Goal: Information Seeking & Learning: Learn about a topic

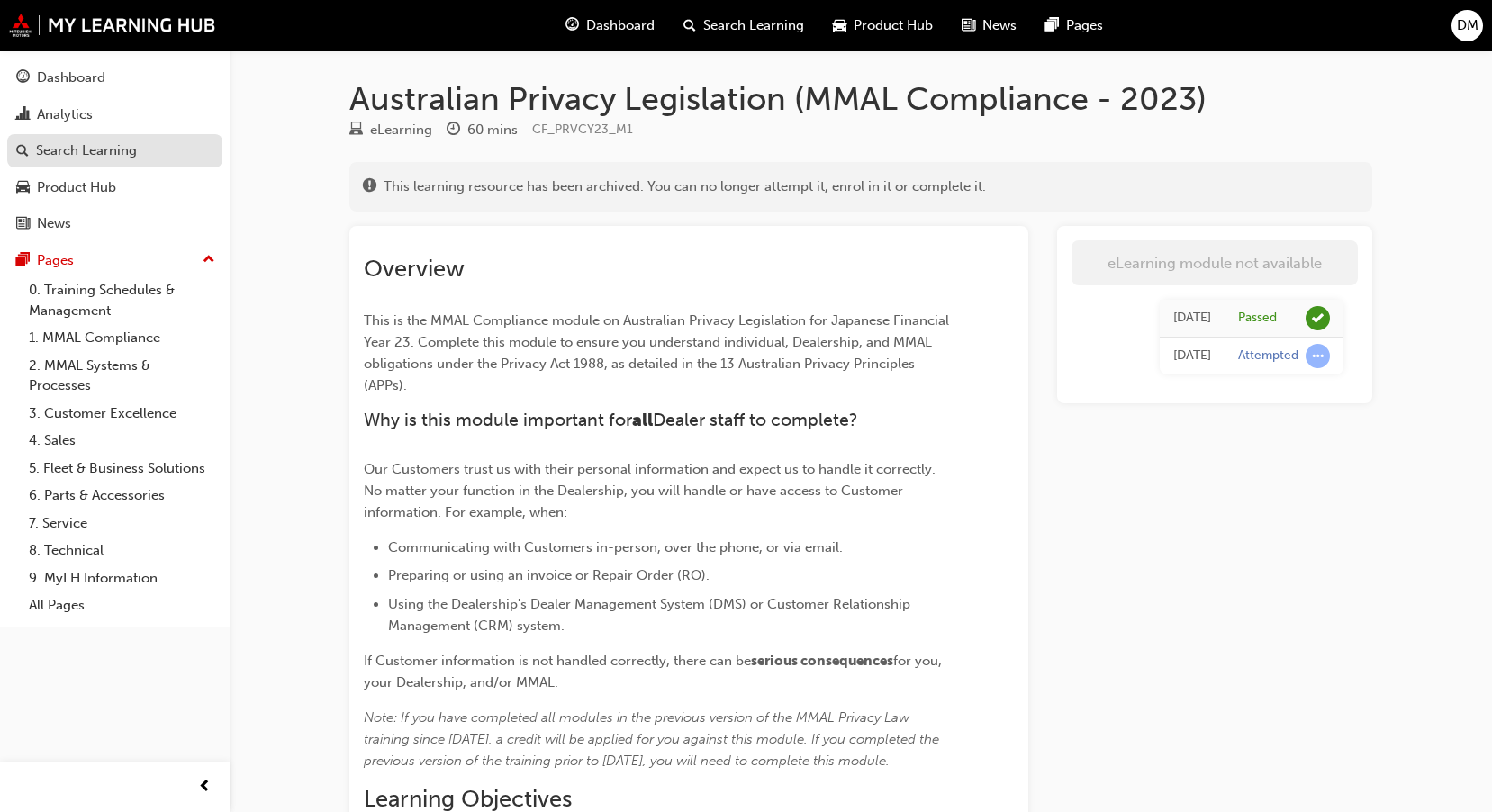
click at [84, 153] on div "Search Learning" at bounding box center [86, 151] width 101 height 21
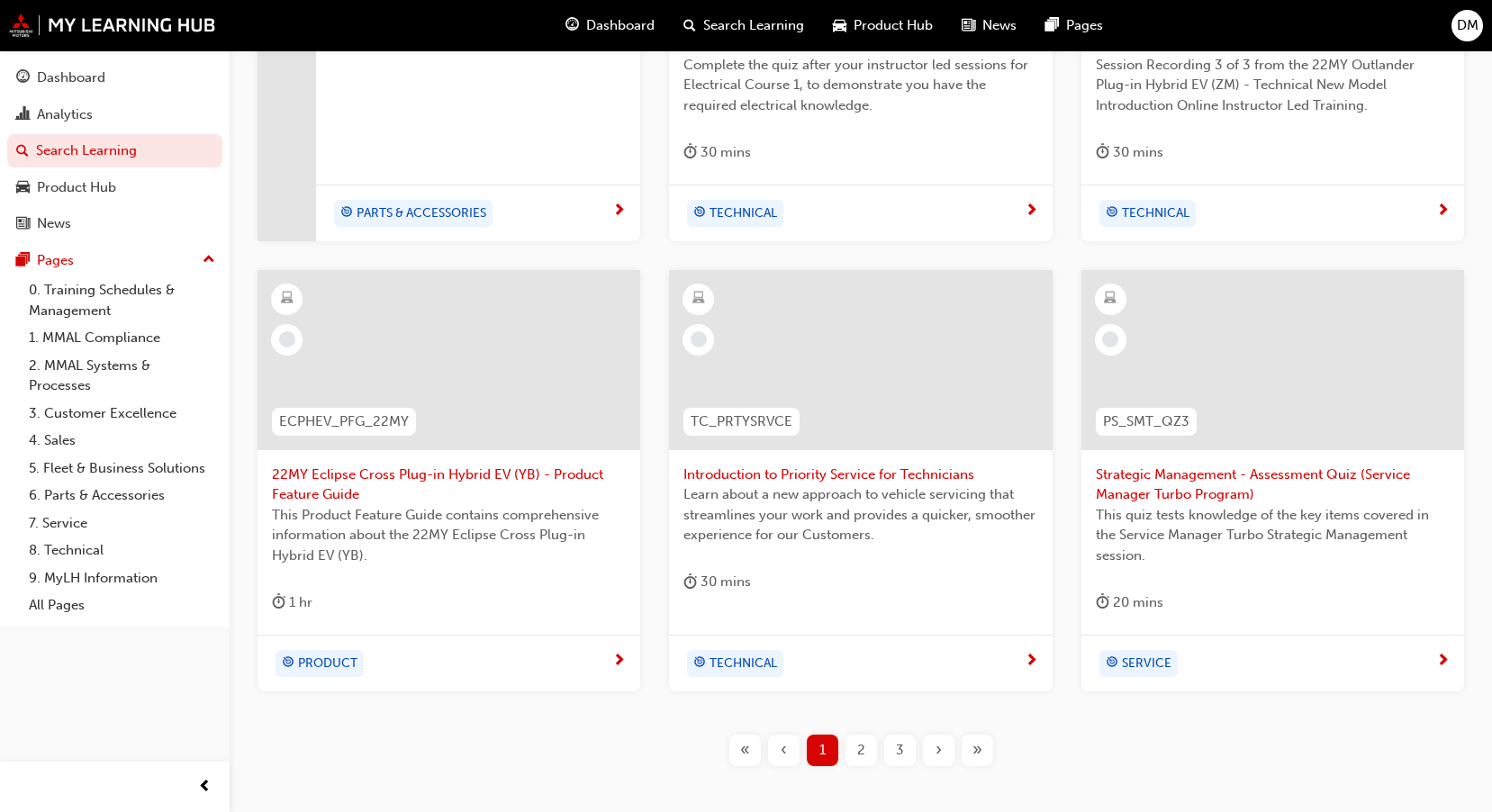
scroll to position [631, 0]
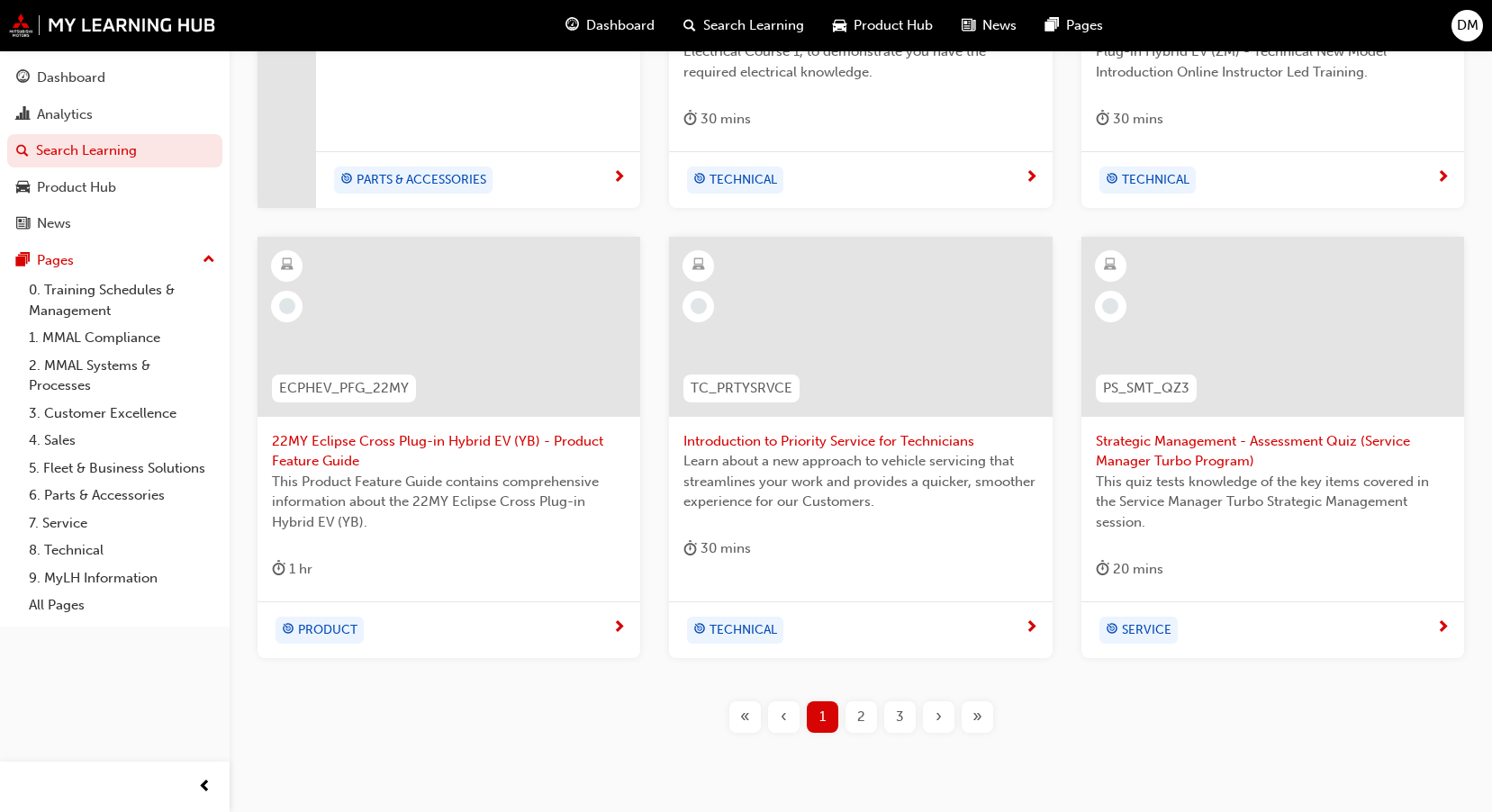
click at [849, 717] on div "2" at bounding box center [860, 716] width 31 height 31
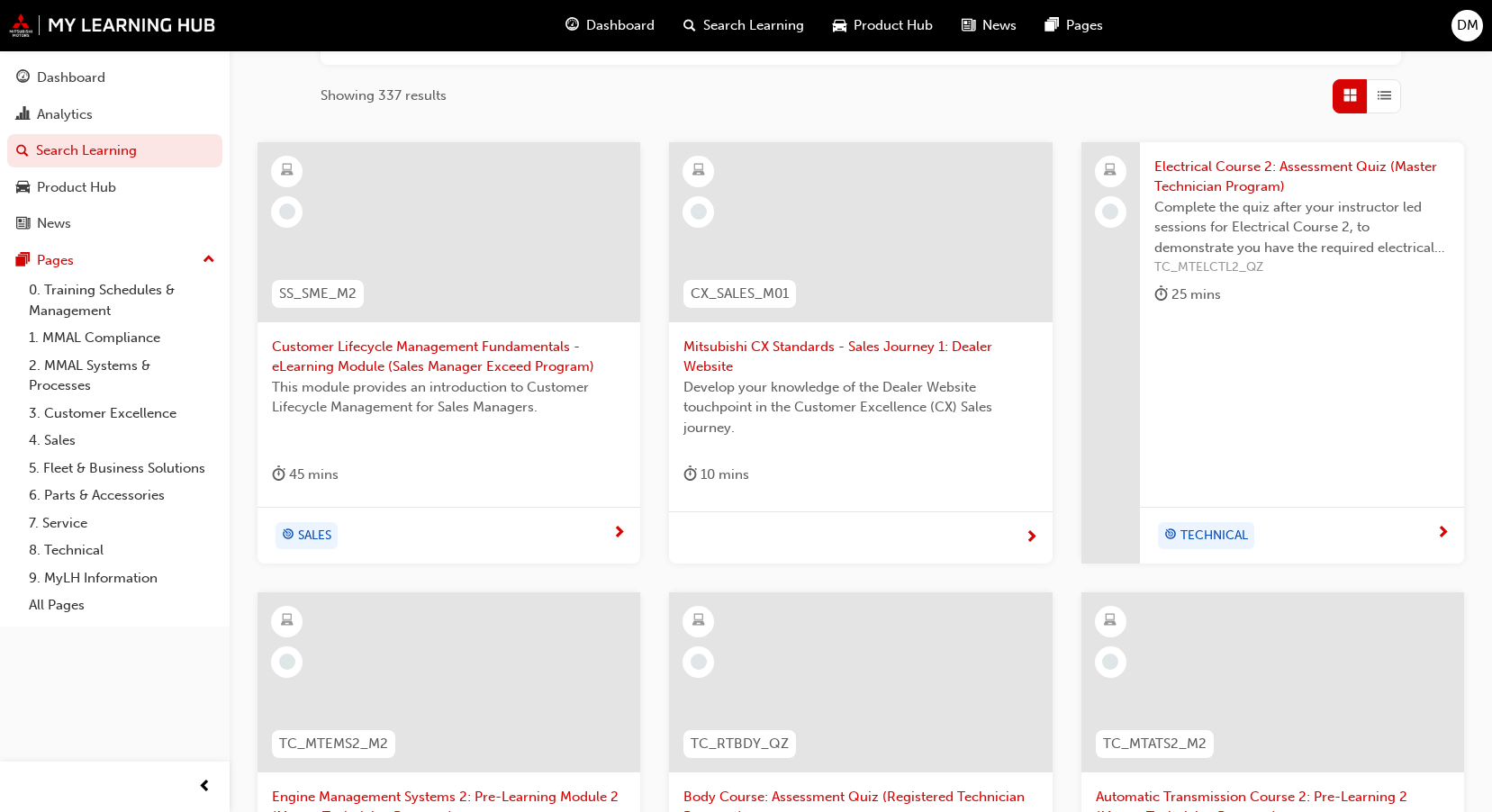
scroll to position [270, 0]
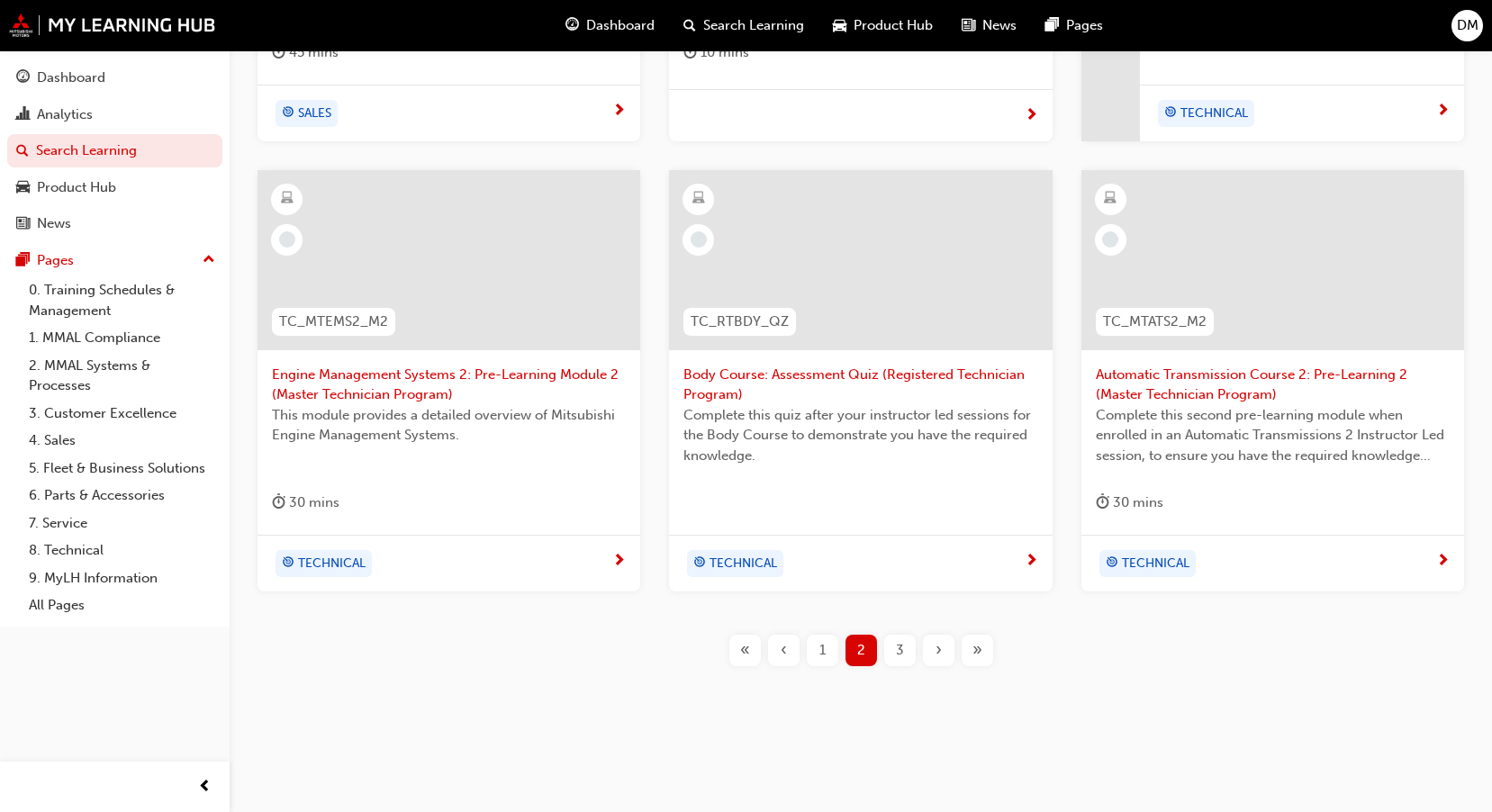
click at [901, 649] on span "3" at bounding box center [899, 651] width 9 height 21
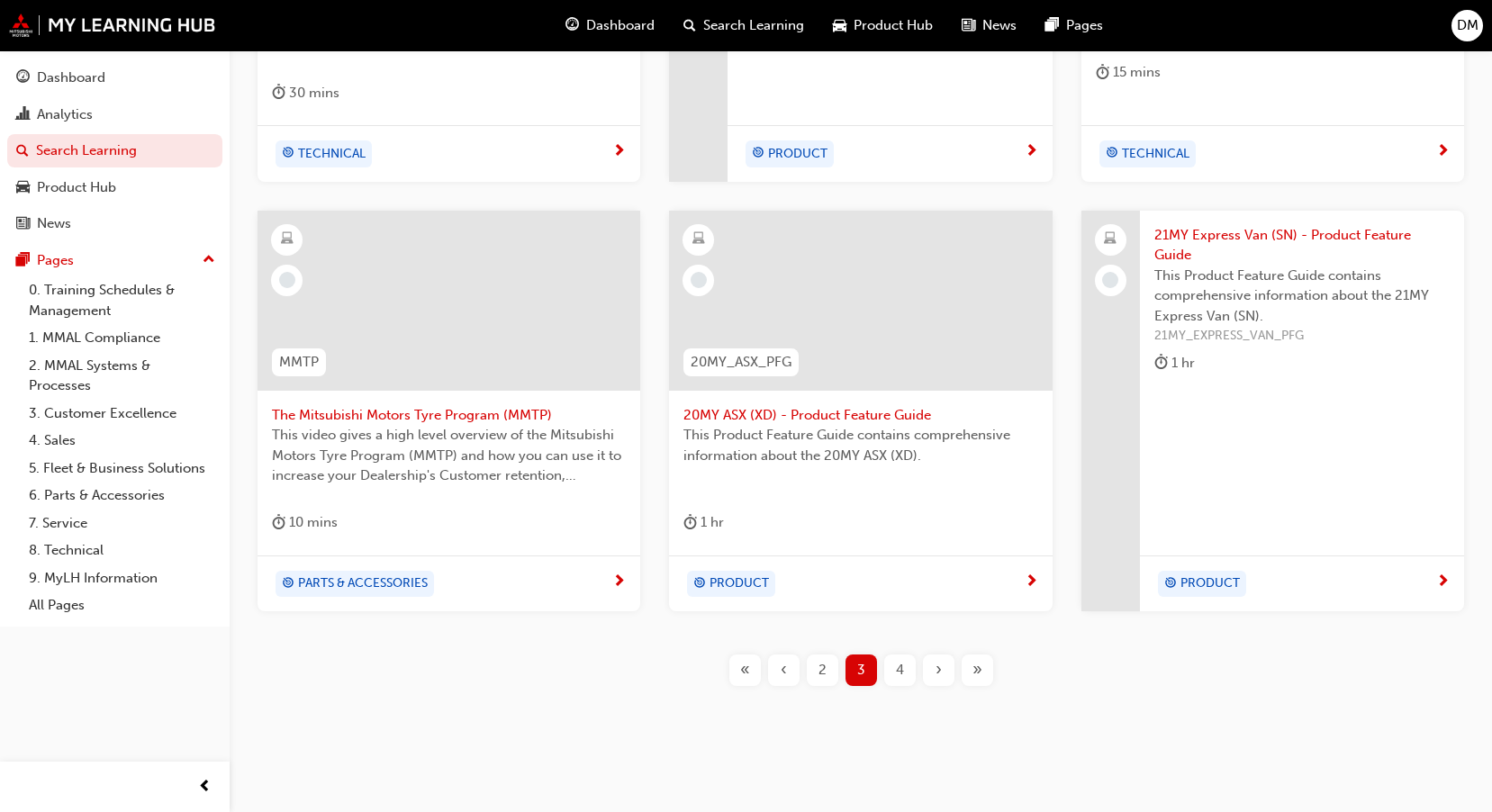
scroll to position [676, 0]
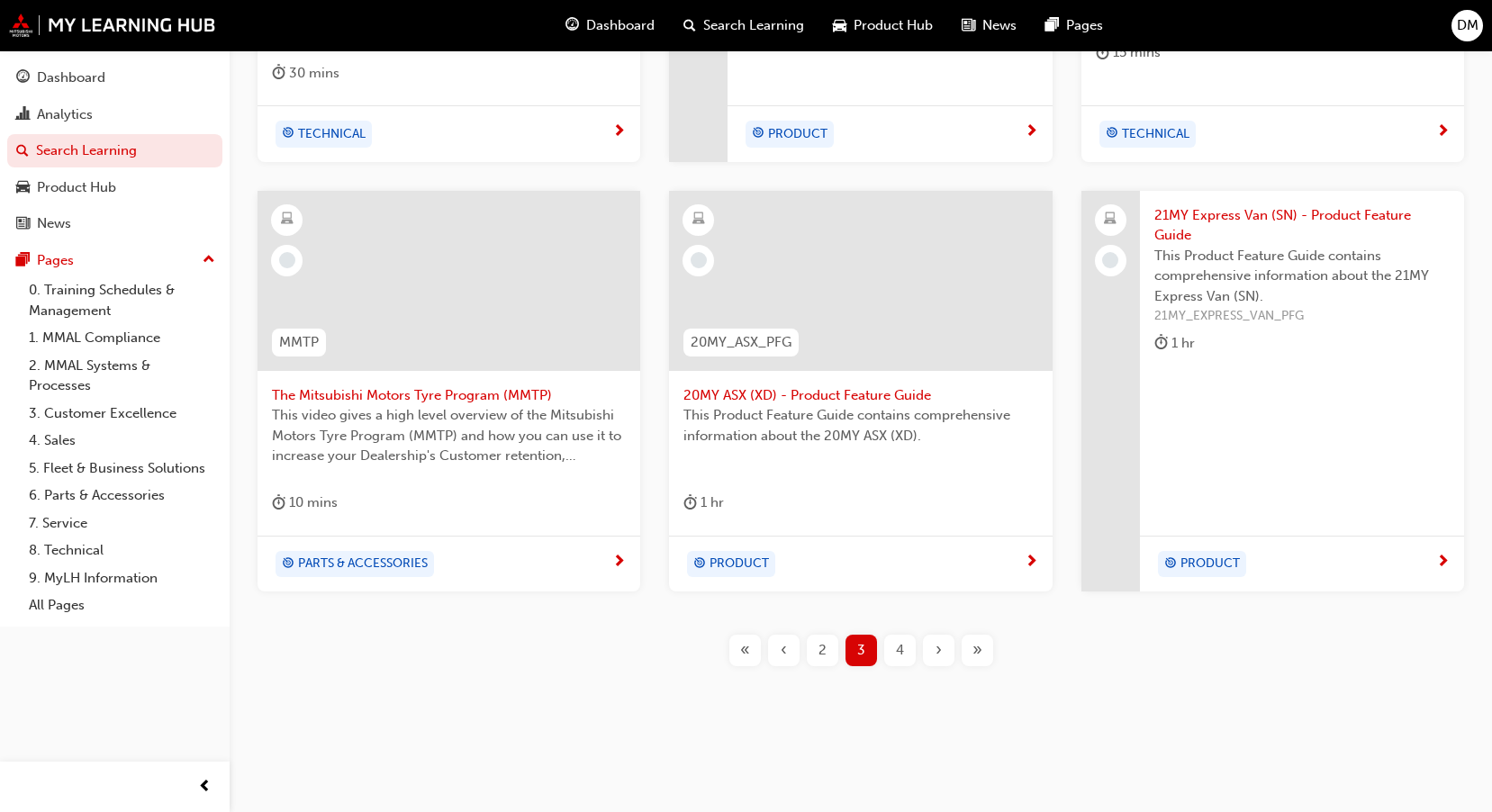
click at [906, 649] on div "4" at bounding box center [899, 650] width 31 height 31
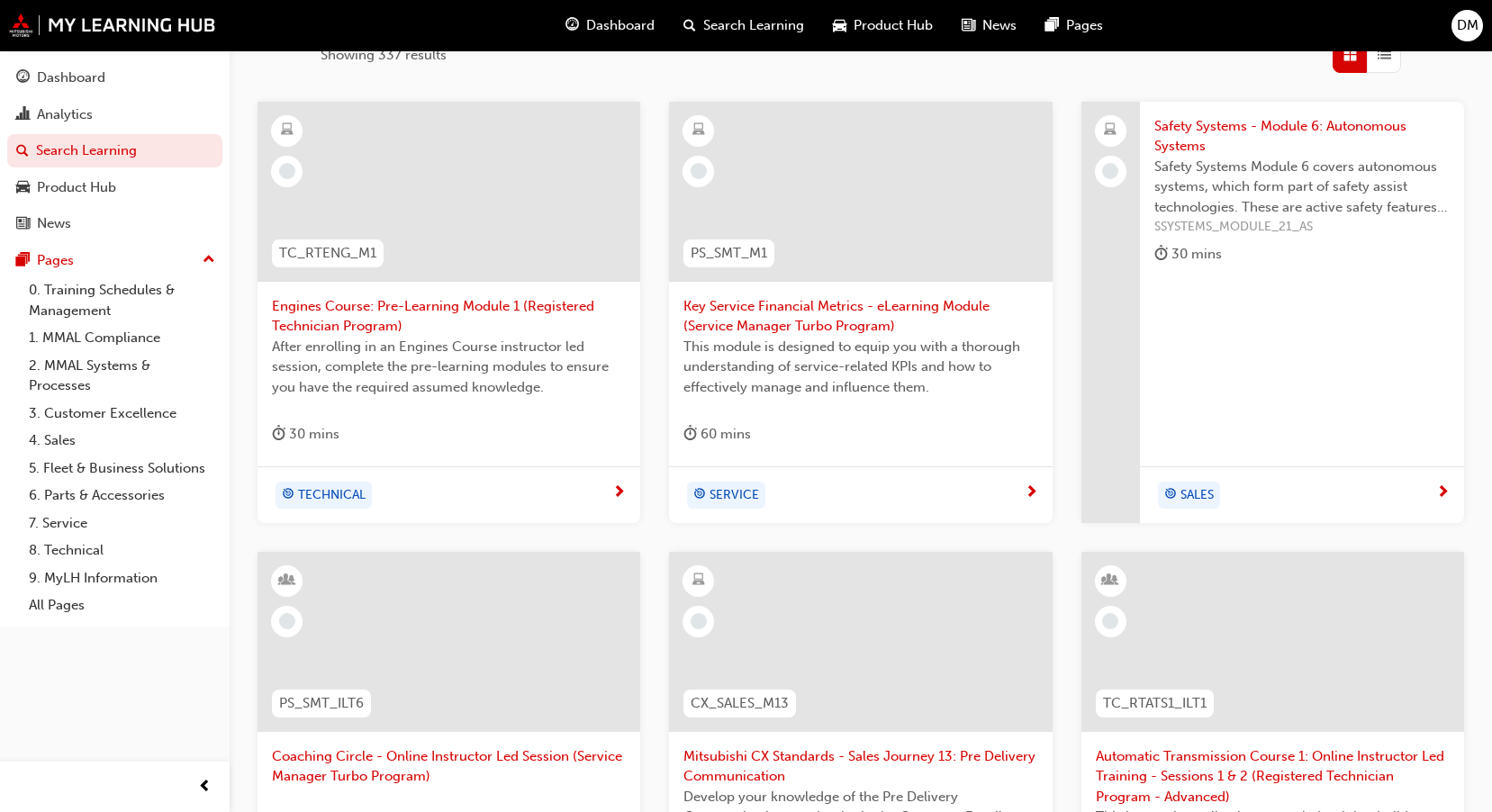
scroll to position [316, 0]
click at [61, 286] on link "0. Training Schedules & Management" at bounding box center [122, 300] width 200 height 47
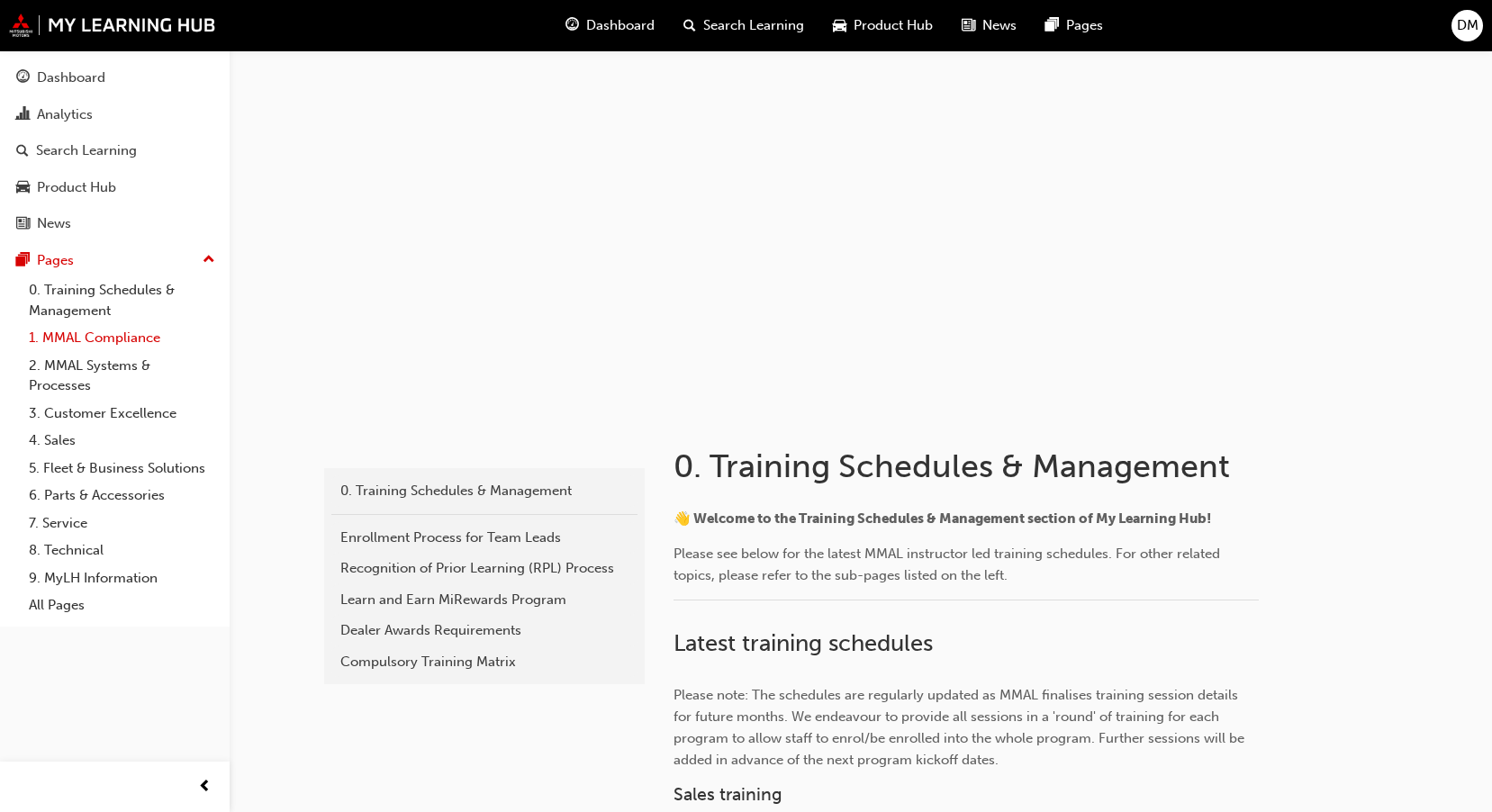
click at [88, 330] on link "1. MMAL Compliance" at bounding box center [122, 337] width 200 height 28
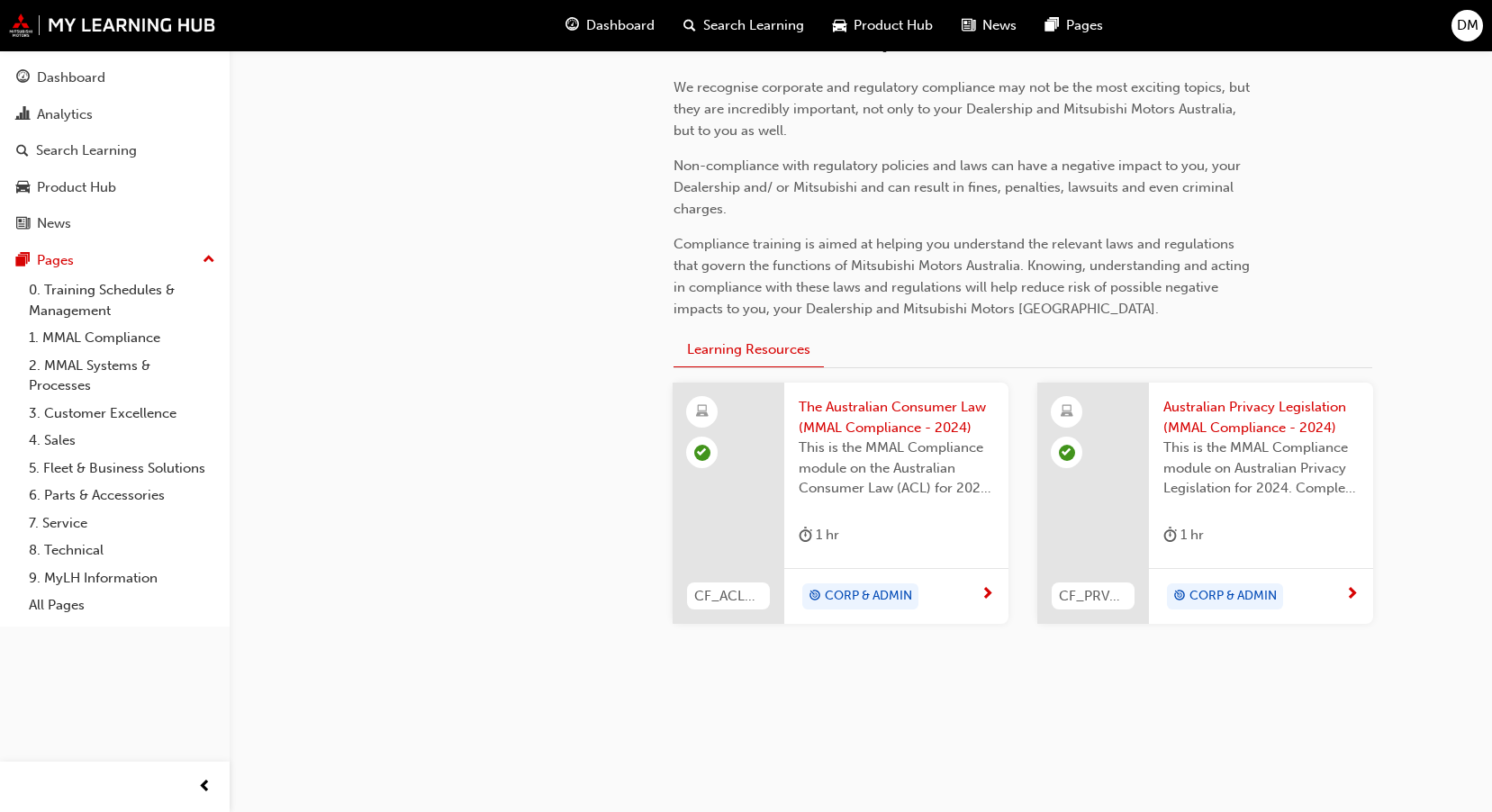
scroll to position [432, 0]
click at [115, 365] on link "2. MMAL Systems & Processes" at bounding box center [122, 376] width 200 height 47
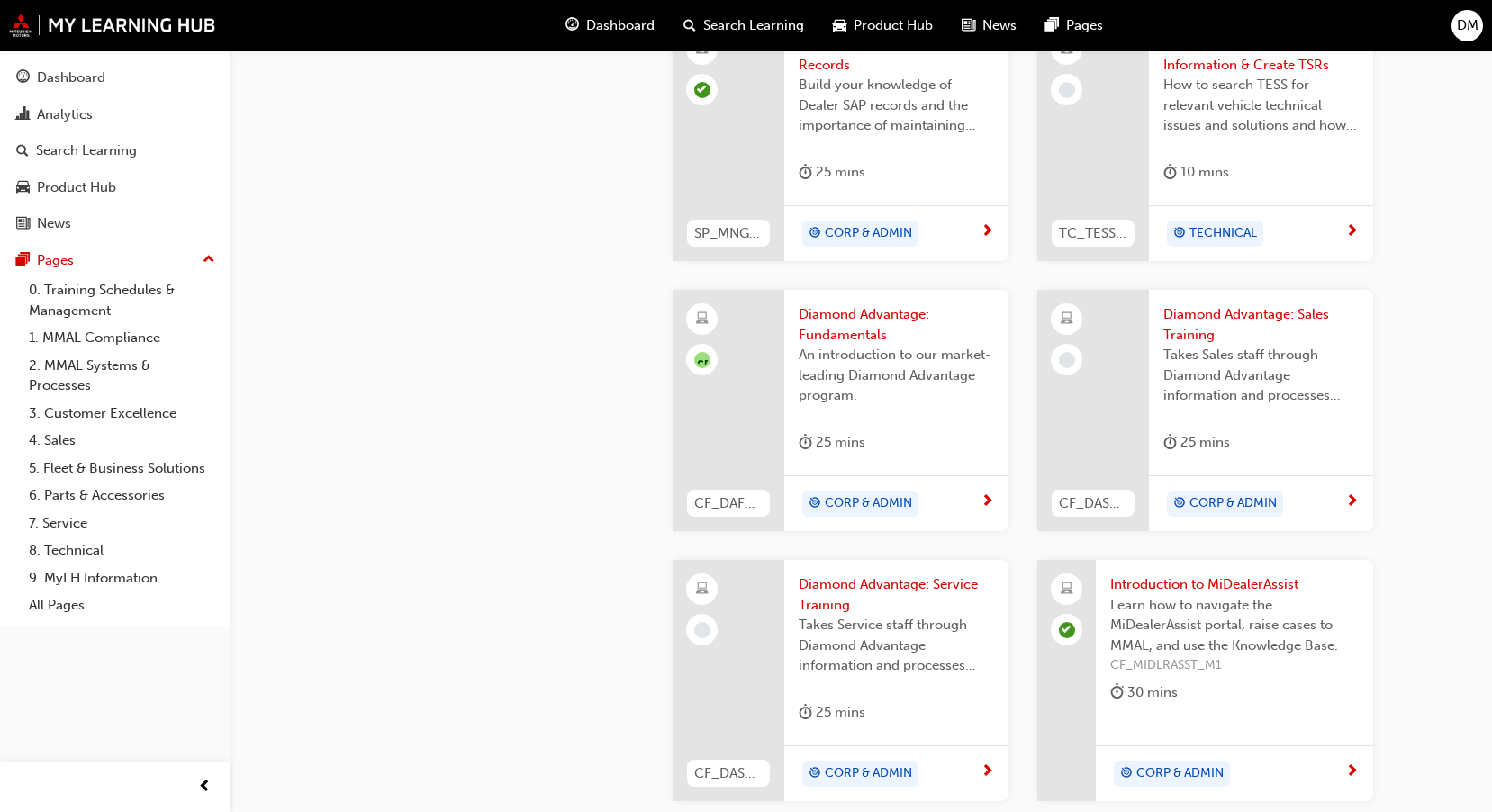
scroll to position [900, 0]
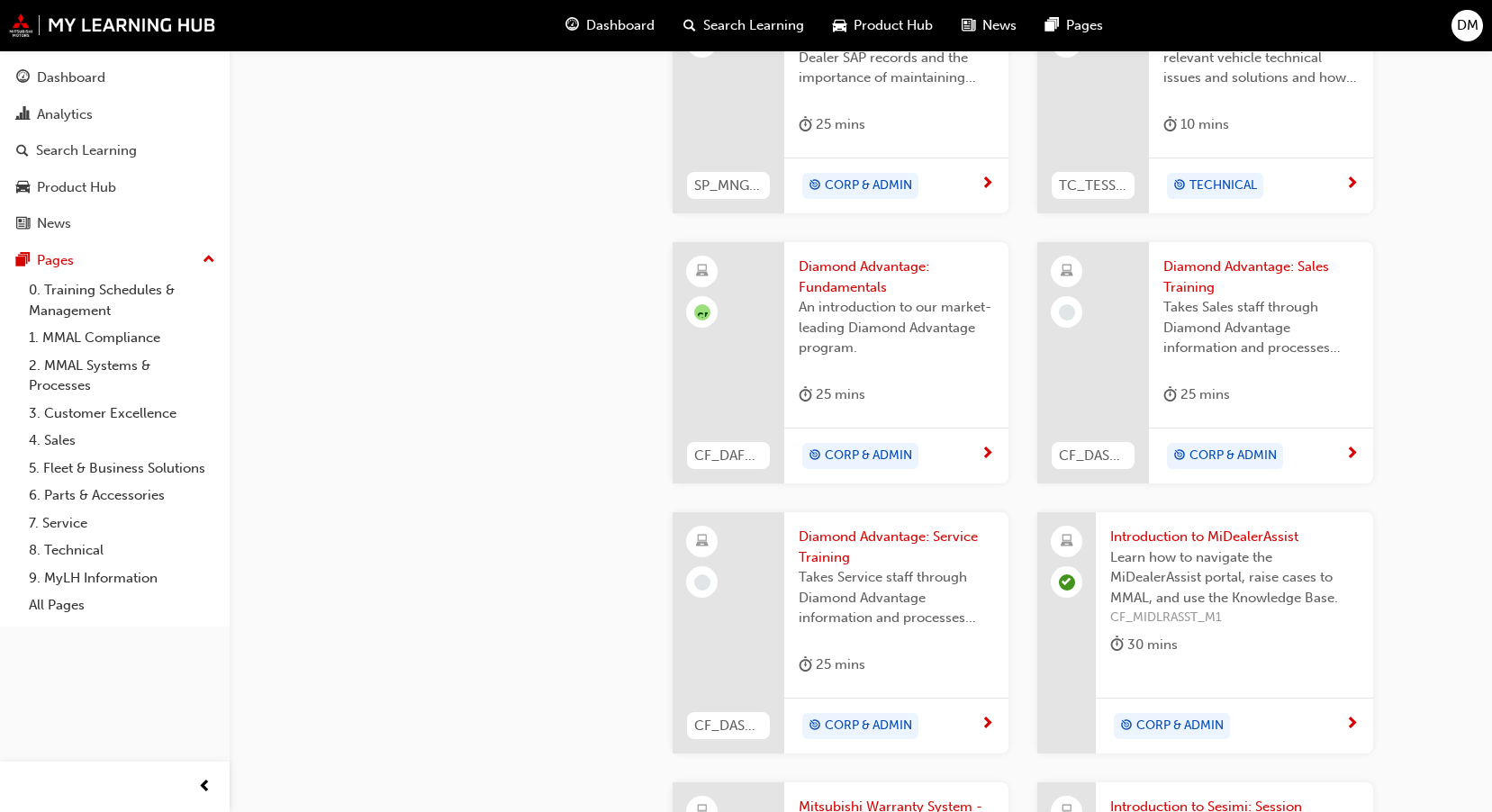
click at [1342, 726] on div "CORP & ADMIN" at bounding box center [1227, 727] width 235 height 27
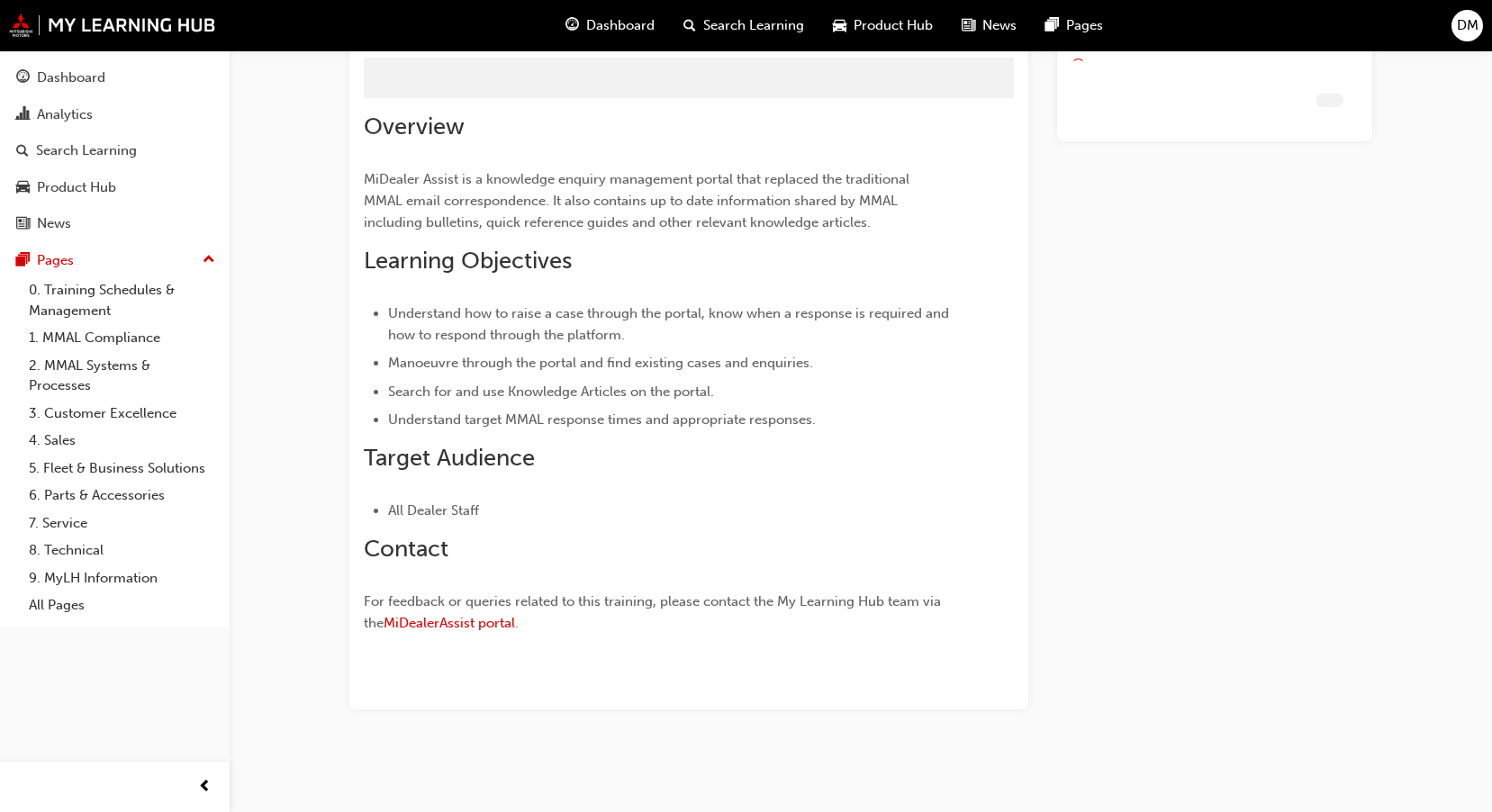
scroll to position [78, 0]
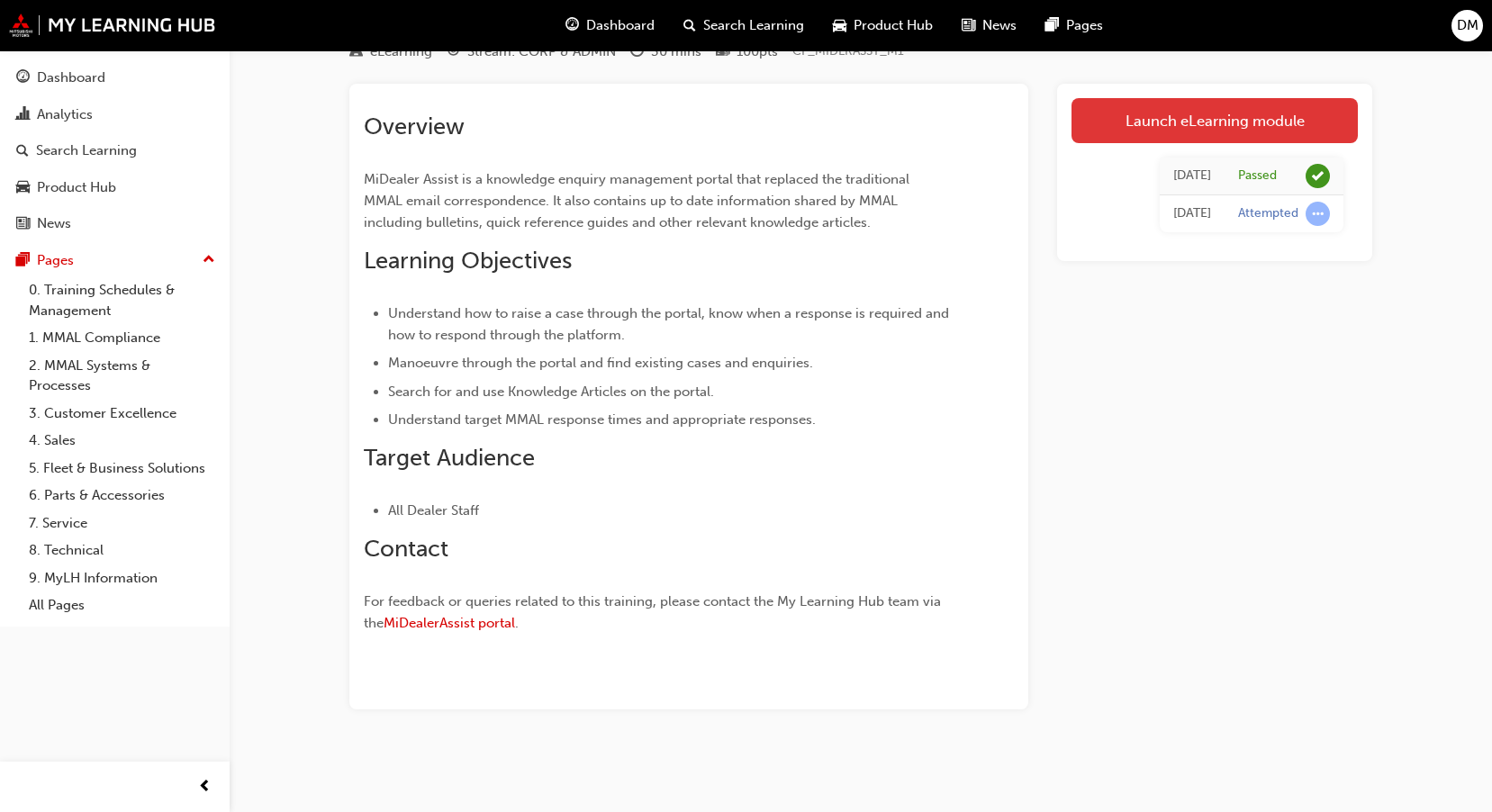
click at [1155, 126] on link "Launch eLearning module" at bounding box center [1214, 120] width 286 height 45
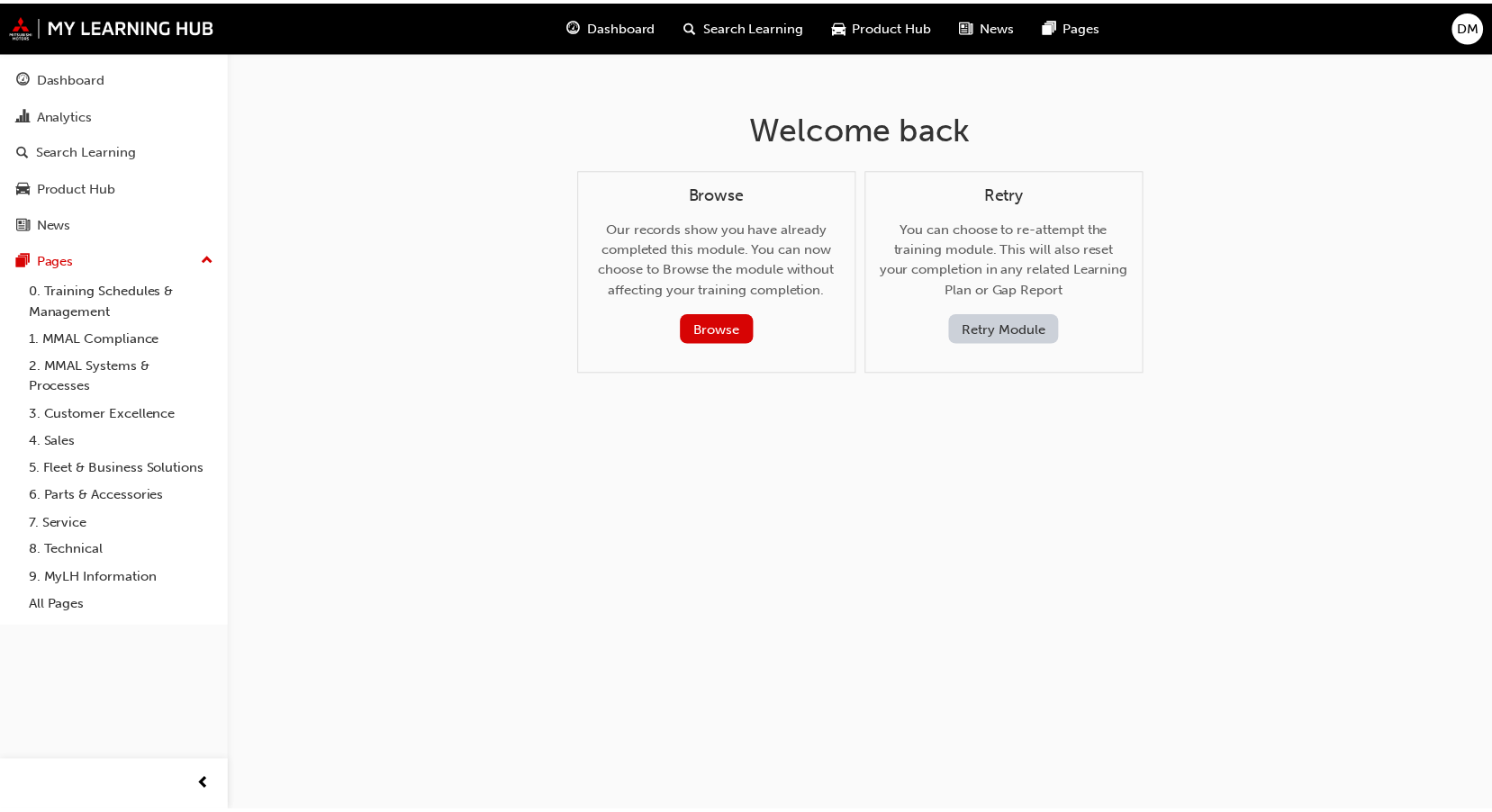
scroll to position [78, 0]
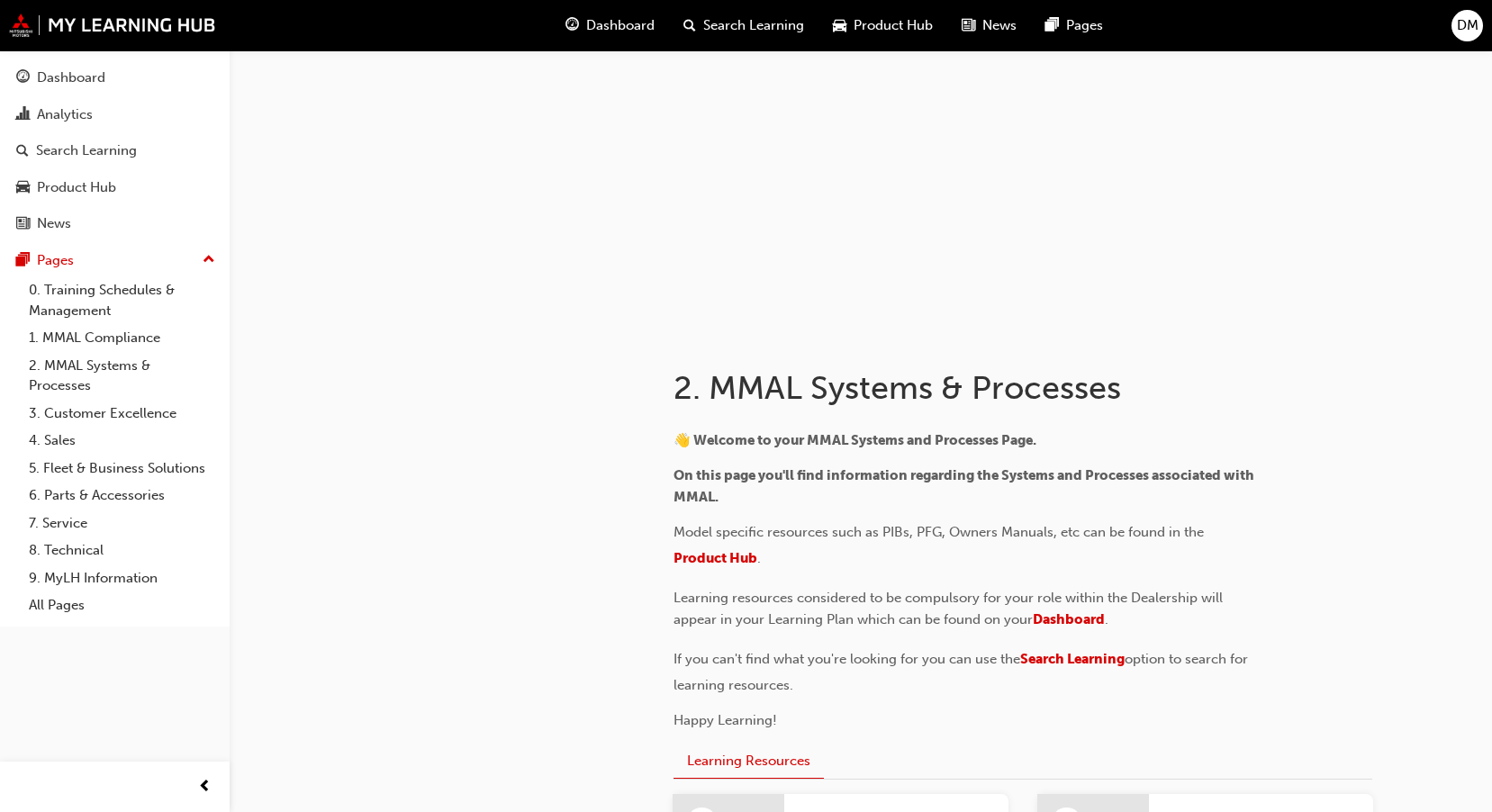
scroll to position [900, 0]
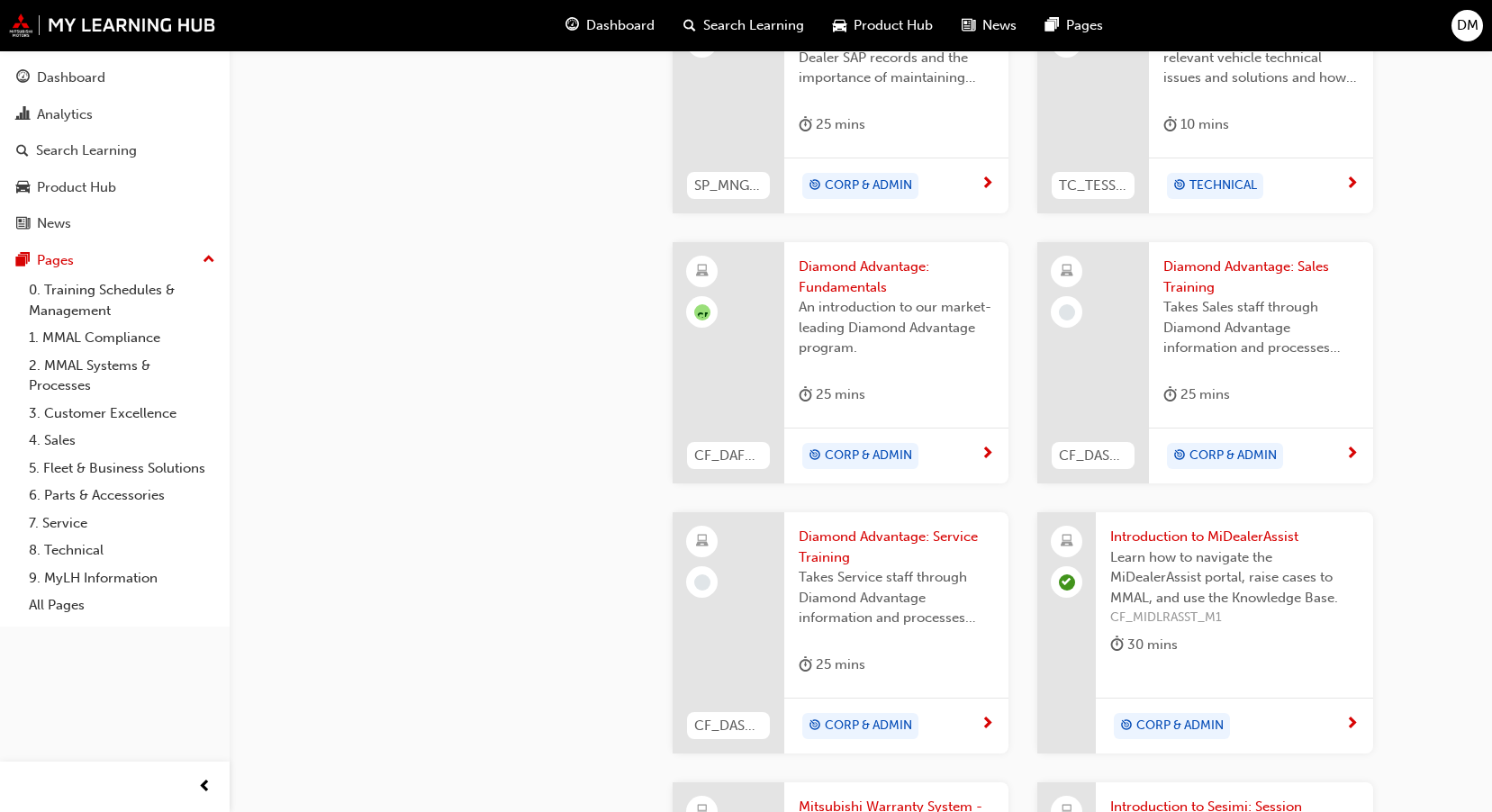
click at [1351, 725] on span "next-icon" at bounding box center [1351, 725] width 13 height 16
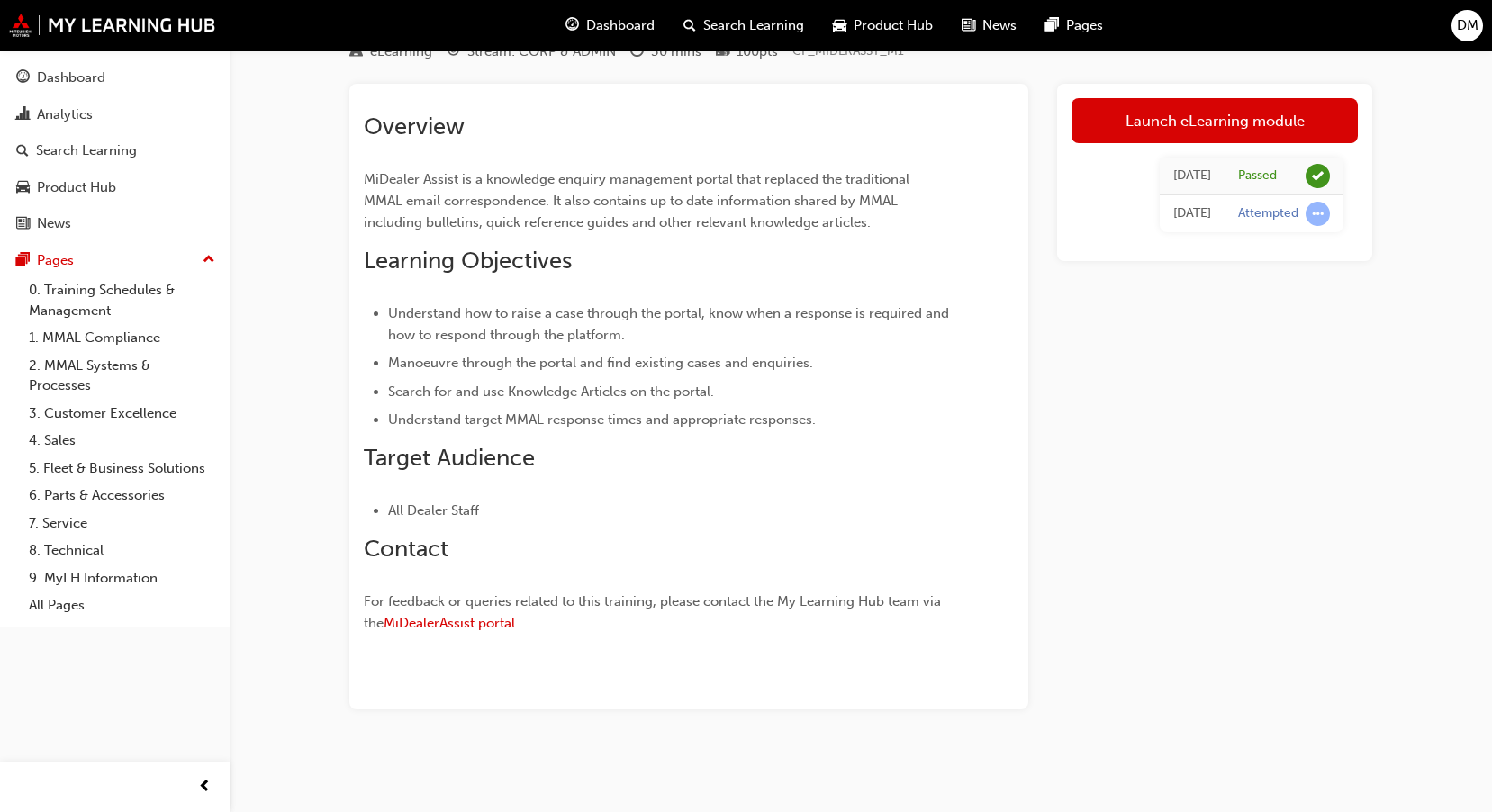
scroll to position [78, 0]
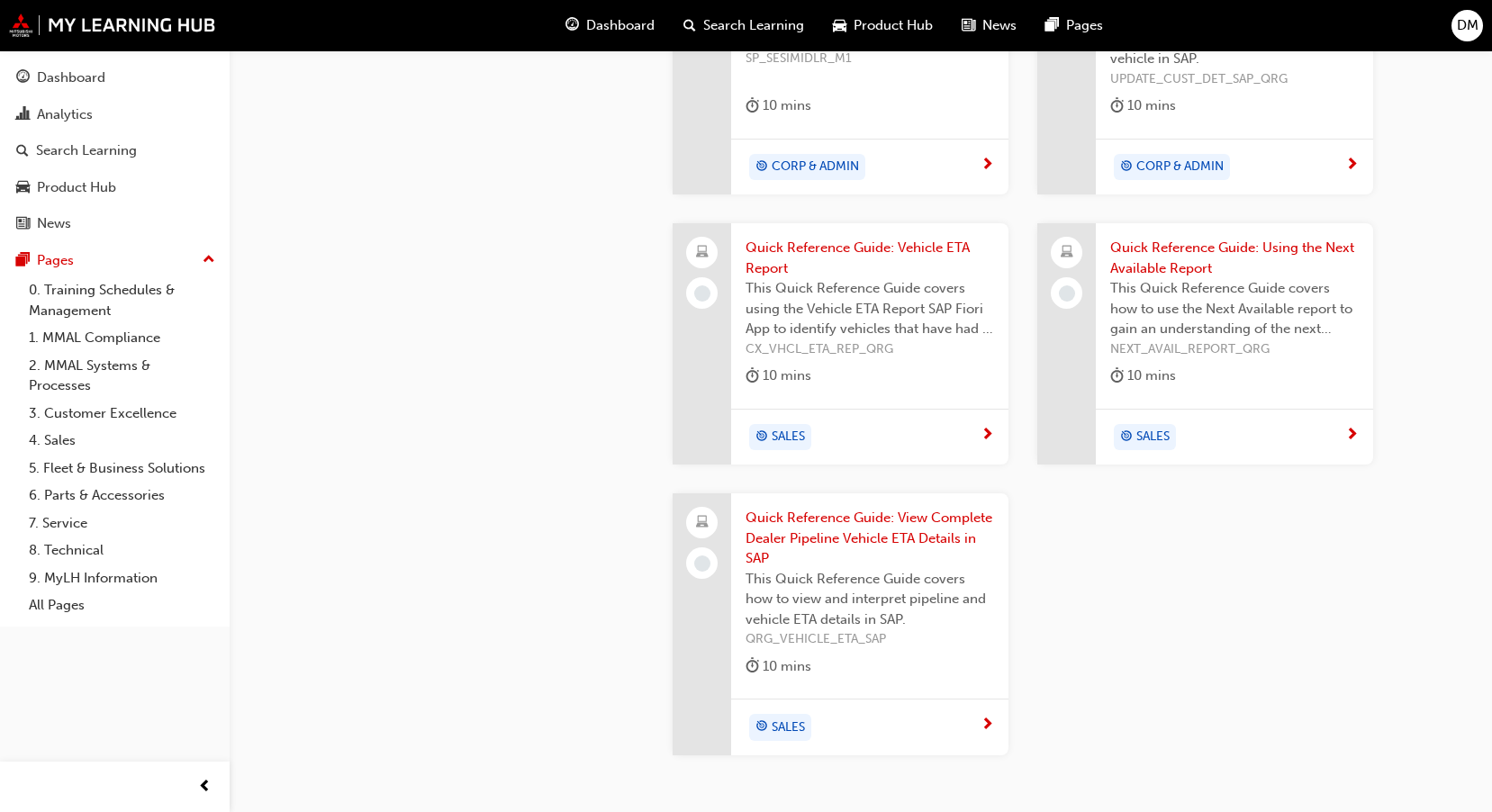
scroll to position [1767, 0]
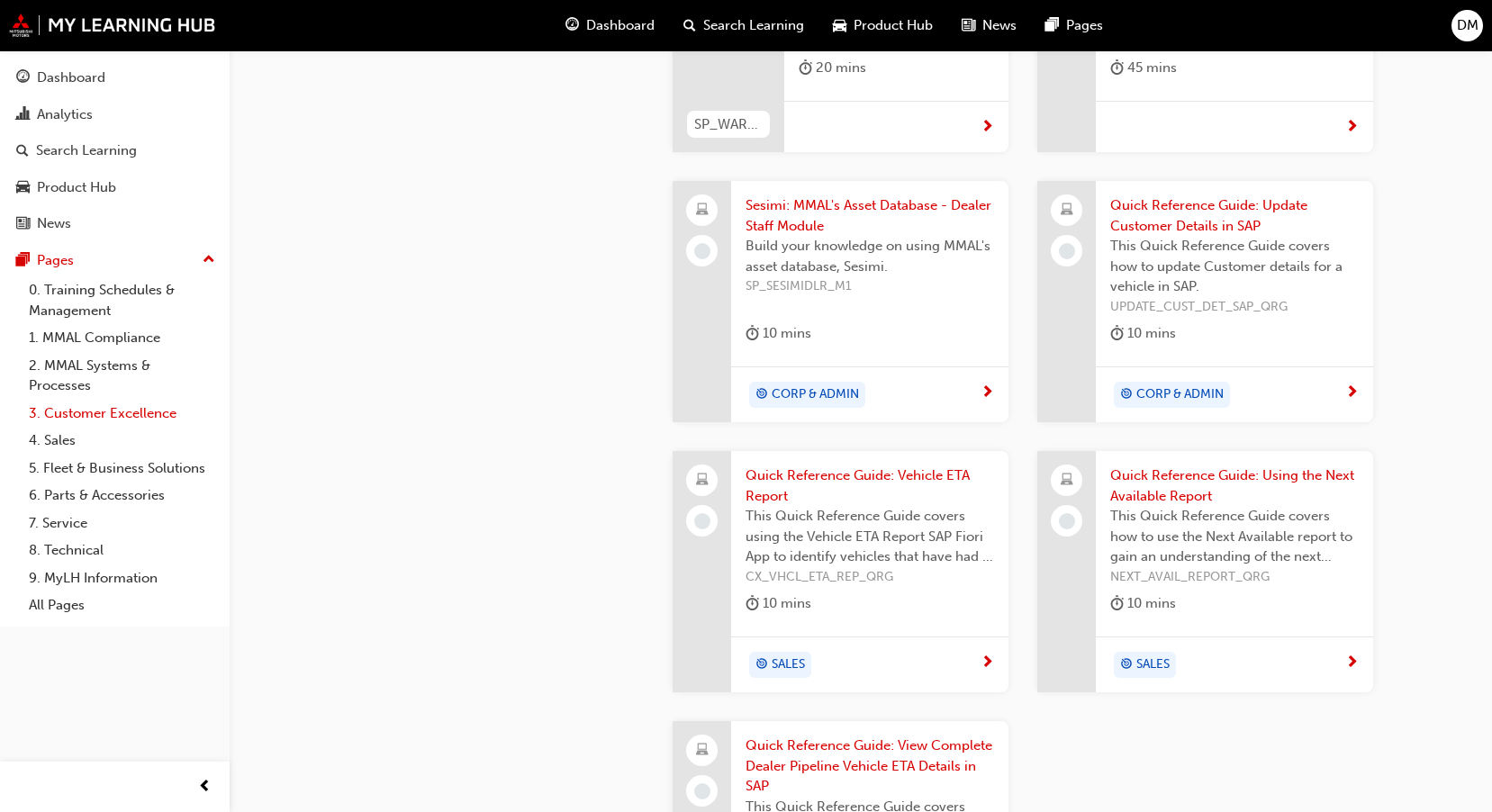
click at [127, 414] on link "3. Customer Excellence" at bounding box center [122, 413] width 200 height 28
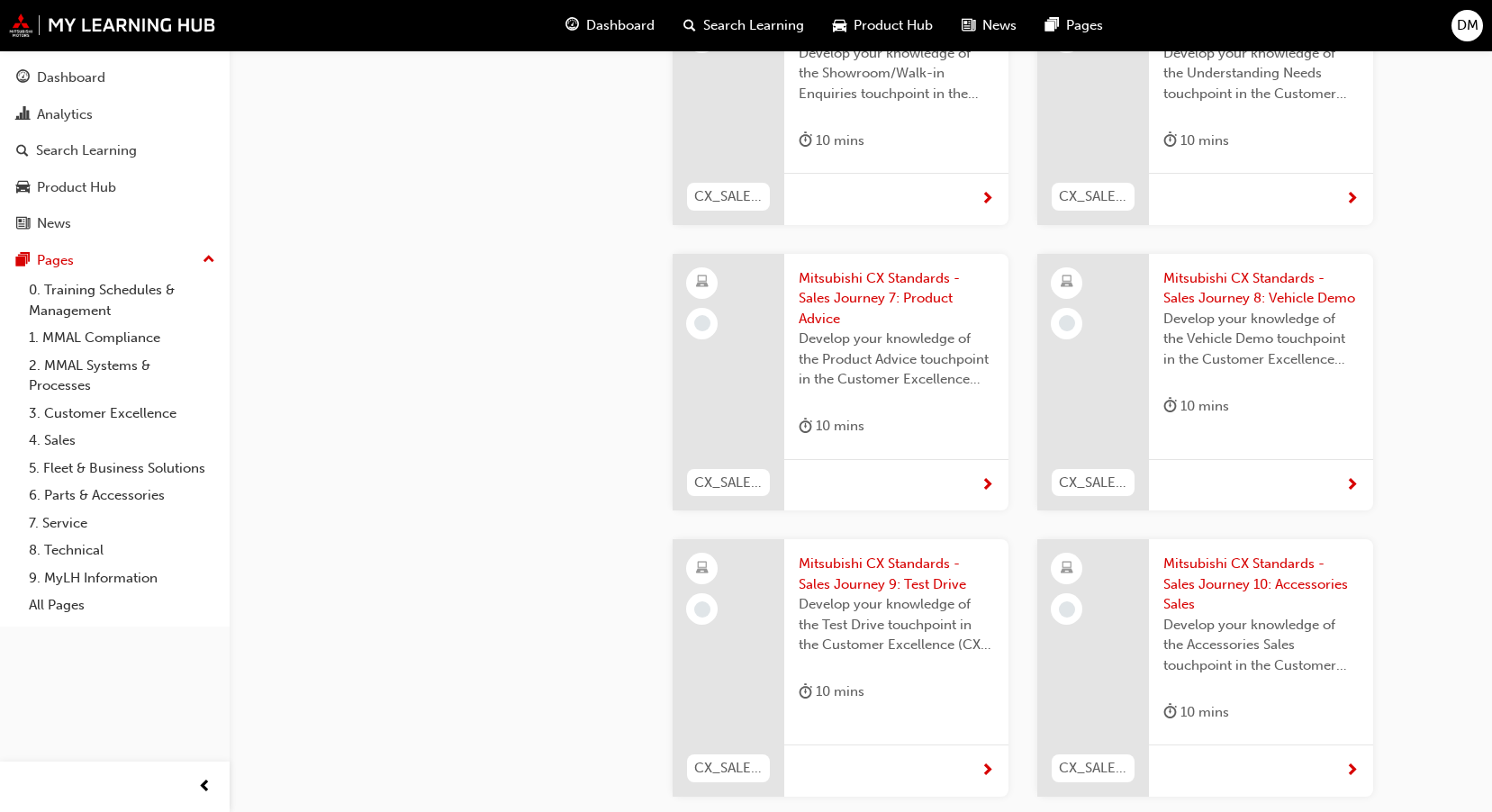
scroll to position [1531, 0]
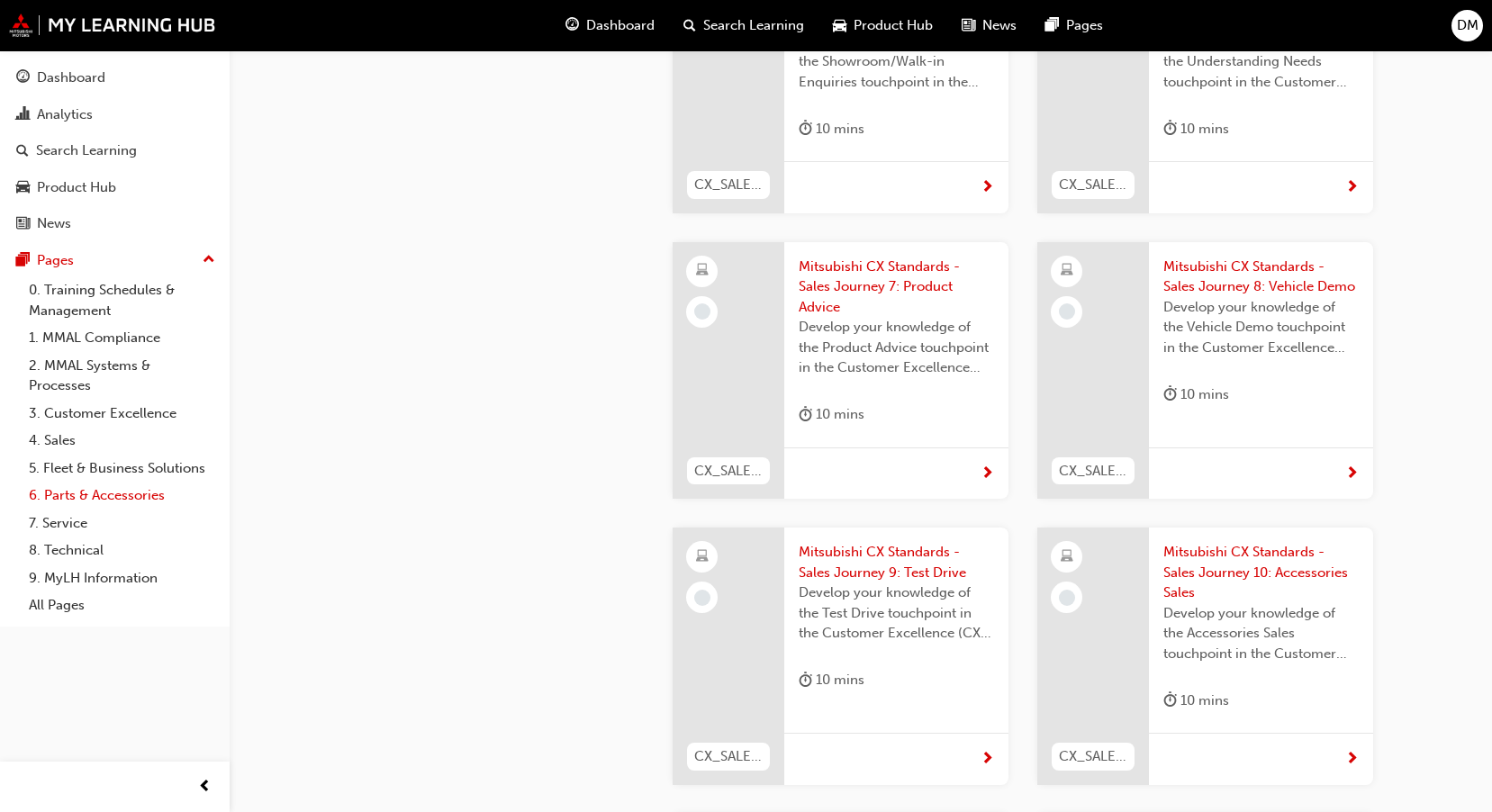
click at [118, 489] on link "6. Parts & Accessories" at bounding box center [122, 495] width 200 height 28
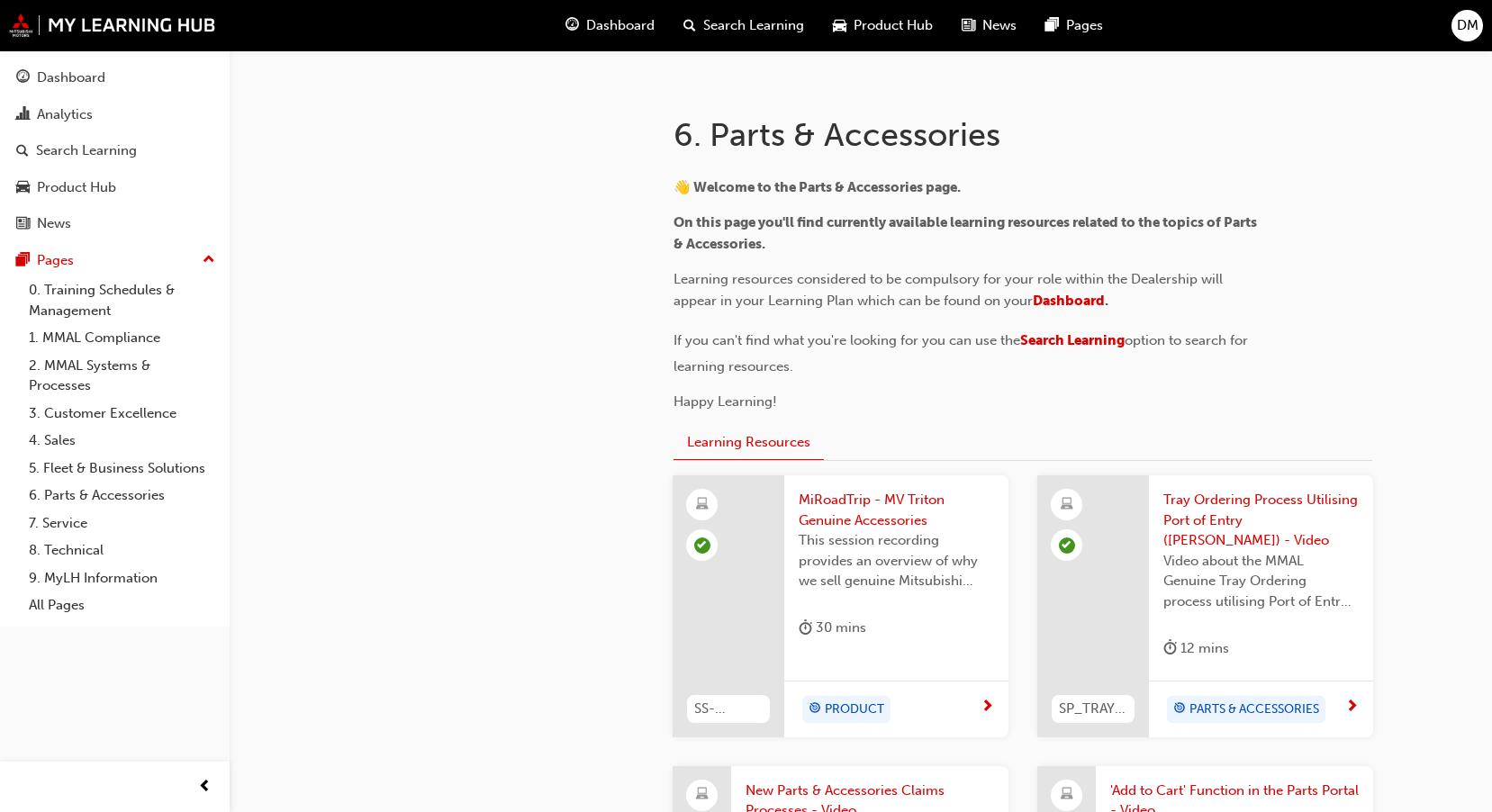
scroll to position [360, 0]
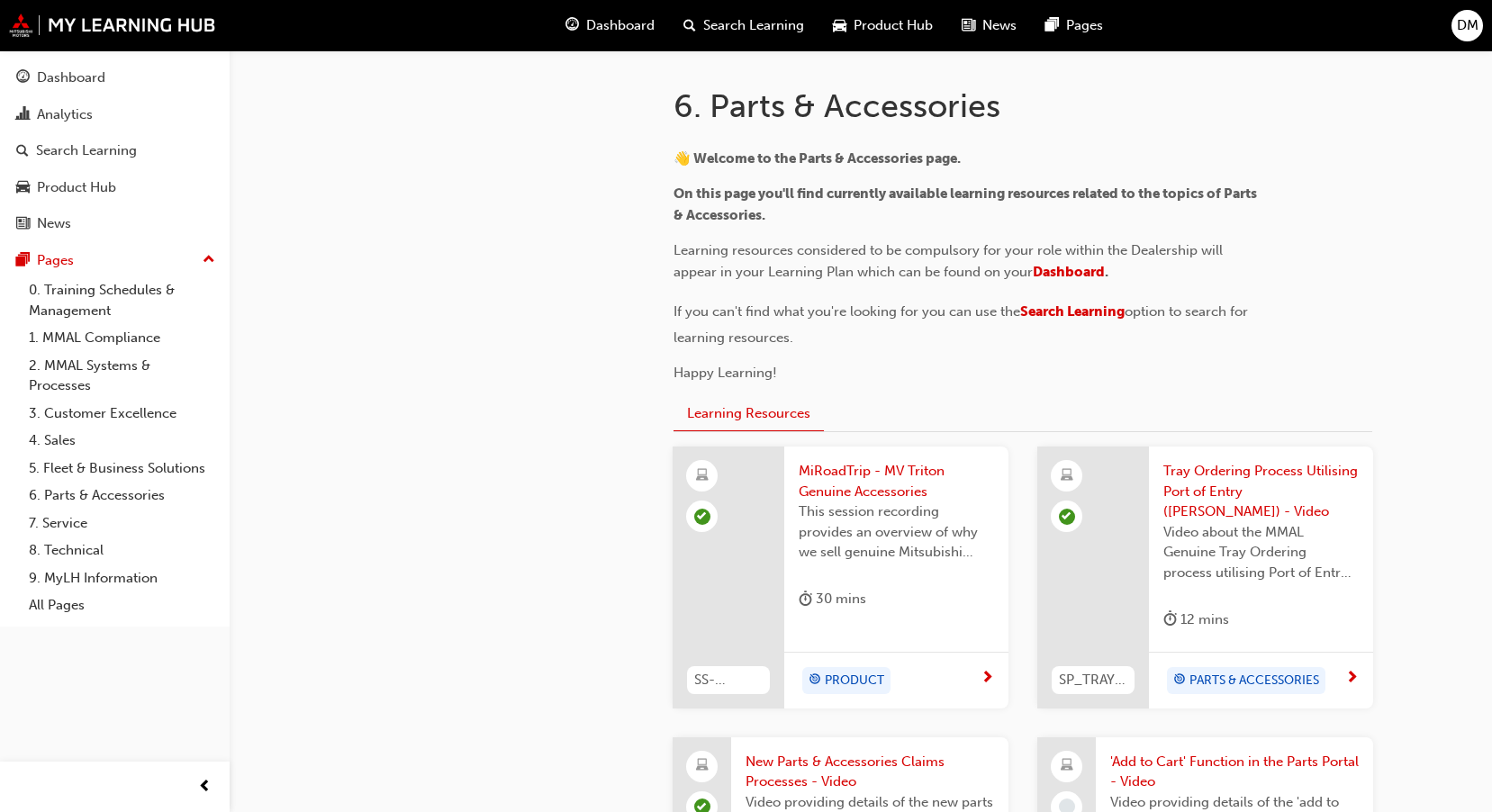
click at [992, 670] on span "next-icon" at bounding box center [987, 678] width 13 height 16
click at [1355, 670] on span "next-icon" at bounding box center [1351, 678] width 13 height 16
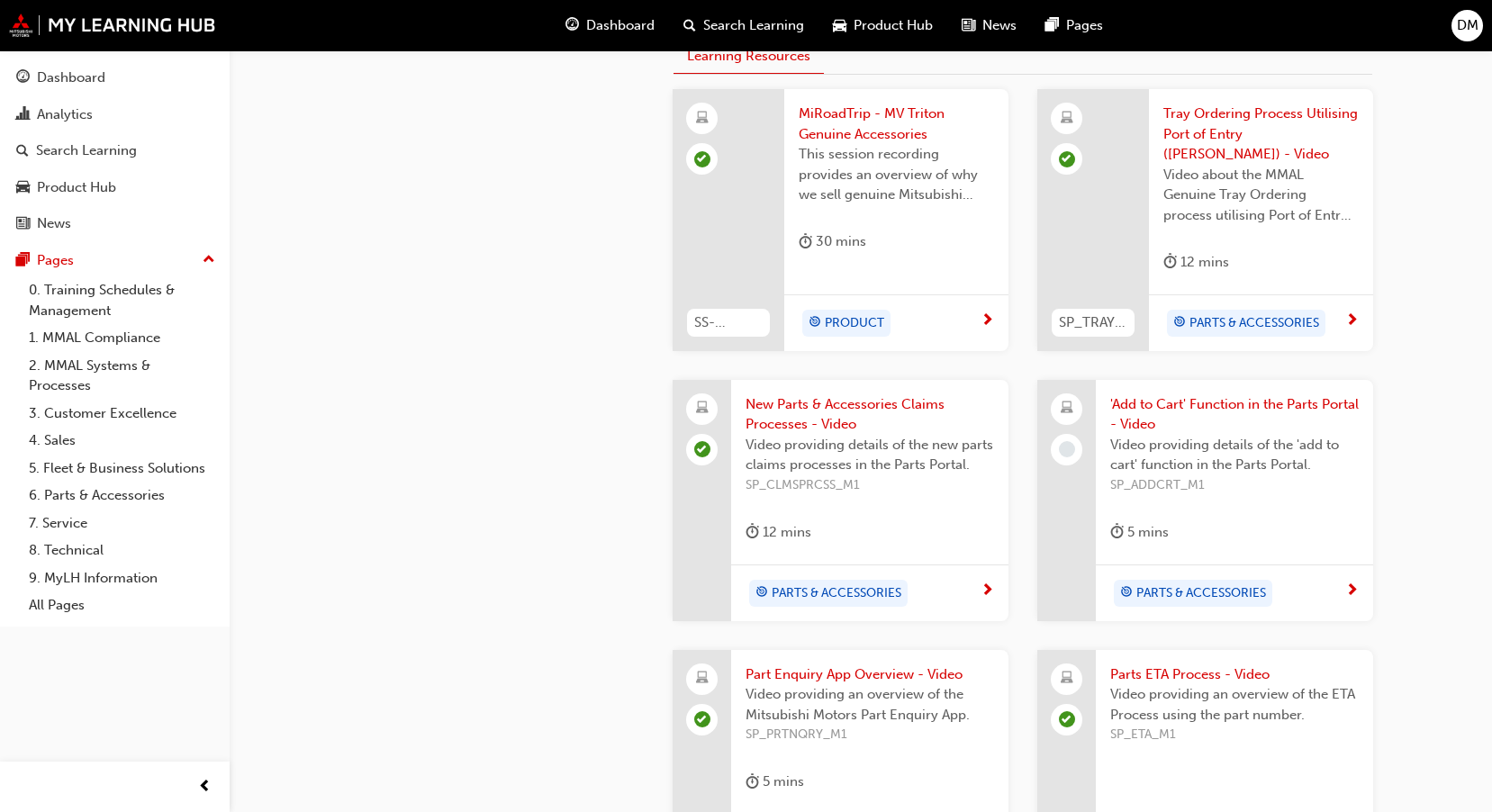
scroll to position [720, 0]
click at [986, 580] on span "next-icon" at bounding box center [987, 588] width 13 height 16
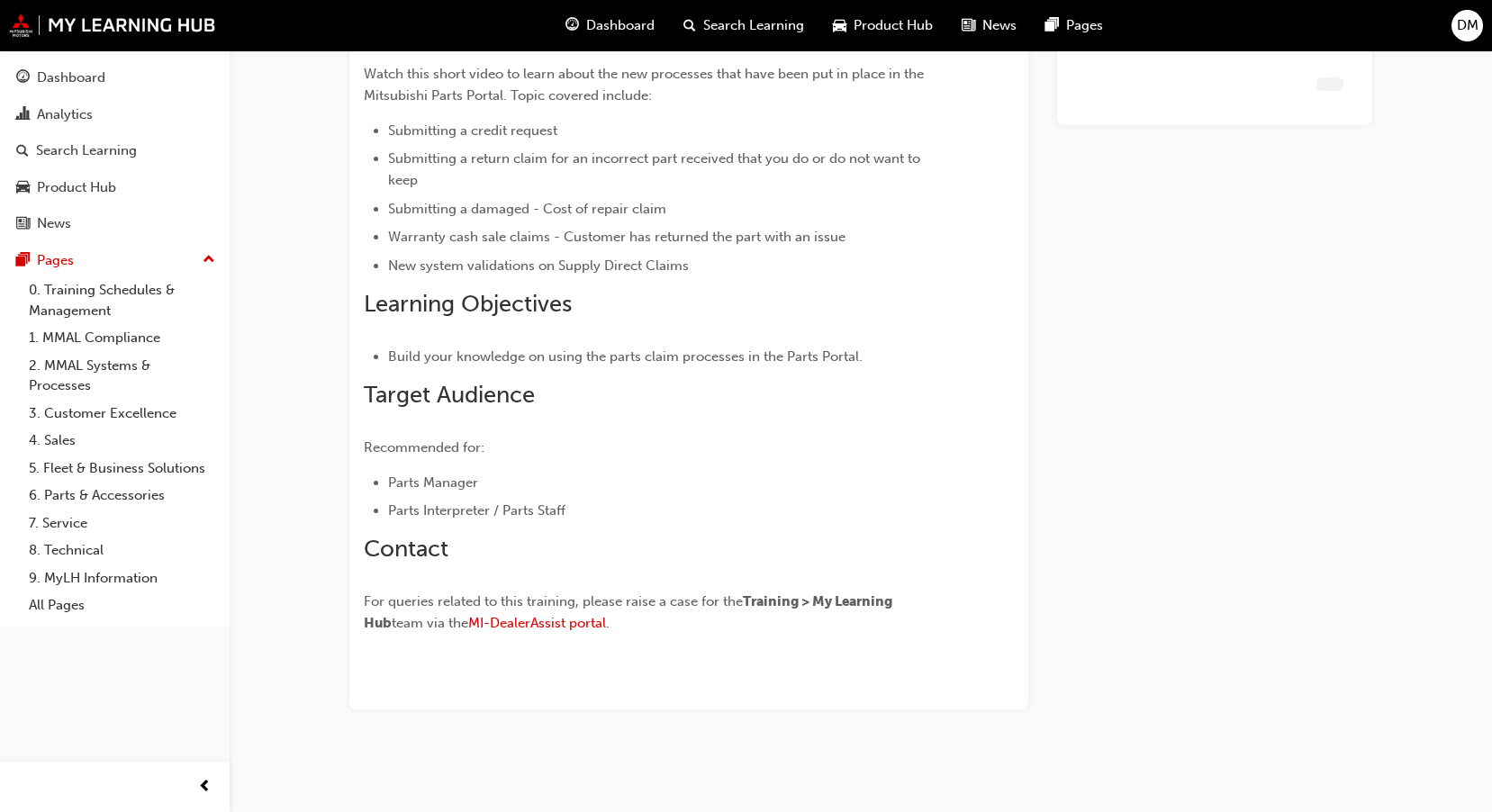
scroll to position [183, 0]
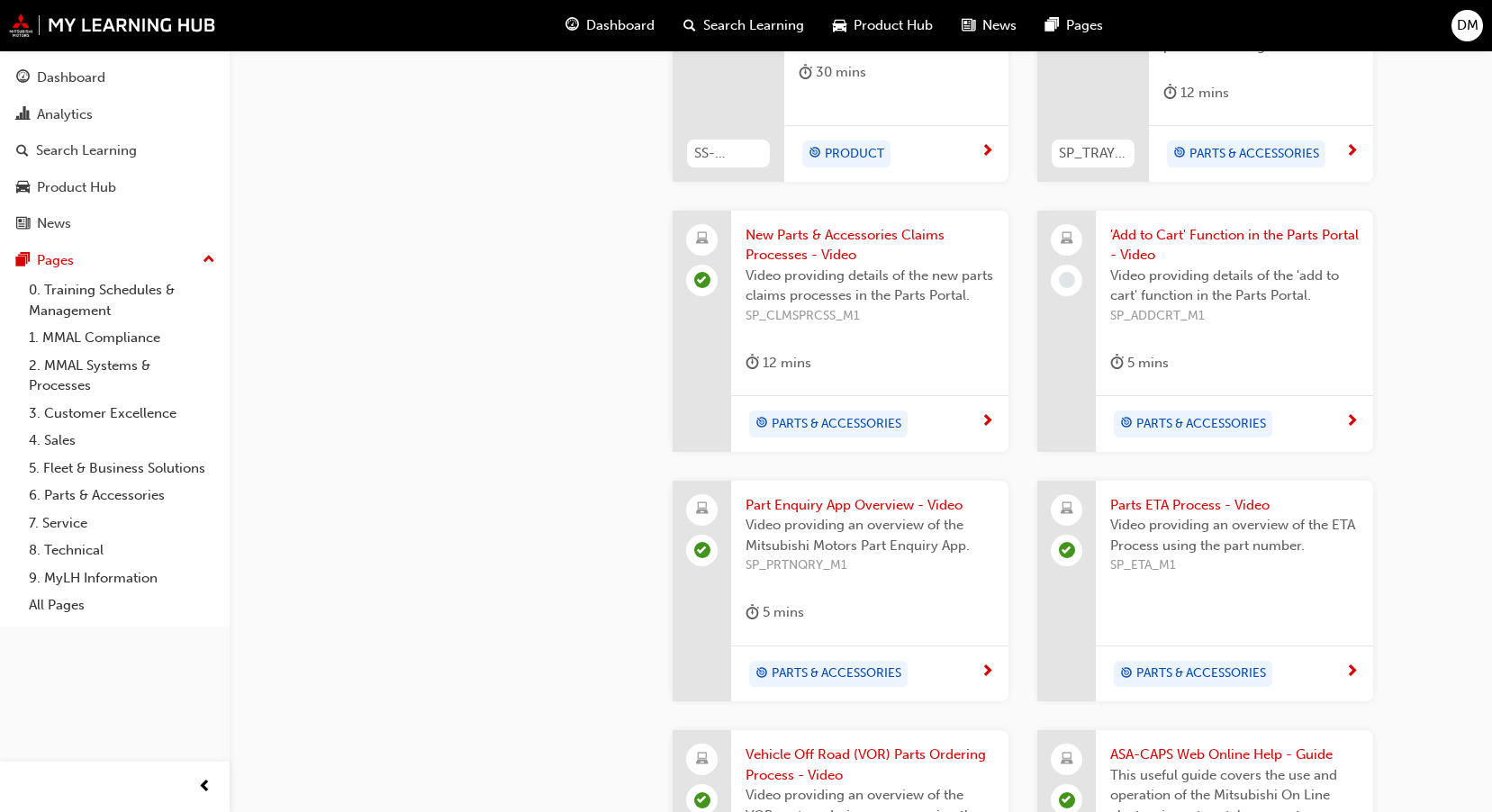
scroll to position [900, 0]
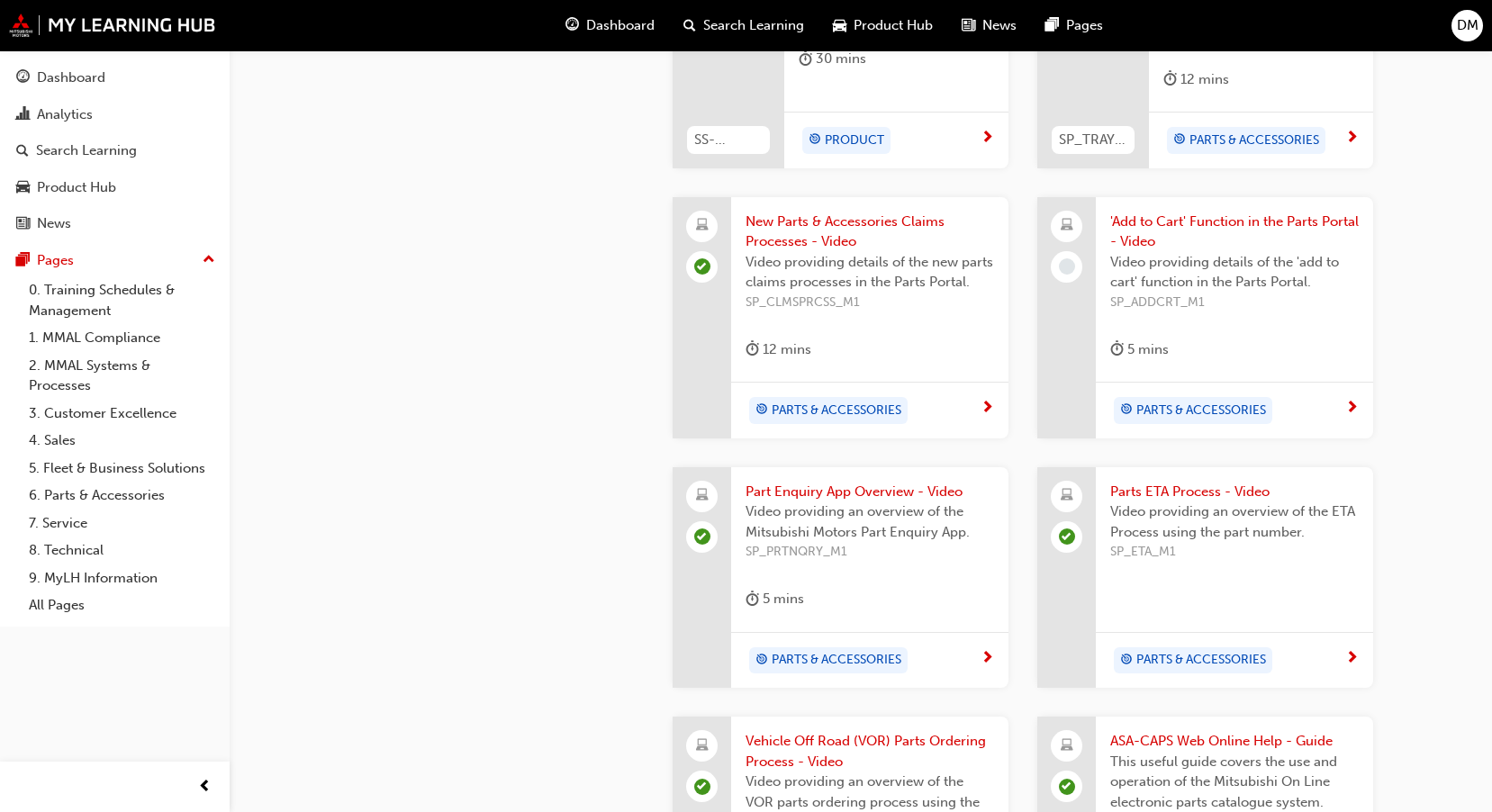
click at [1350, 651] on span "next-icon" at bounding box center [1351, 658] width 13 height 16
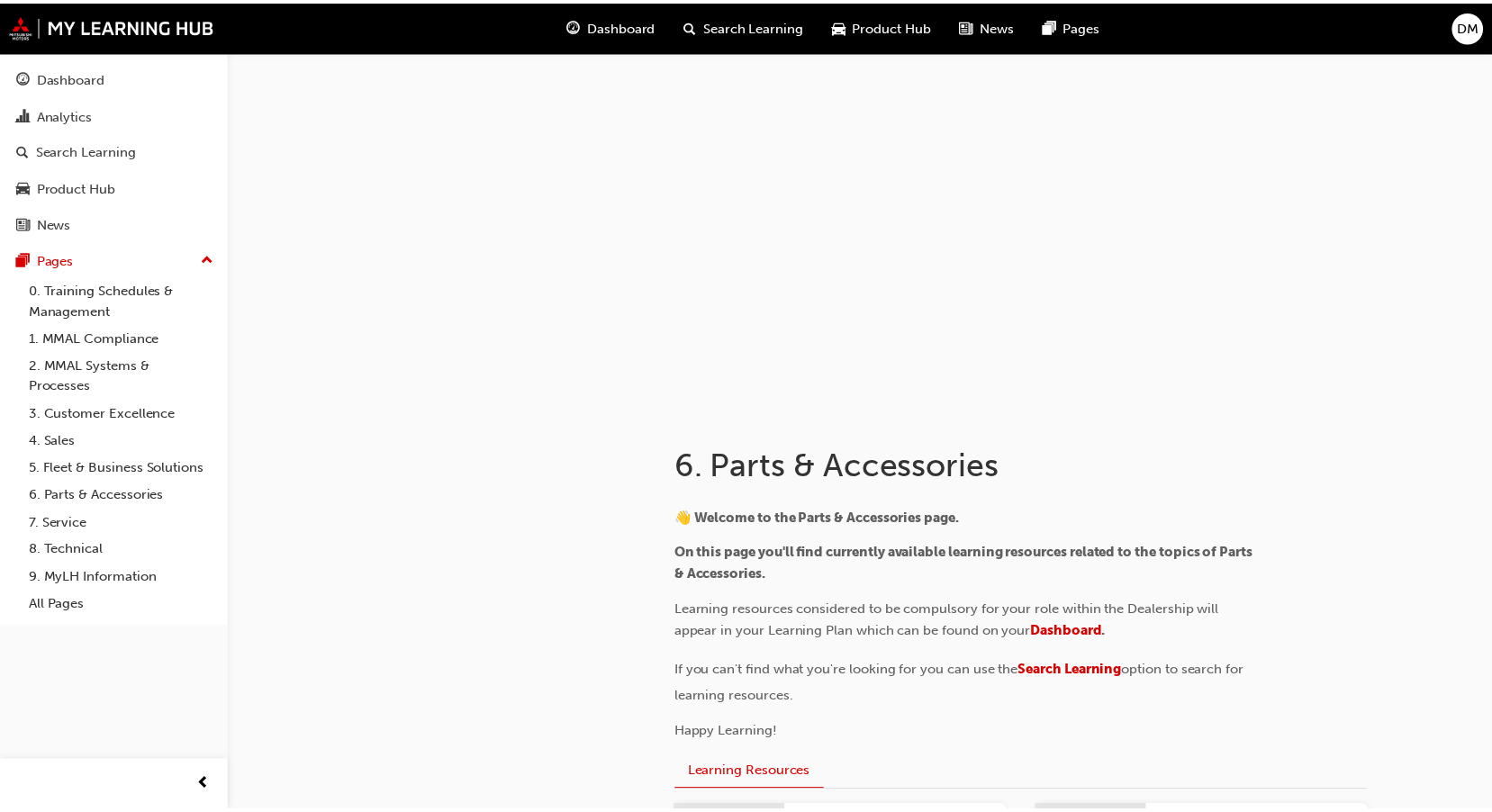
scroll to position [900, 0]
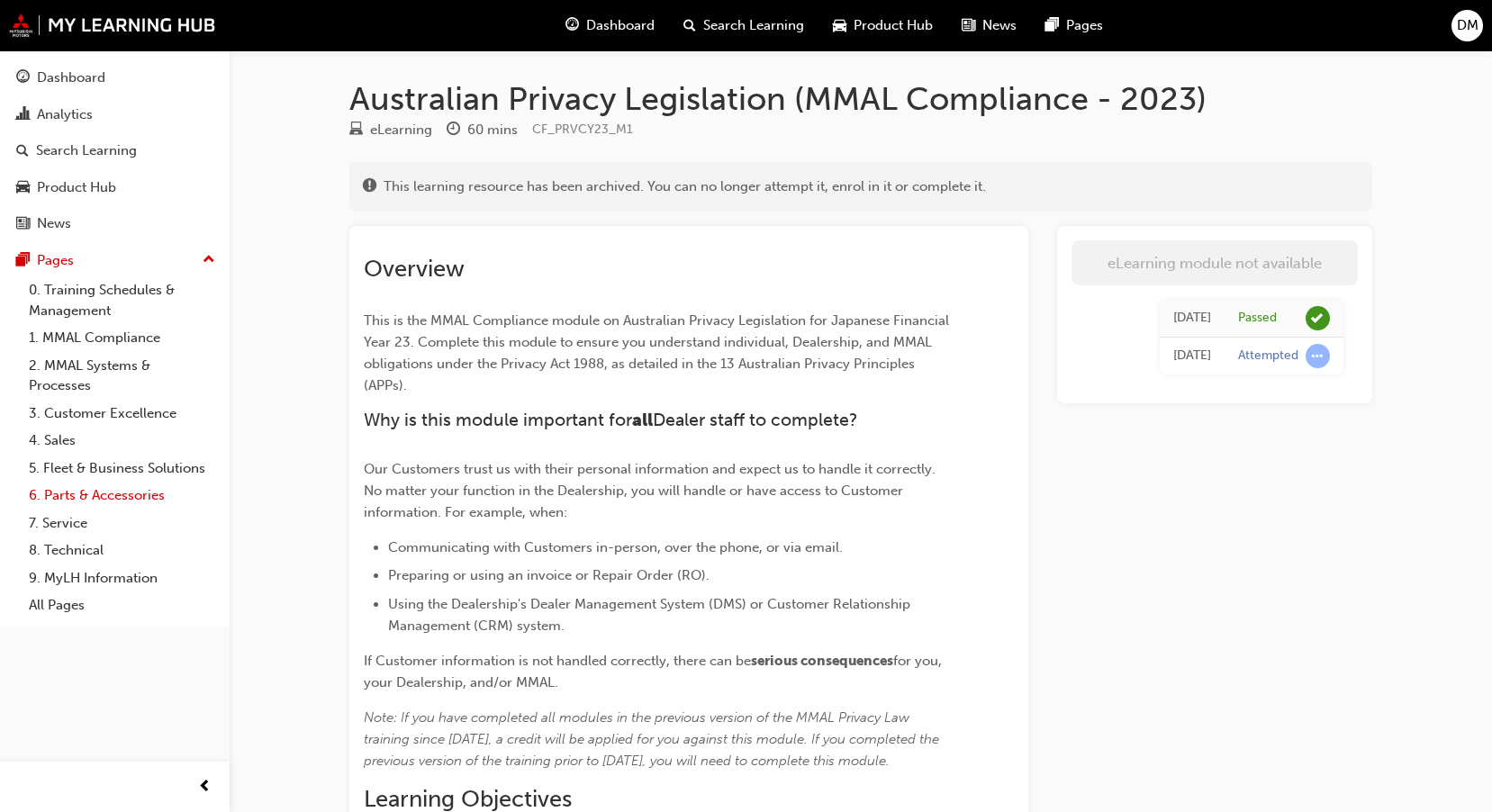
click at [83, 494] on link "6. Parts & Accessories" at bounding box center [122, 495] width 200 height 28
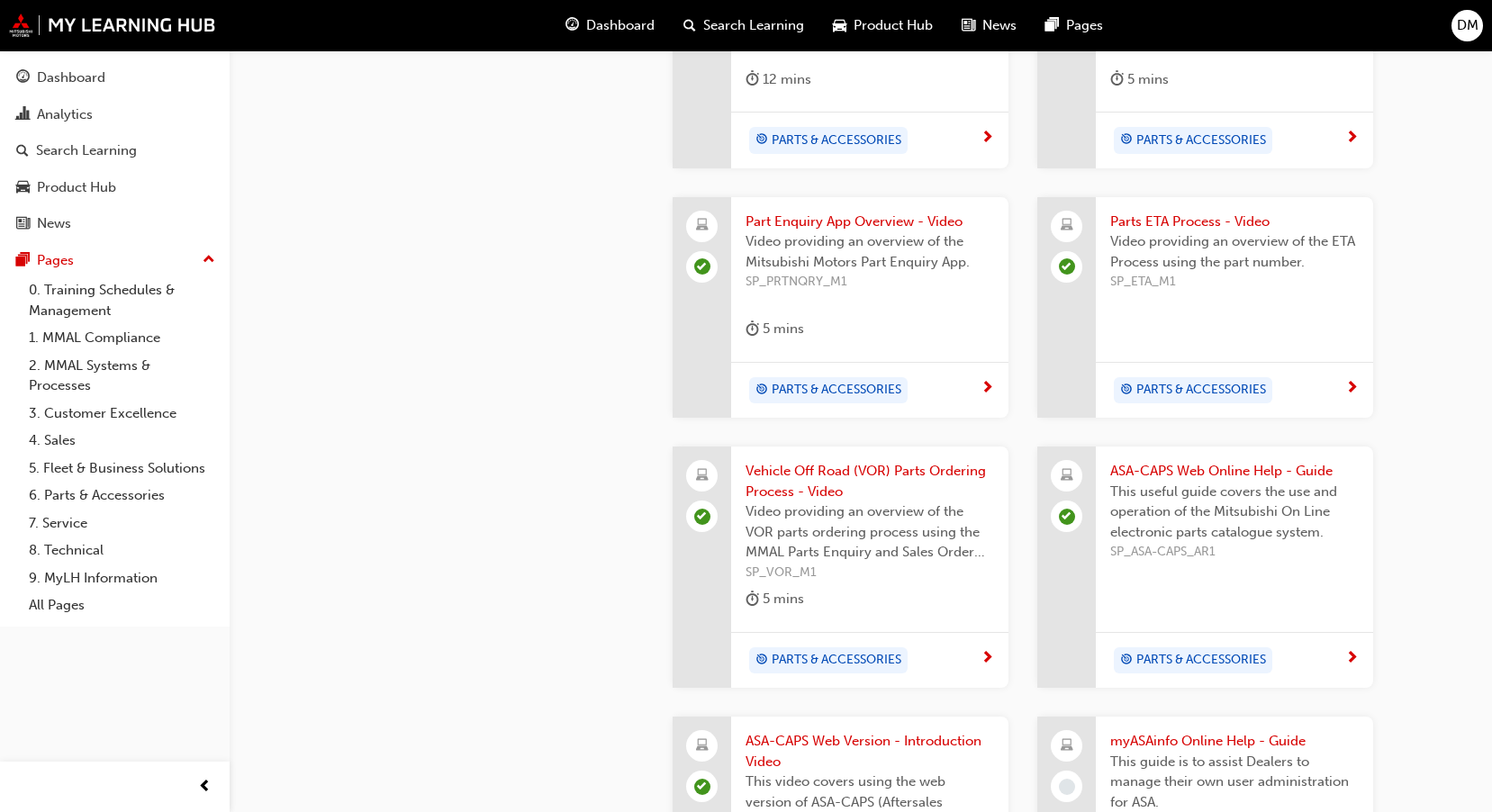
scroll to position [1260, 0]
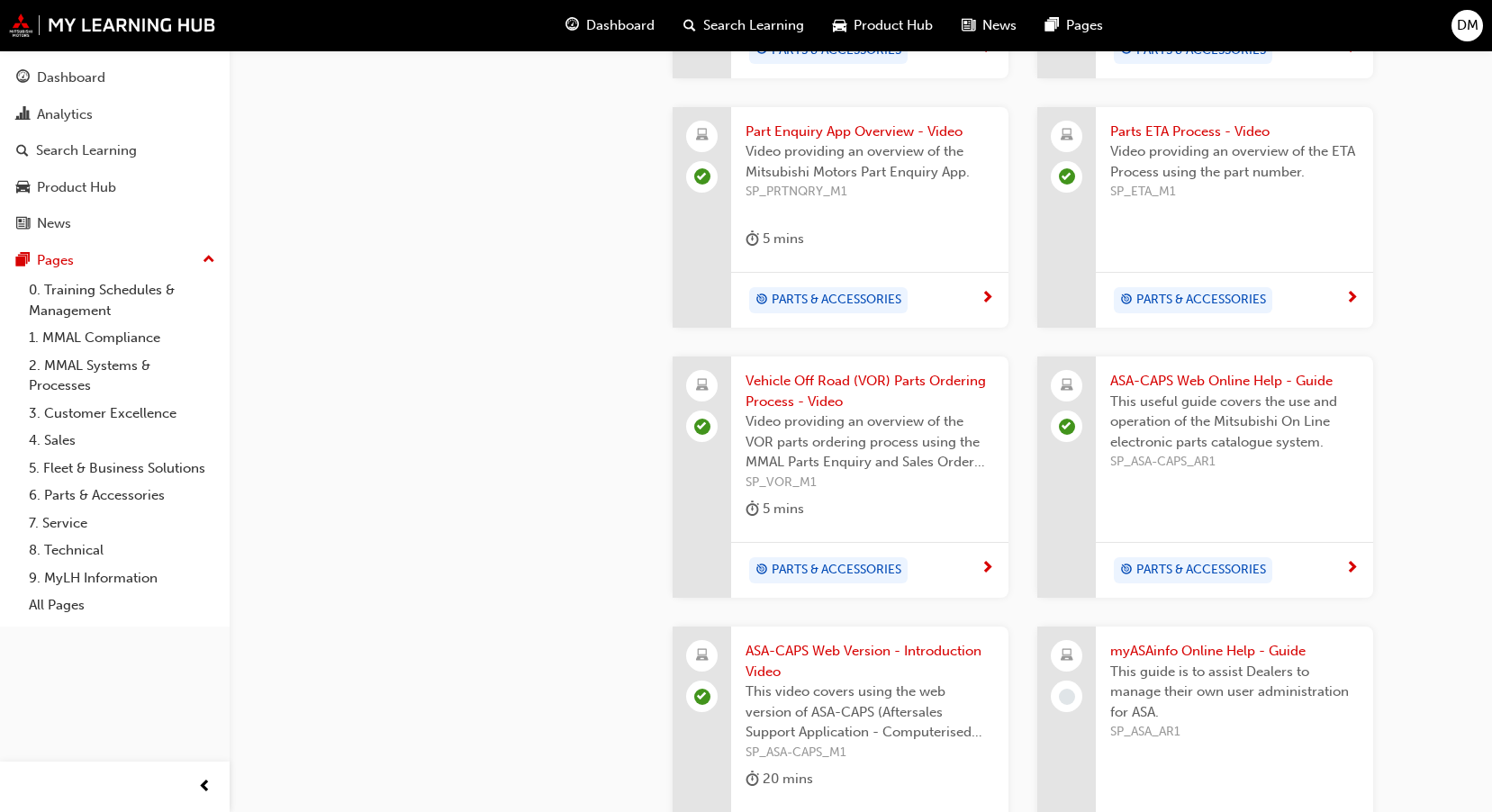
click at [988, 561] on span "next-icon" at bounding box center [987, 569] width 13 height 16
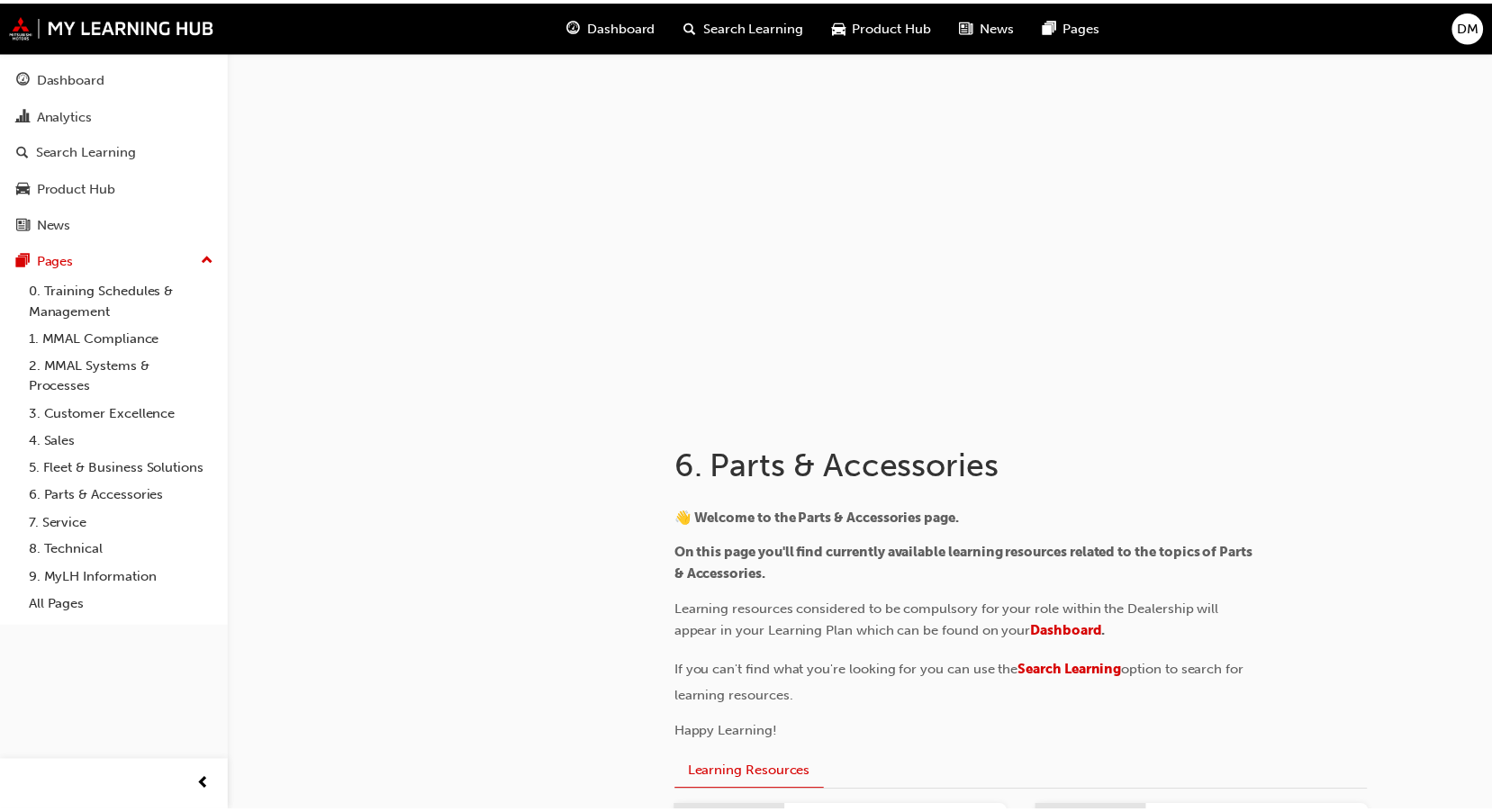
scroll to position [1260, 0]
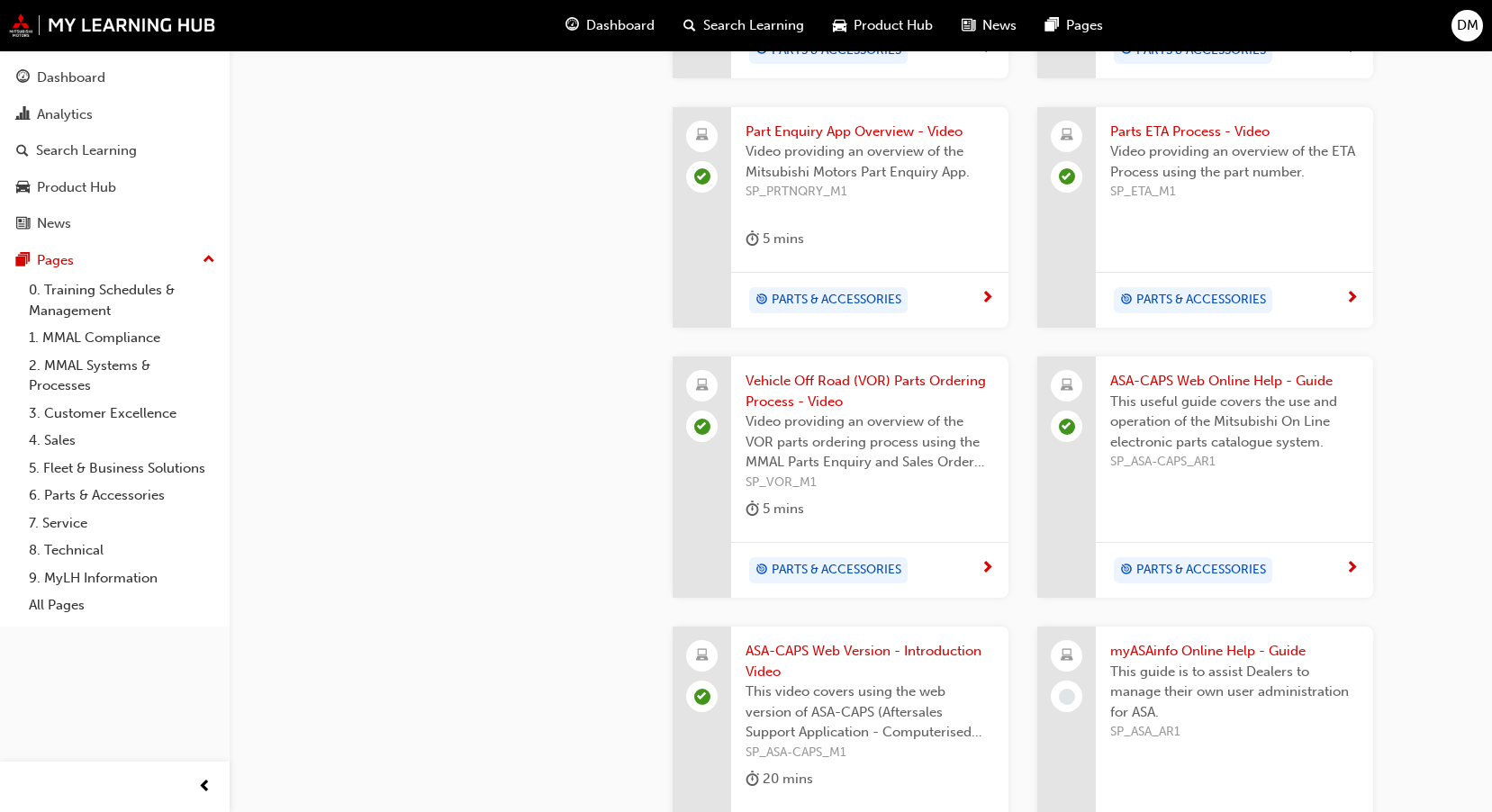
click at [1355, 561] on span "next-icon" at bounding box center [1351, 569] width 13 height 16
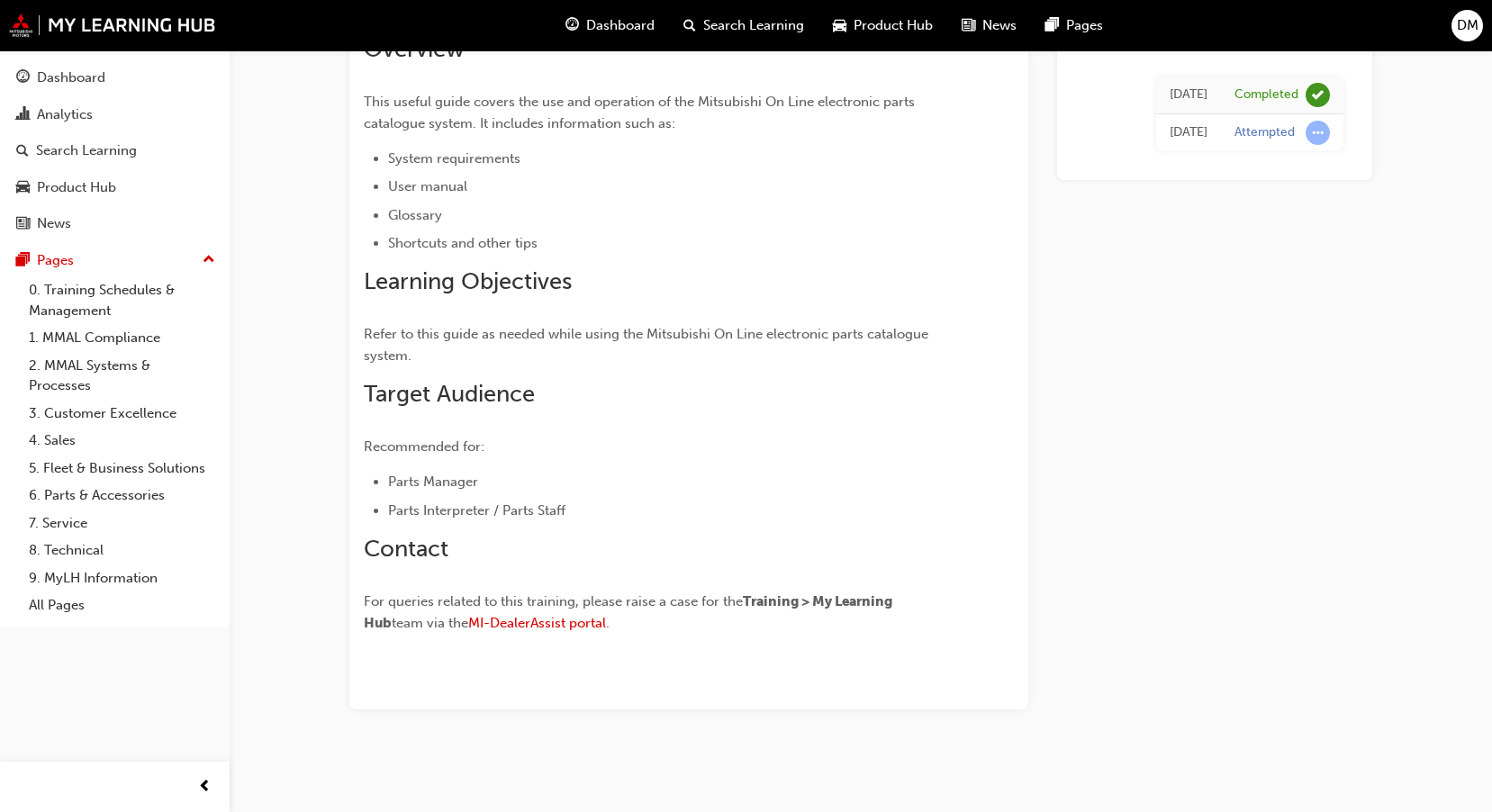
scroll to position [156, 0]
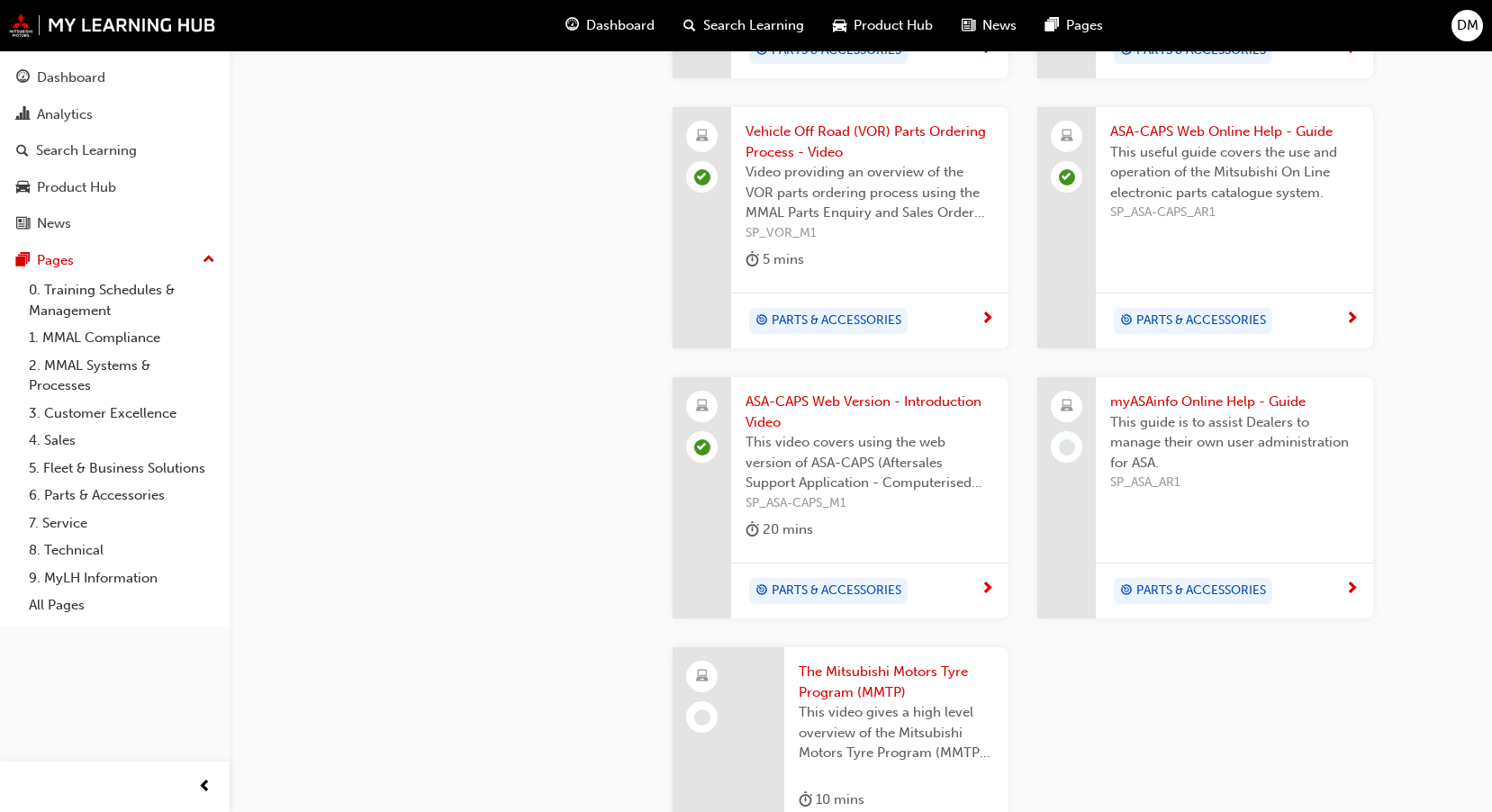
scroll to position [1531, 0]
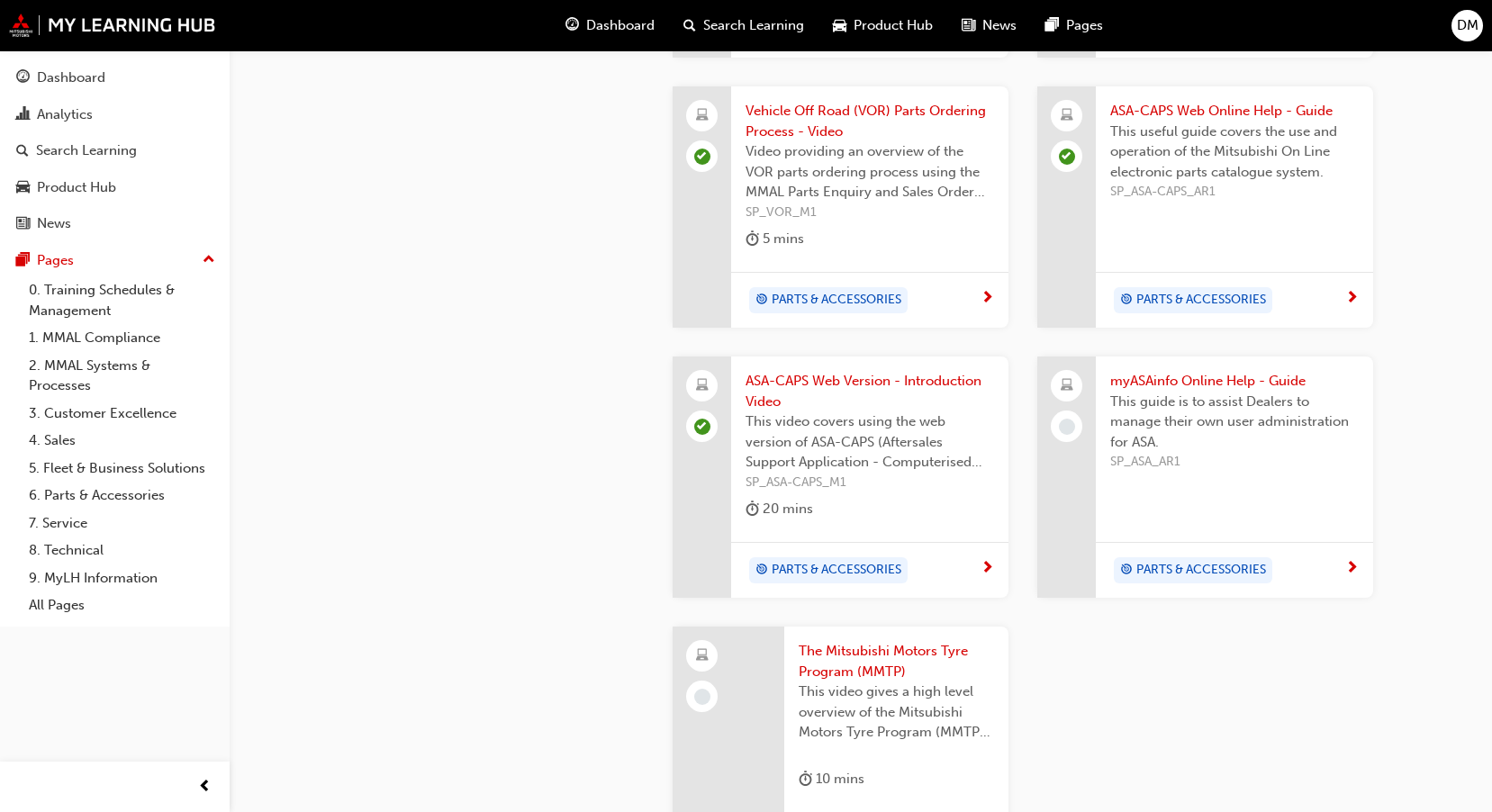
click at [984, 561] on span "next-icon" at bounding box center [987, 569] width 13 height 16
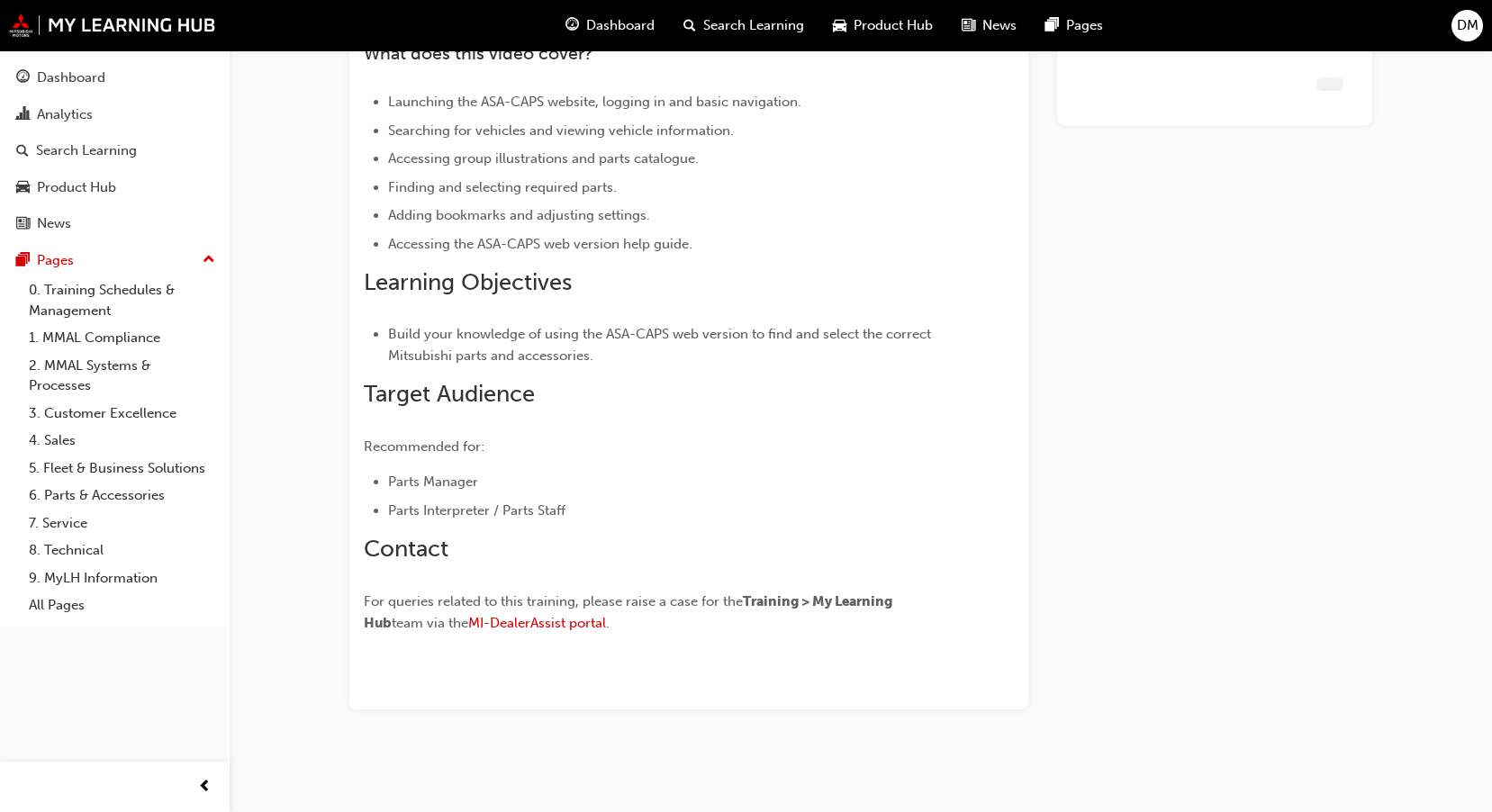
scroll to position [535, 0]
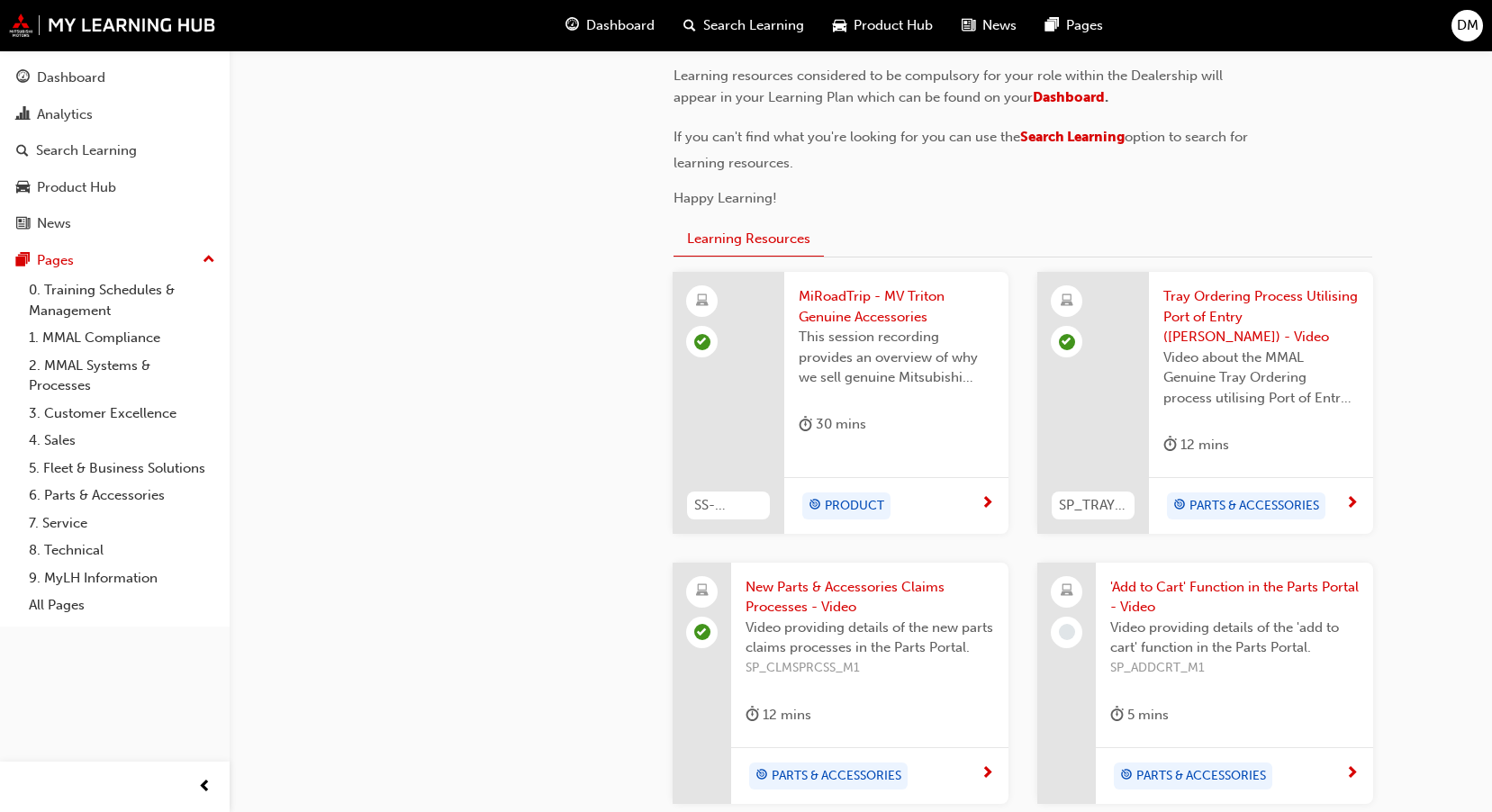
scroll to position [1531, 0]
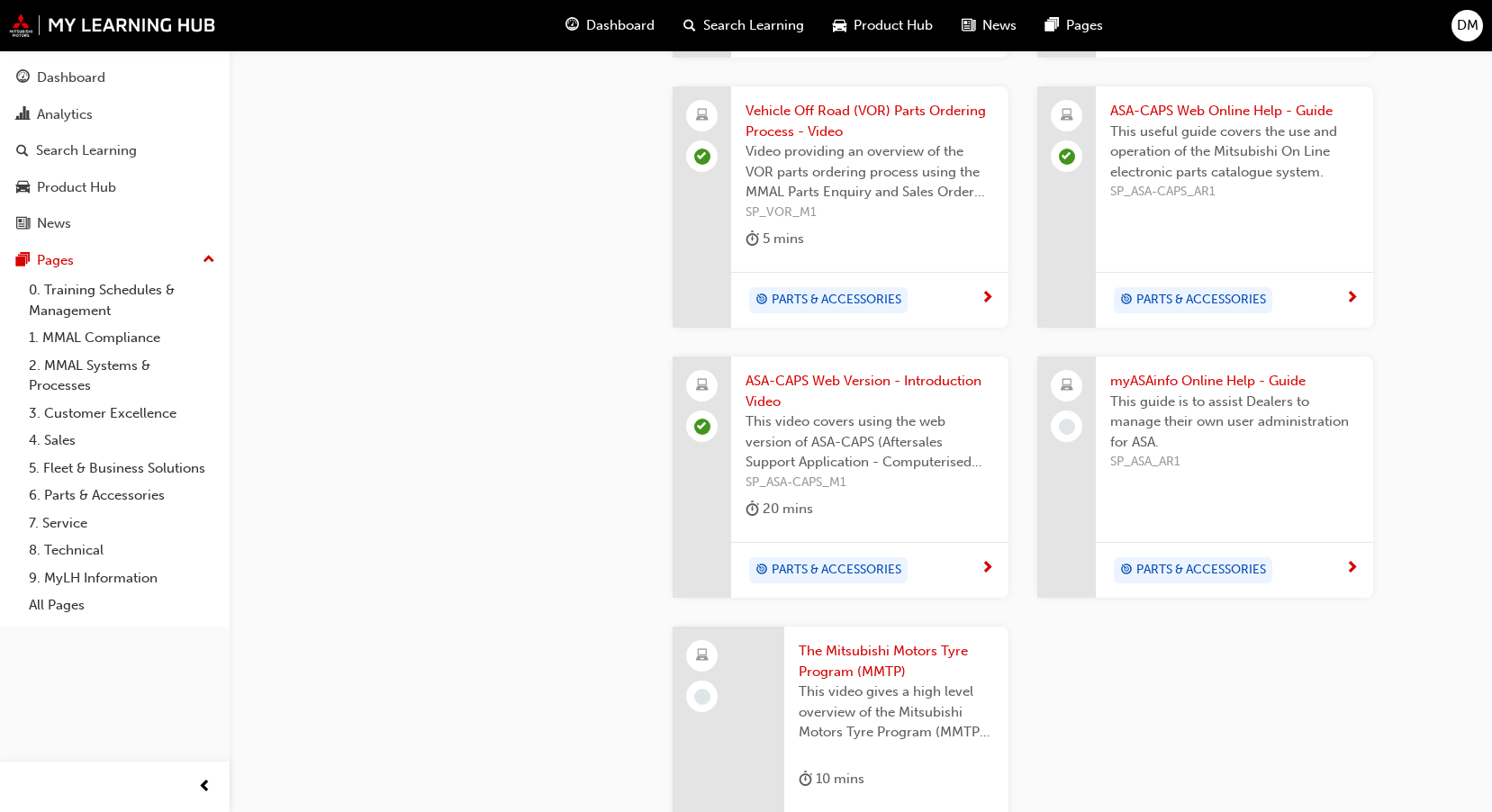
click at [1361, 545] on div "PARTS & ACCESSORIES" at bounding box center [1235, 571] width 277 height 57
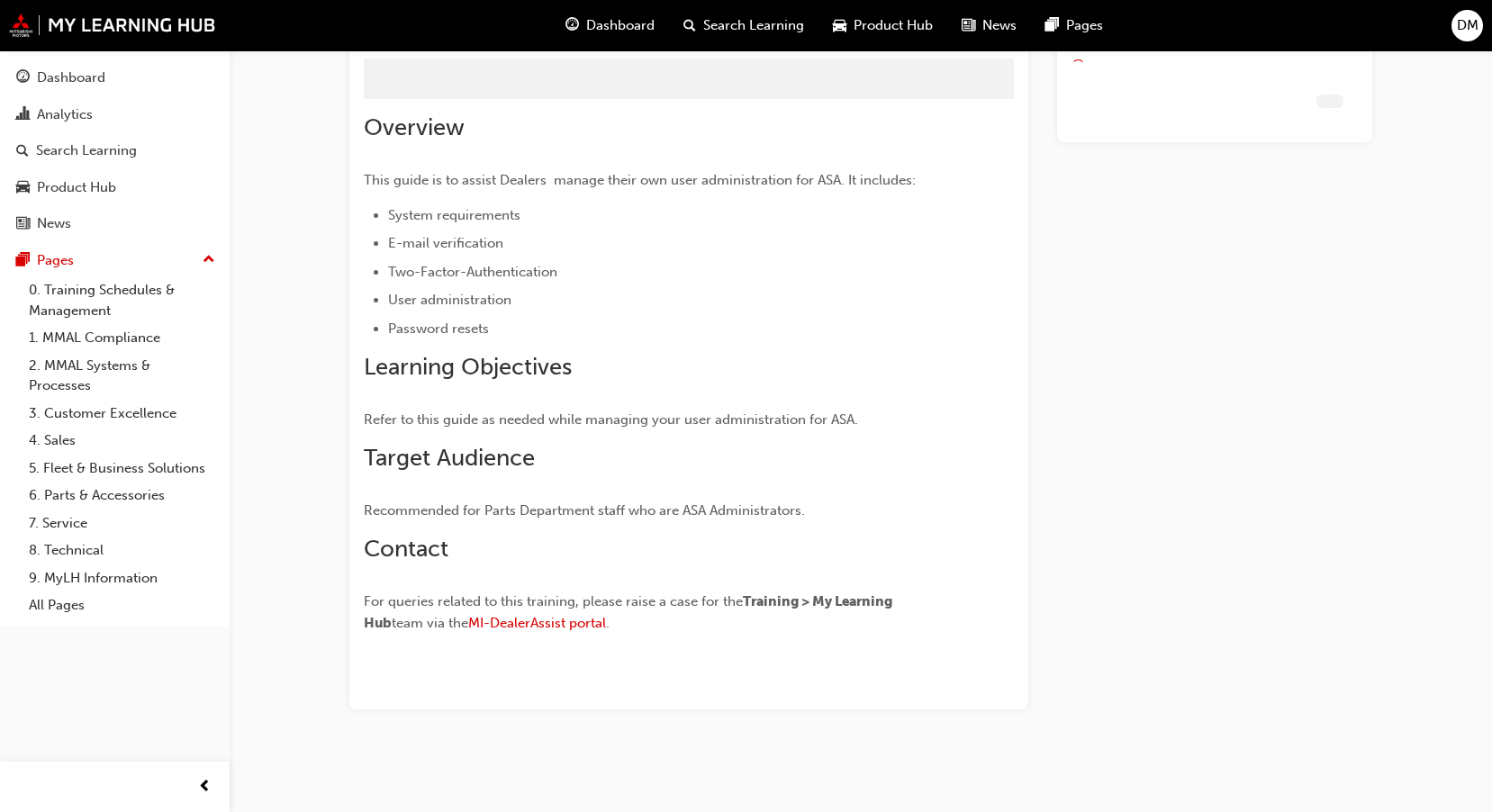
scroll to position [78, 0]
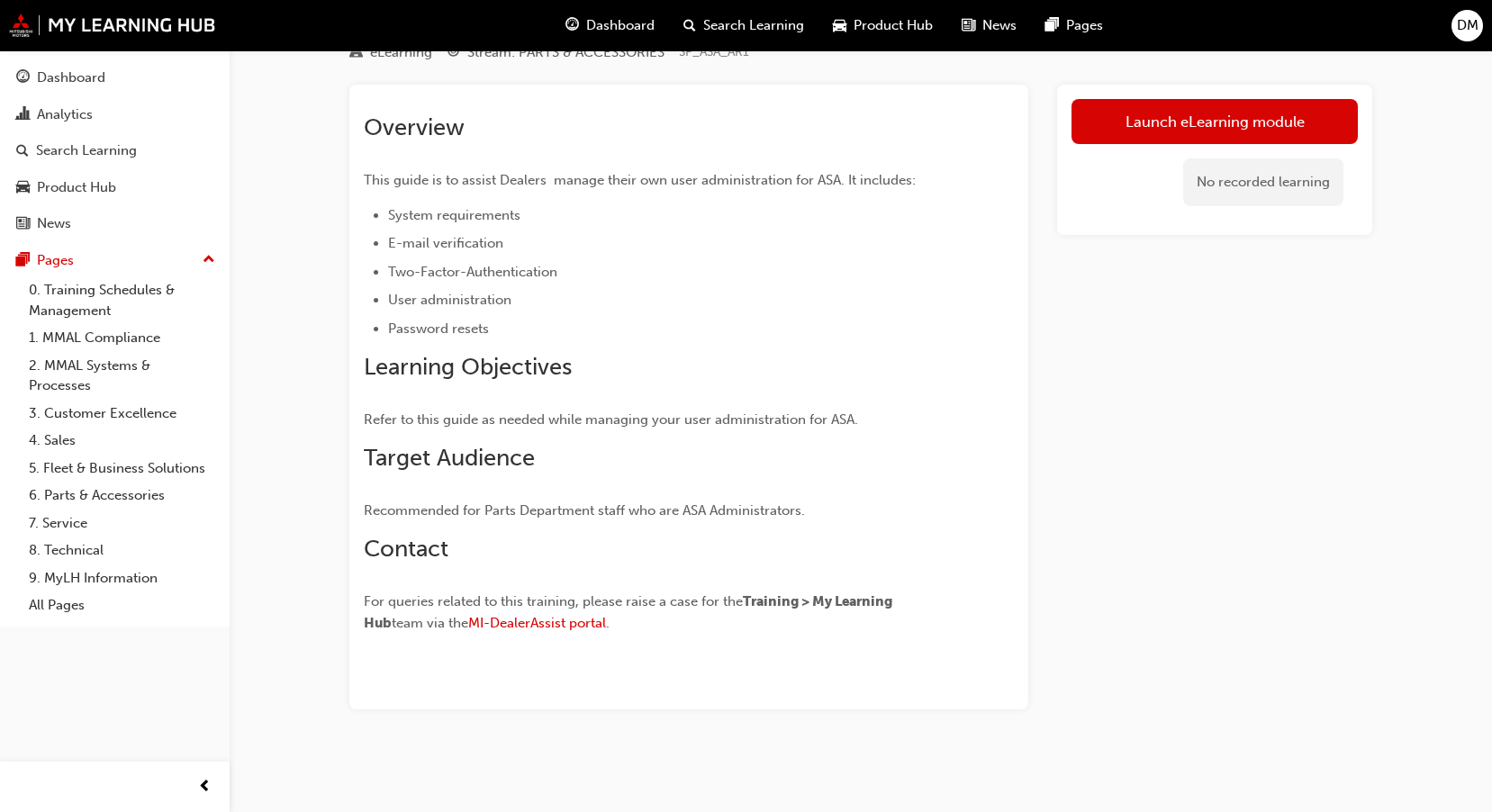
scroll to position [1531, 0]
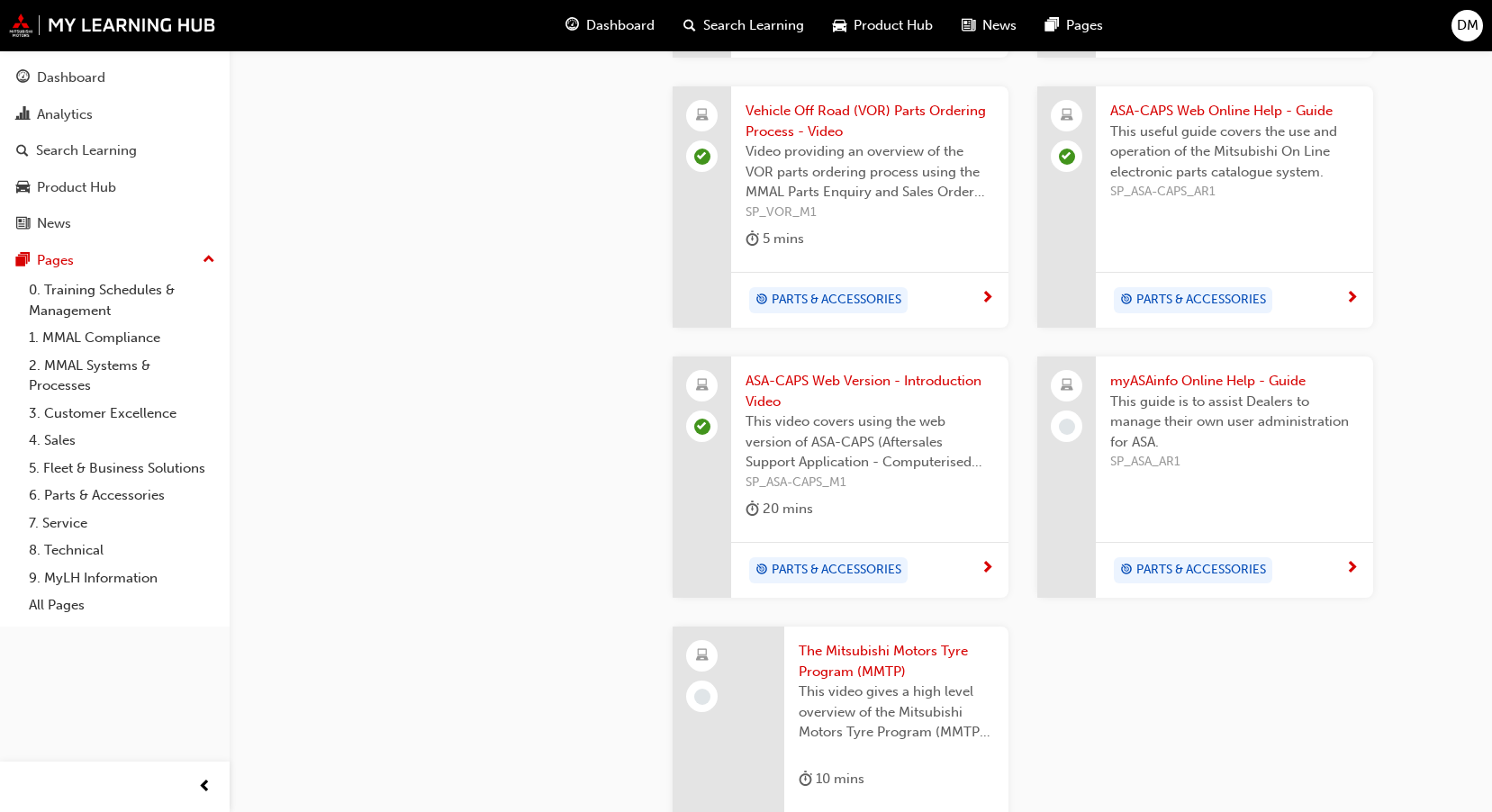
click at [1354, 561] on span "next-icon" at bounding box center [1351, 569] width 13 height 16
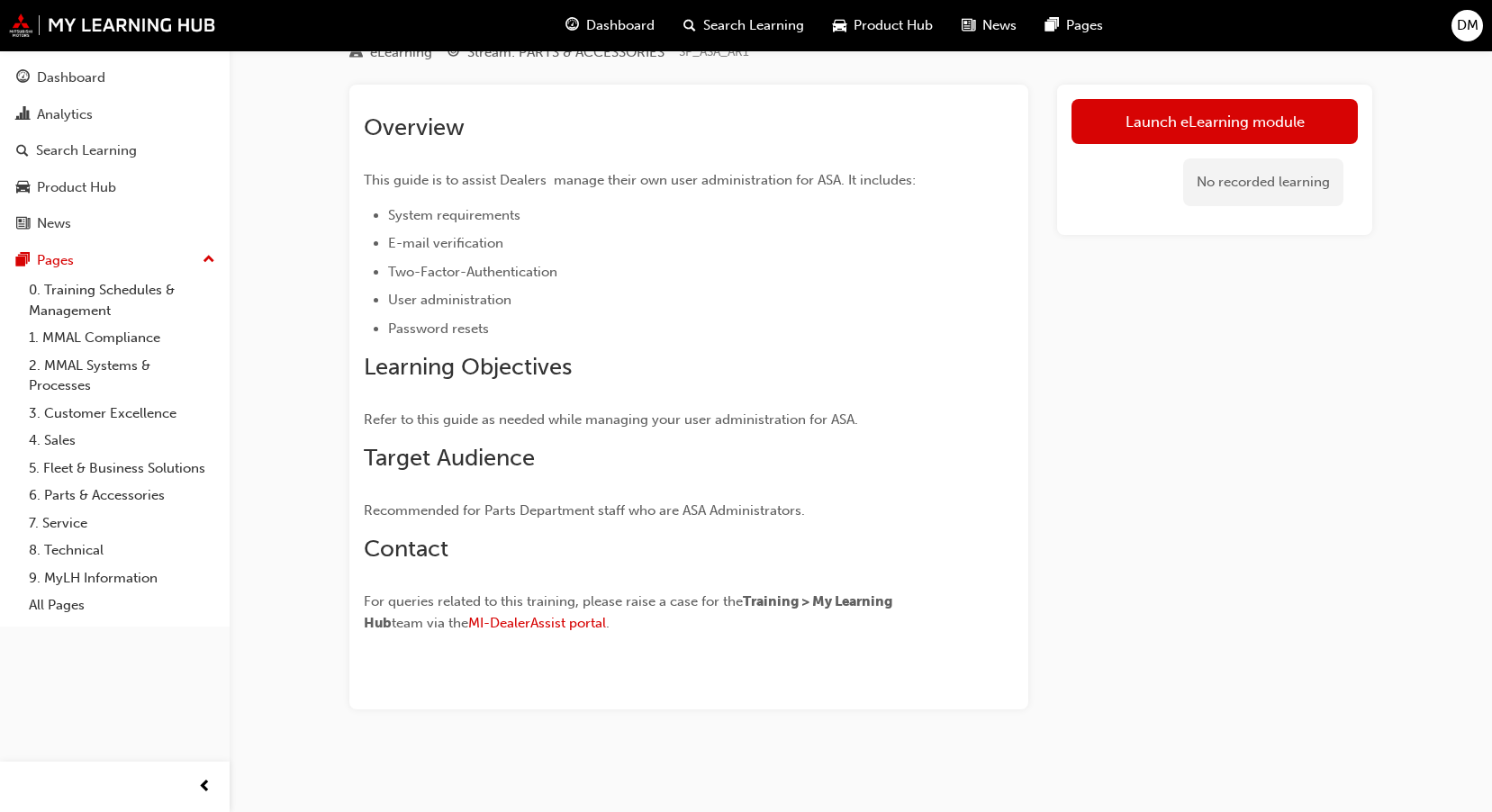
scroll to position [78, 0]
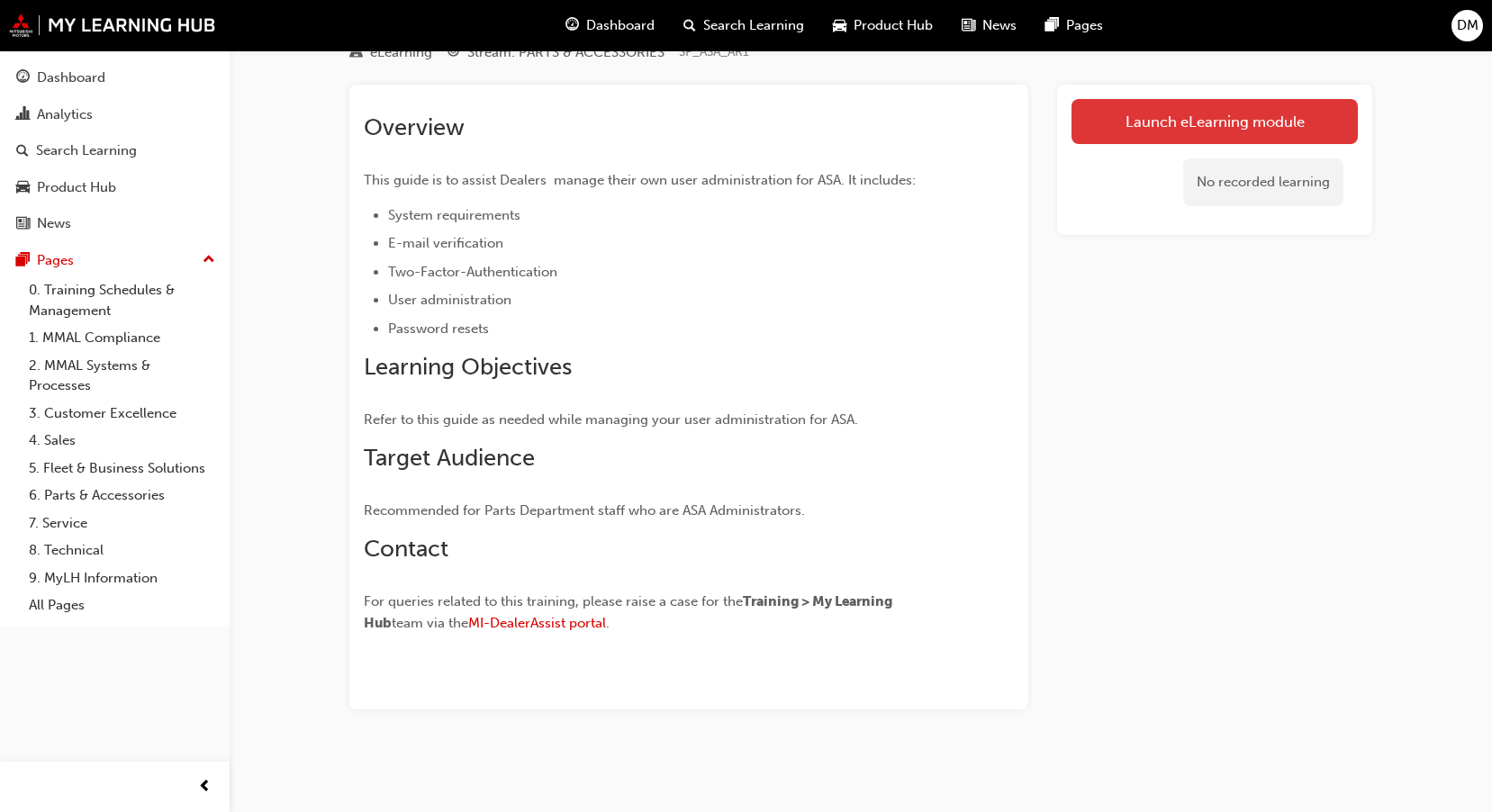
click at [1254, 112] on link "Launch eLearning module" at bounding box center [1214, 121] width 286 height 45
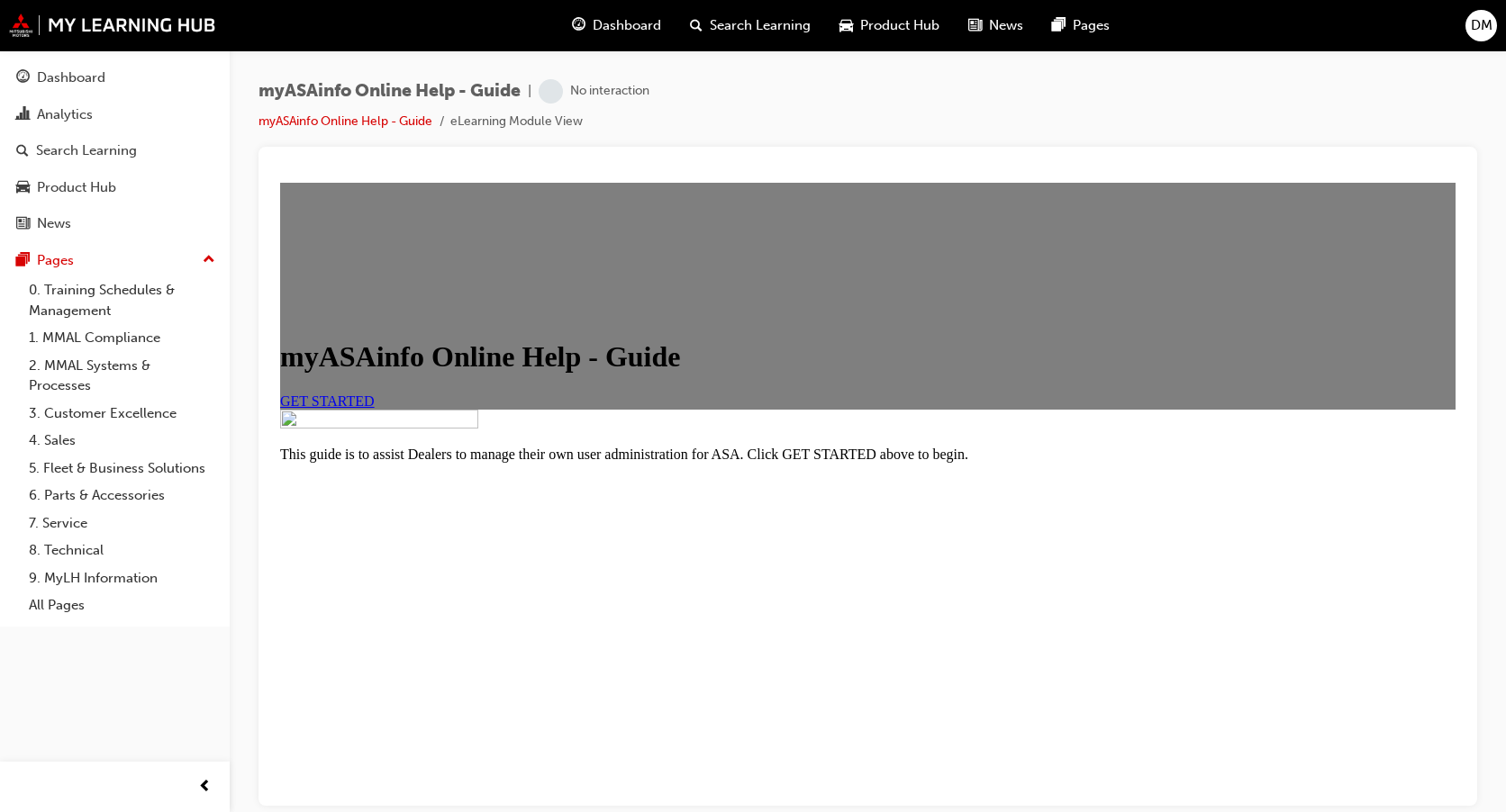
click at [374, 407] on link "GET STARTED" at bounding box center [328, 400] width 95 height 15
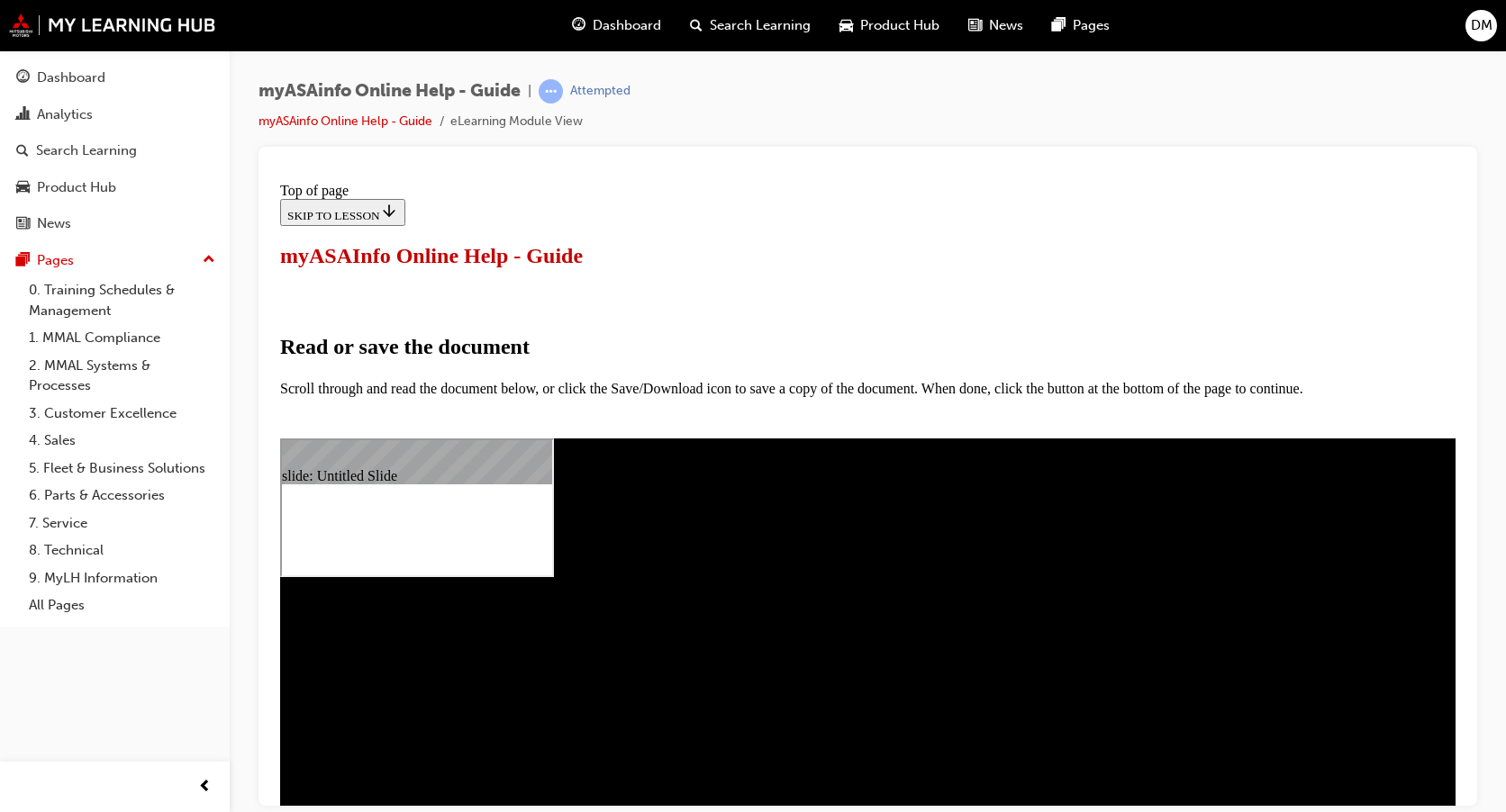
select select "auto"
type input "15"
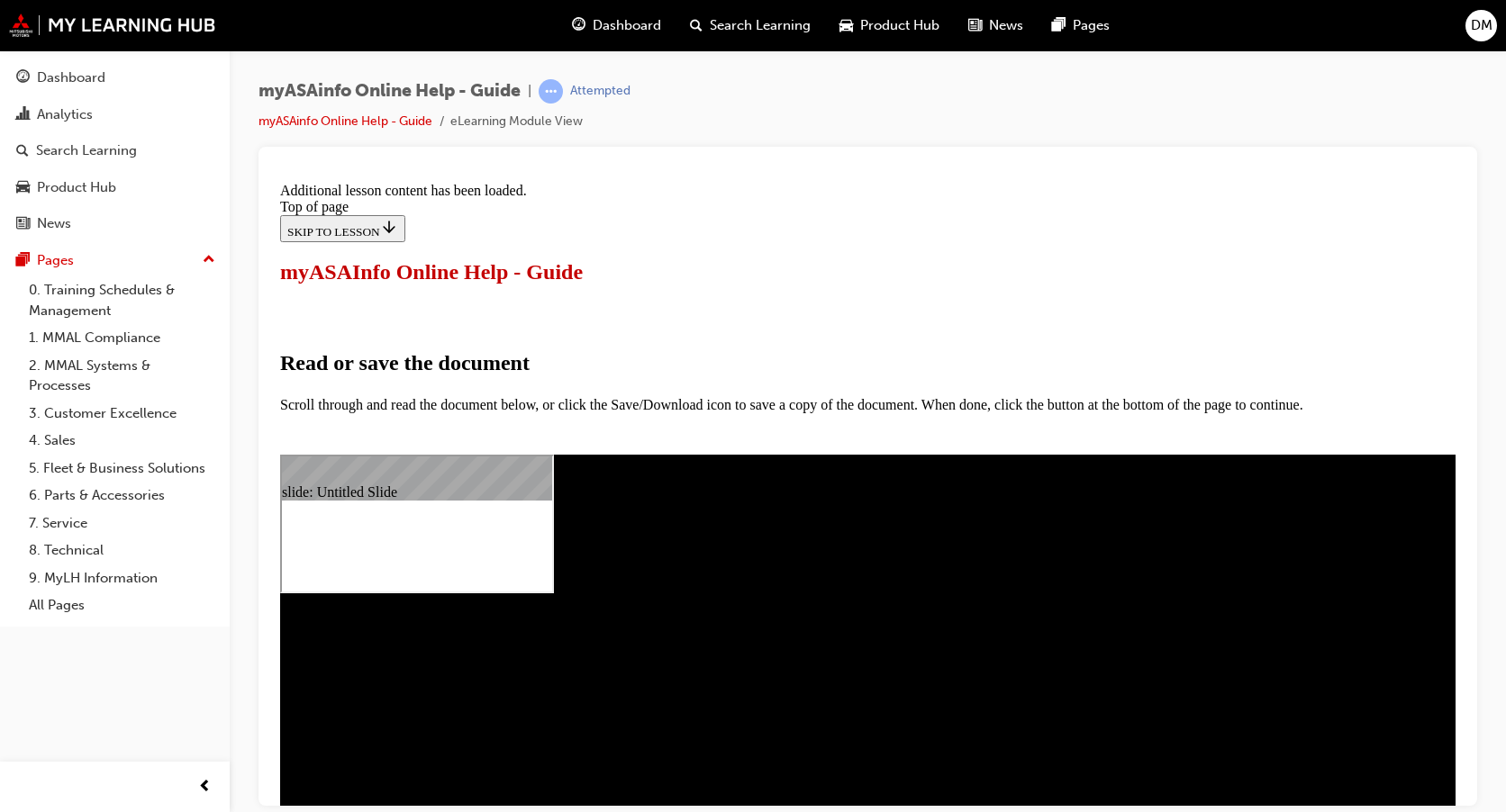
scroll to position [885, 0]
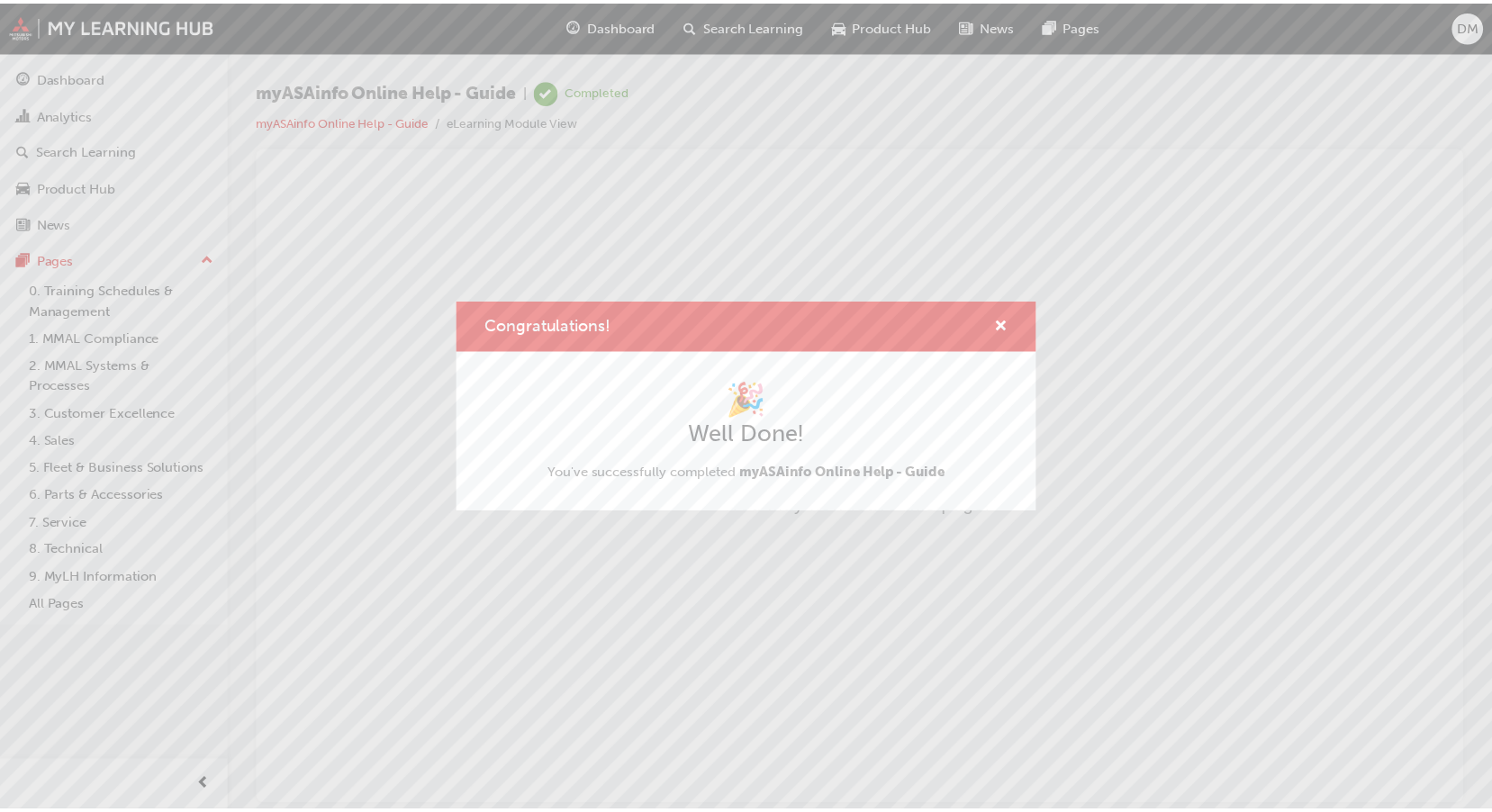
scroll to position [0, 0]
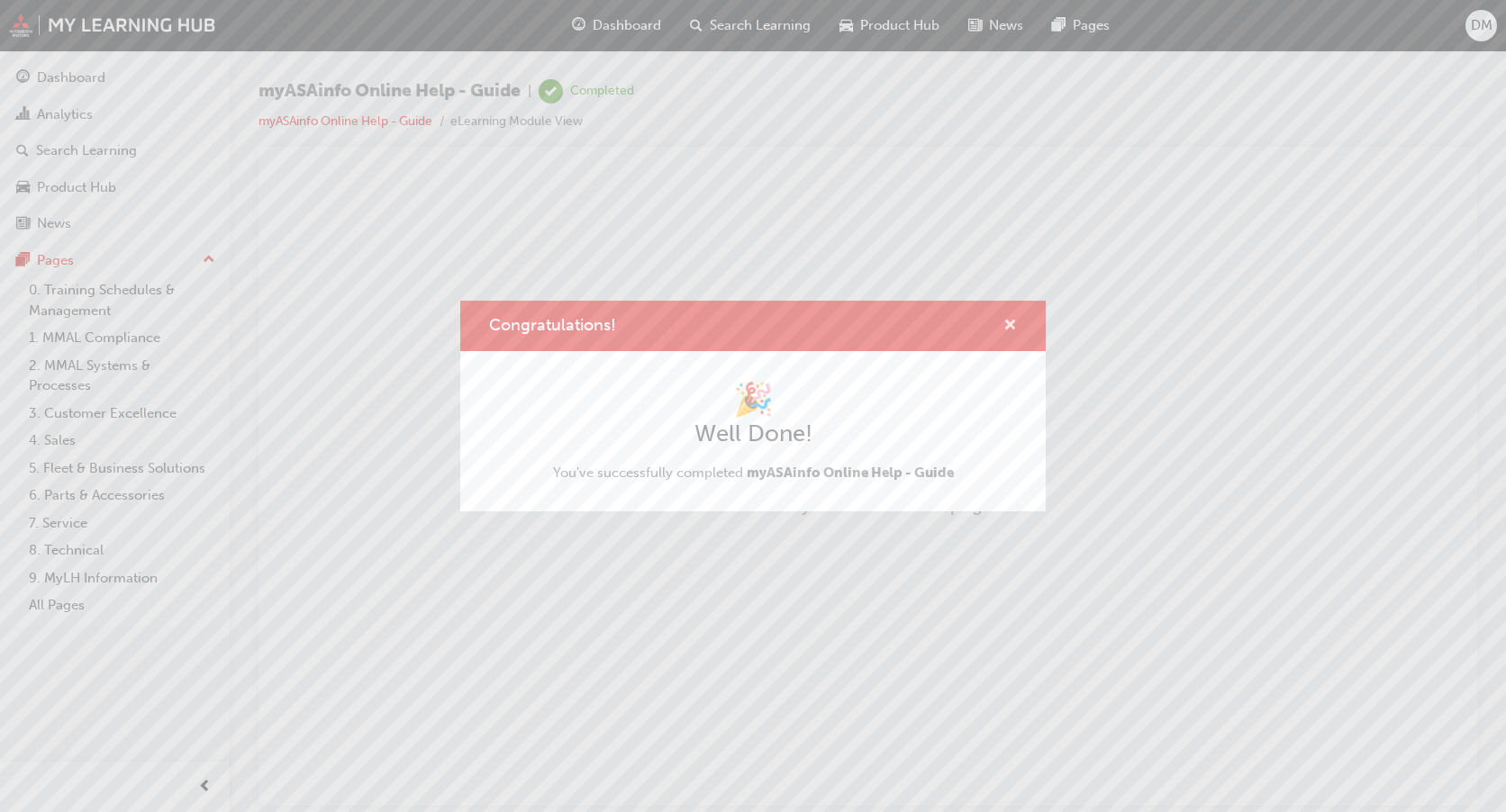
click at [1013, 319] on span "cross-icon" at bounding box center [1010, 327] width 13 height 16
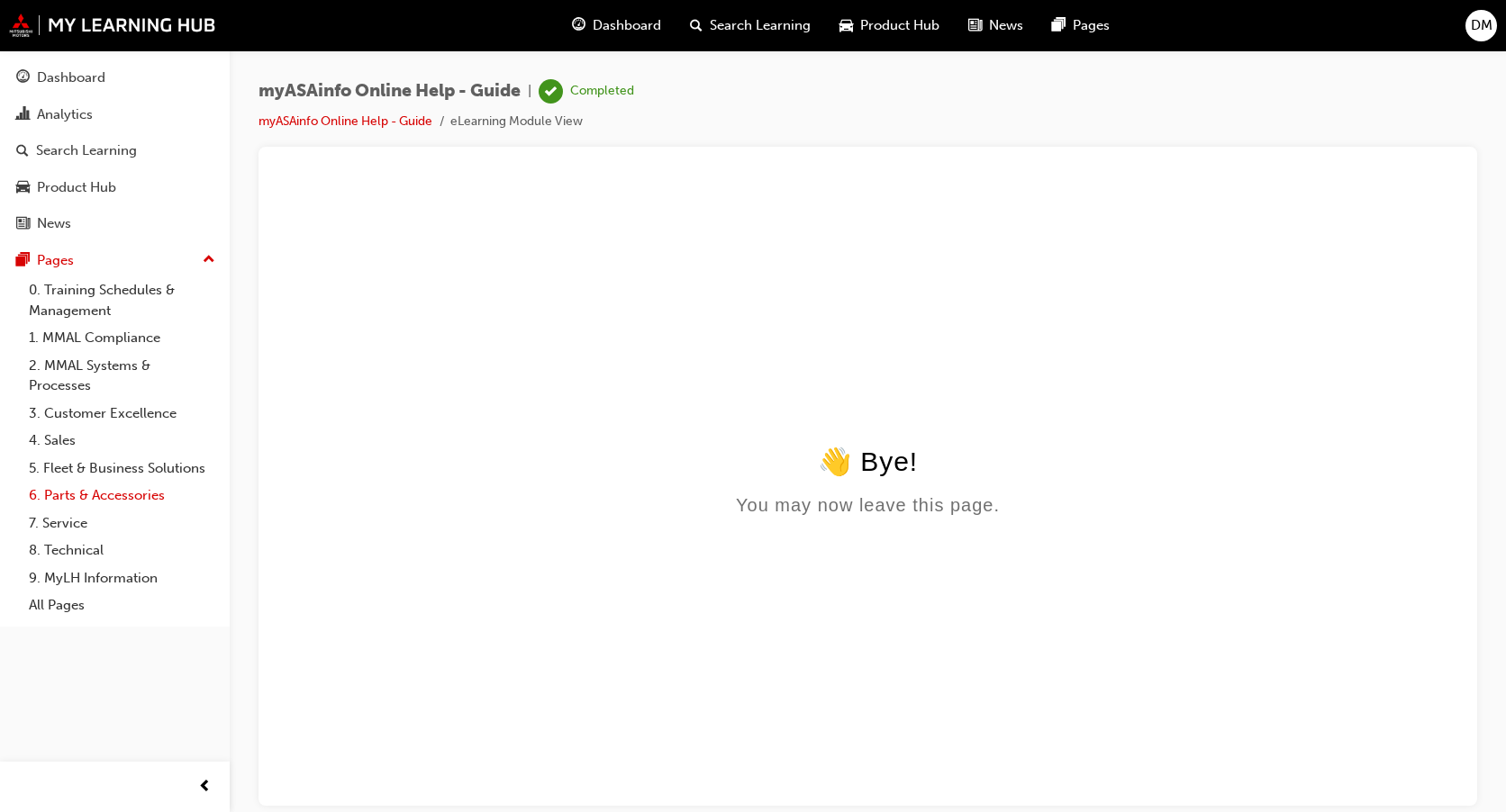
click at [129, 500] on link "6. Parts & Accessories" at bounding box center [122, 495] width 200 height 28
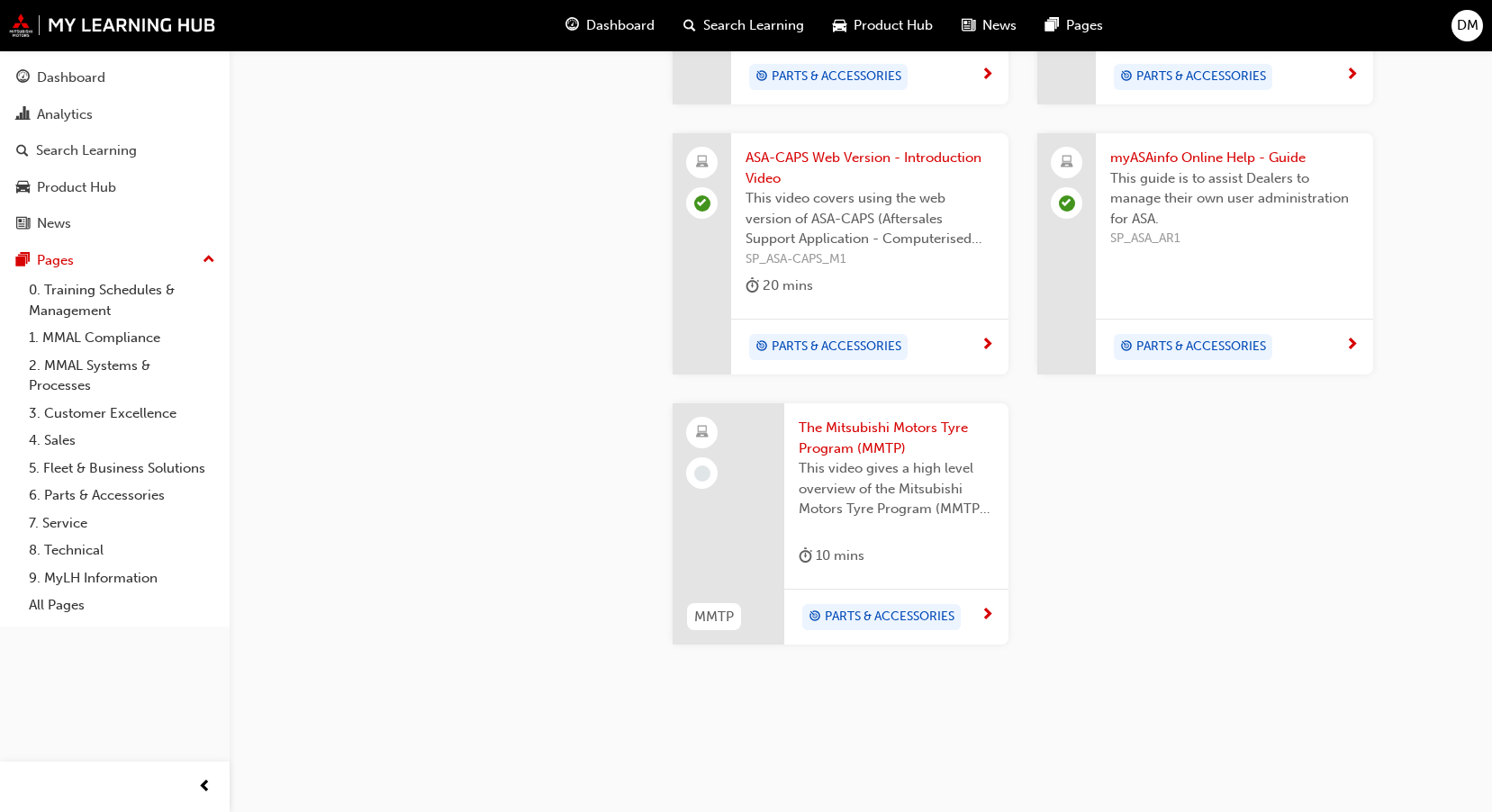
scroll to position [1756, 0]
click at [994, 596] on div "PARTS & ACCESSORIES" at bounding box center [897, 615] width 224 height 57
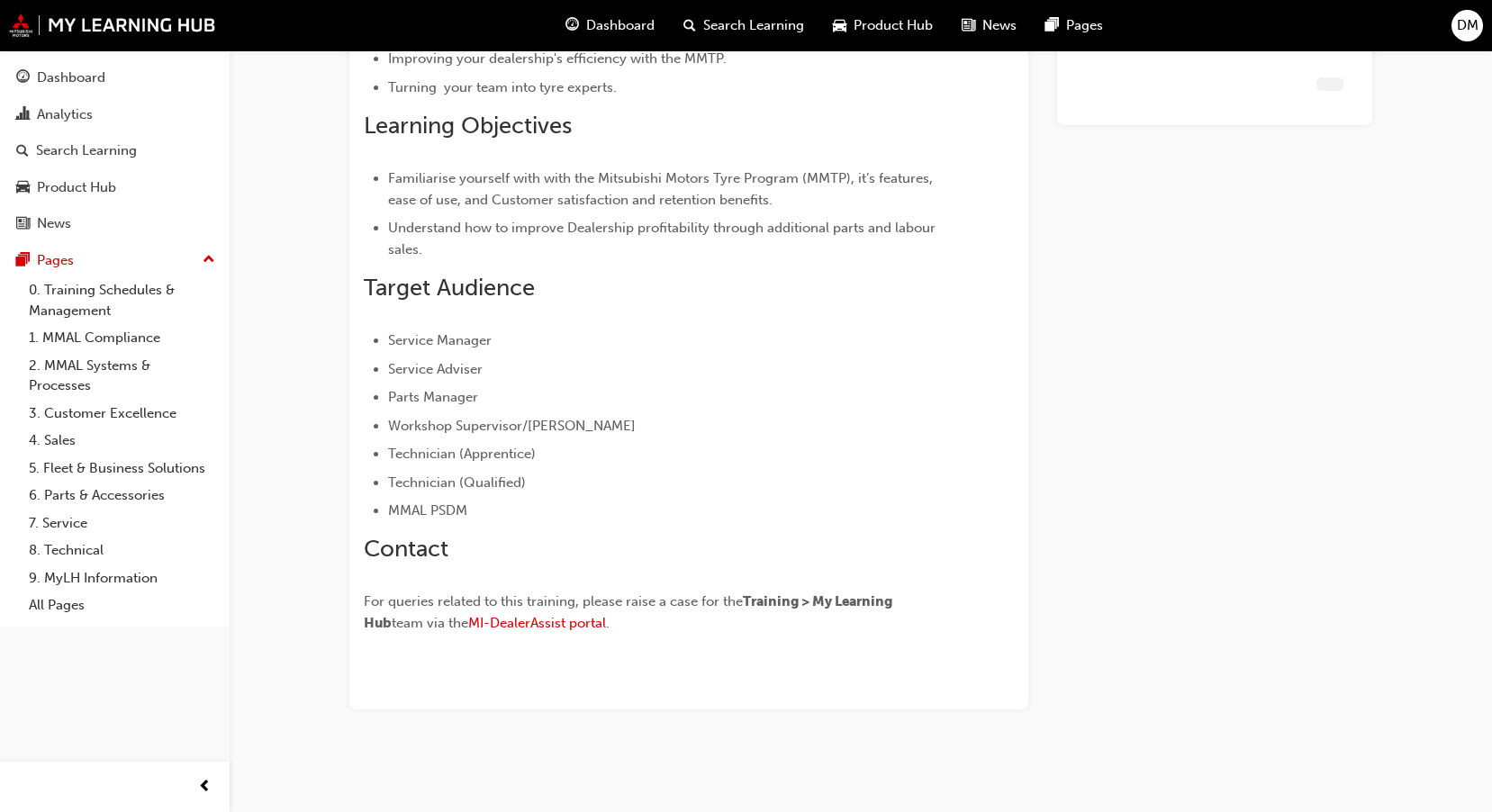
scroll to position [454, 0]
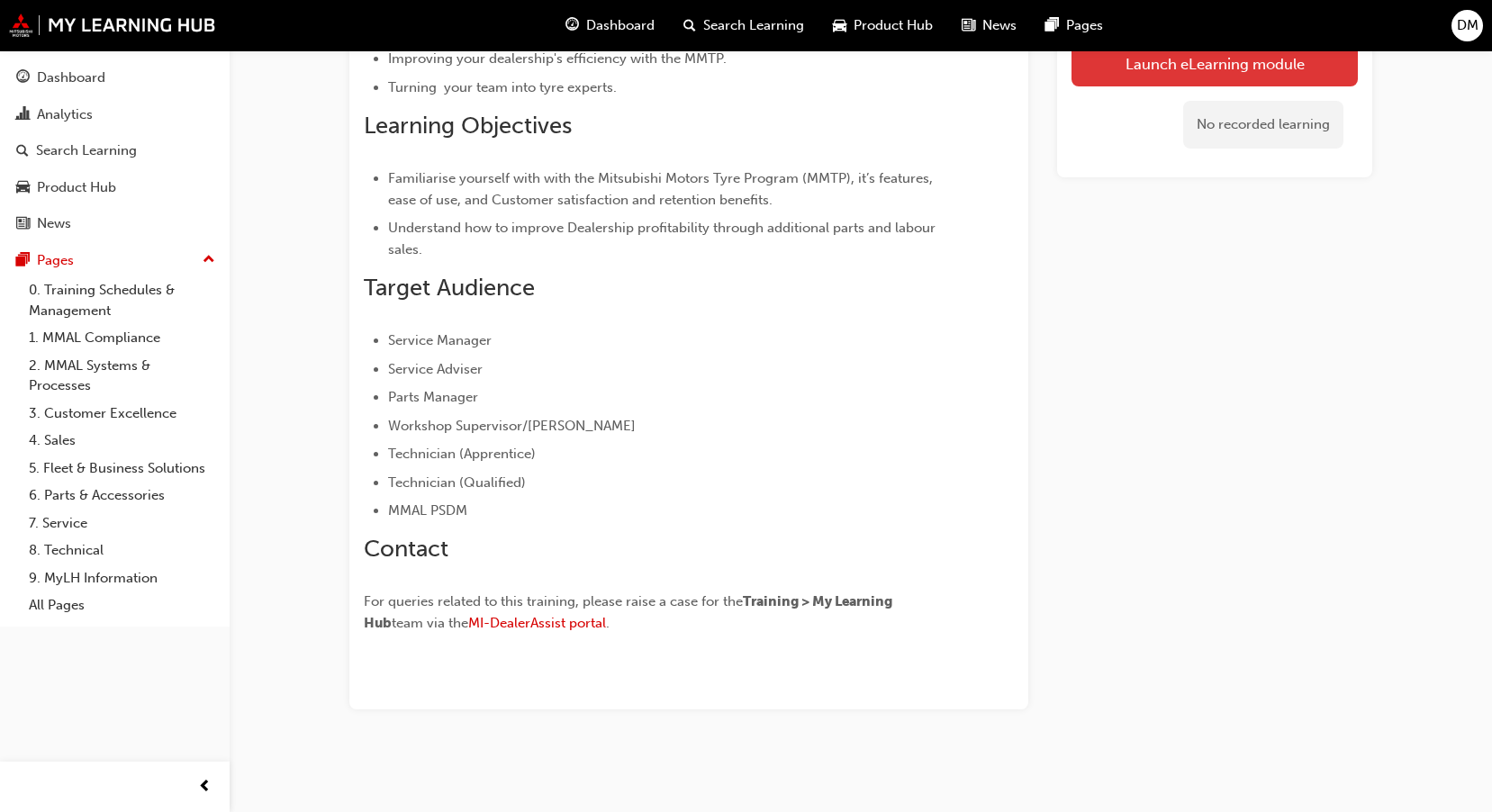
click at [1237, 61] on link "Launch eLearning module" at bounding box center [1214, 64] width 286 height 45
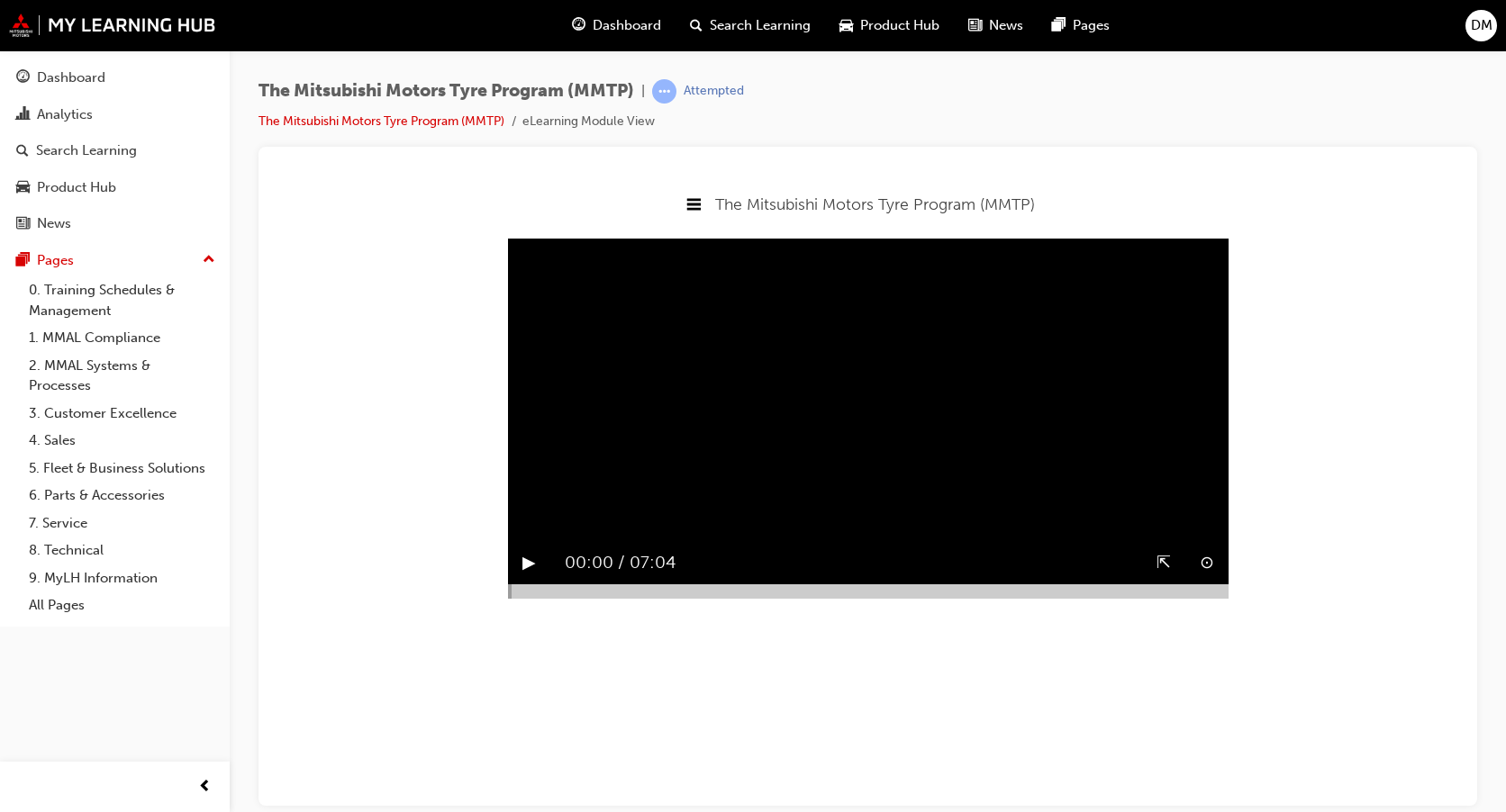
click at [529, 576] on button "▶︎" at bounding box center [529, 561] width 13 height 28
drag, startPoint x: 515, startPoint y: 637, endPoint x: 602, endPoint y: 638, distance: 87.0
click at [602, 597] on div at bounding box center [868, 590] width 720 height 14
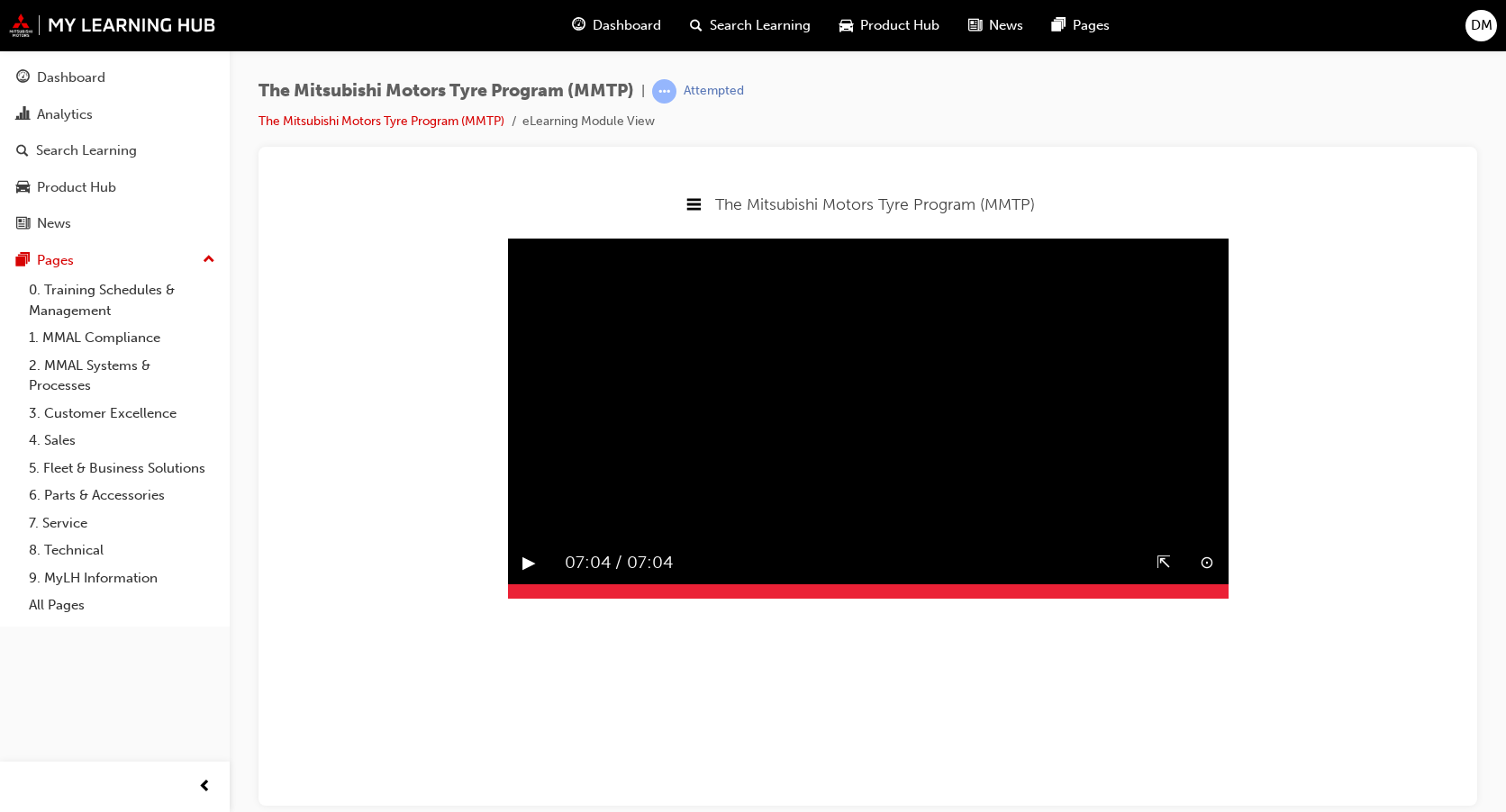
drag, startPoint x: 614, startPoint y: 638, endPoint x: 1234, endPoint y: 639, distance: 620.0
click at [1234, 639] on body "The Mitsubishi Motors Tyre Program (MMTP) Welcome The Mitsubishi Motors Tyre Pr…" at bounding box center [867, 490] width 1190 height 631
drag, startPoint x: 1172, startPoint y: 630, endPoint x: 1149, endPoint y: 630, distance: 23.0
click at [1145, 597] on div at bounding box center [868, 590] width 720 height 14
click at [1171, 597] on div at bounding box center [868, 590] width 720 height 14
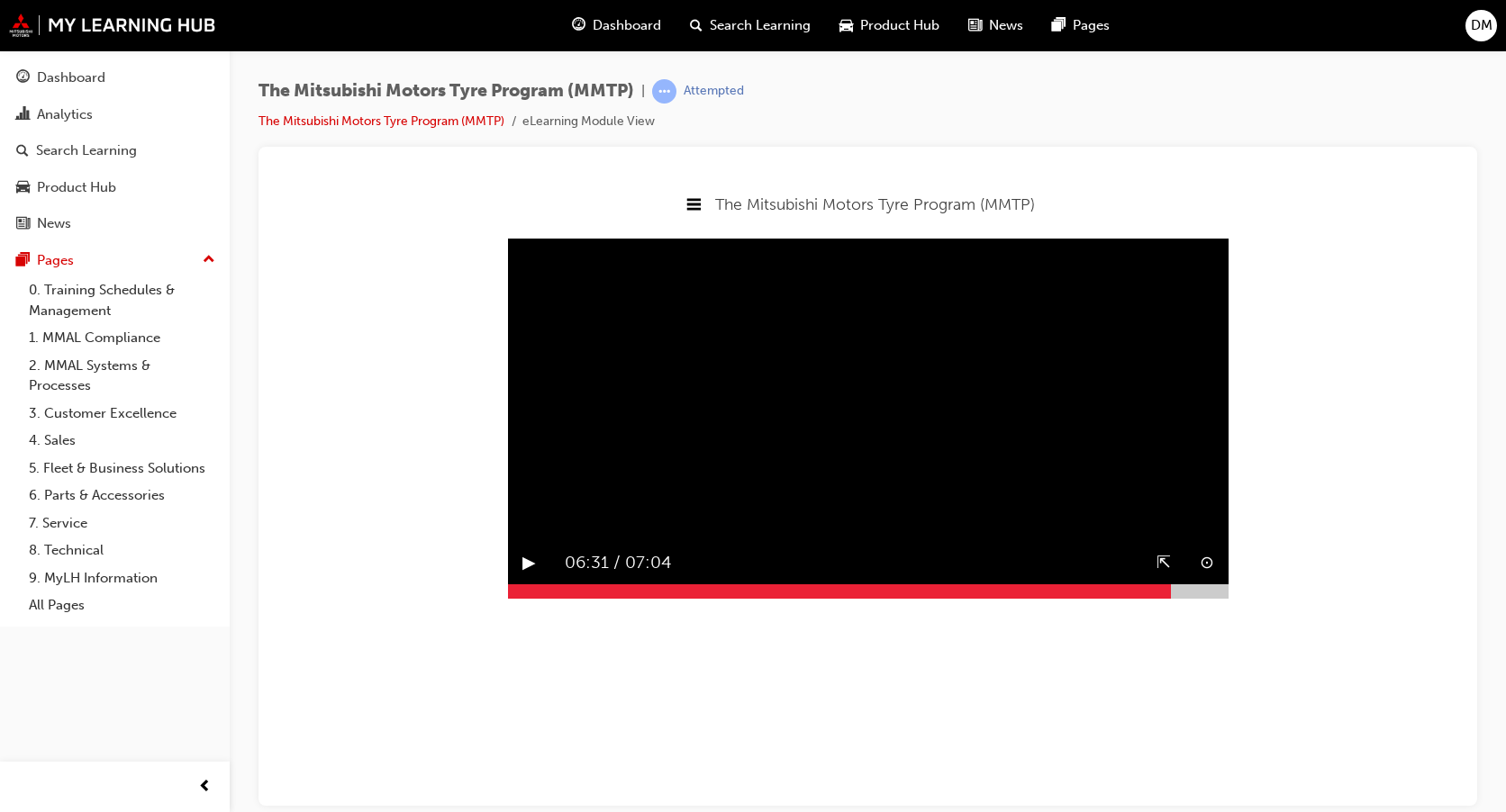
click at [1182, 597] on div at bounding box center [868, 590] width 720 height 14
click at [1201, 597] on div at bounding box center [868, 590] width 720 height 14
click at [529, 576] on button "▶︎" at bounding box center [529, 561] width 13 height 28
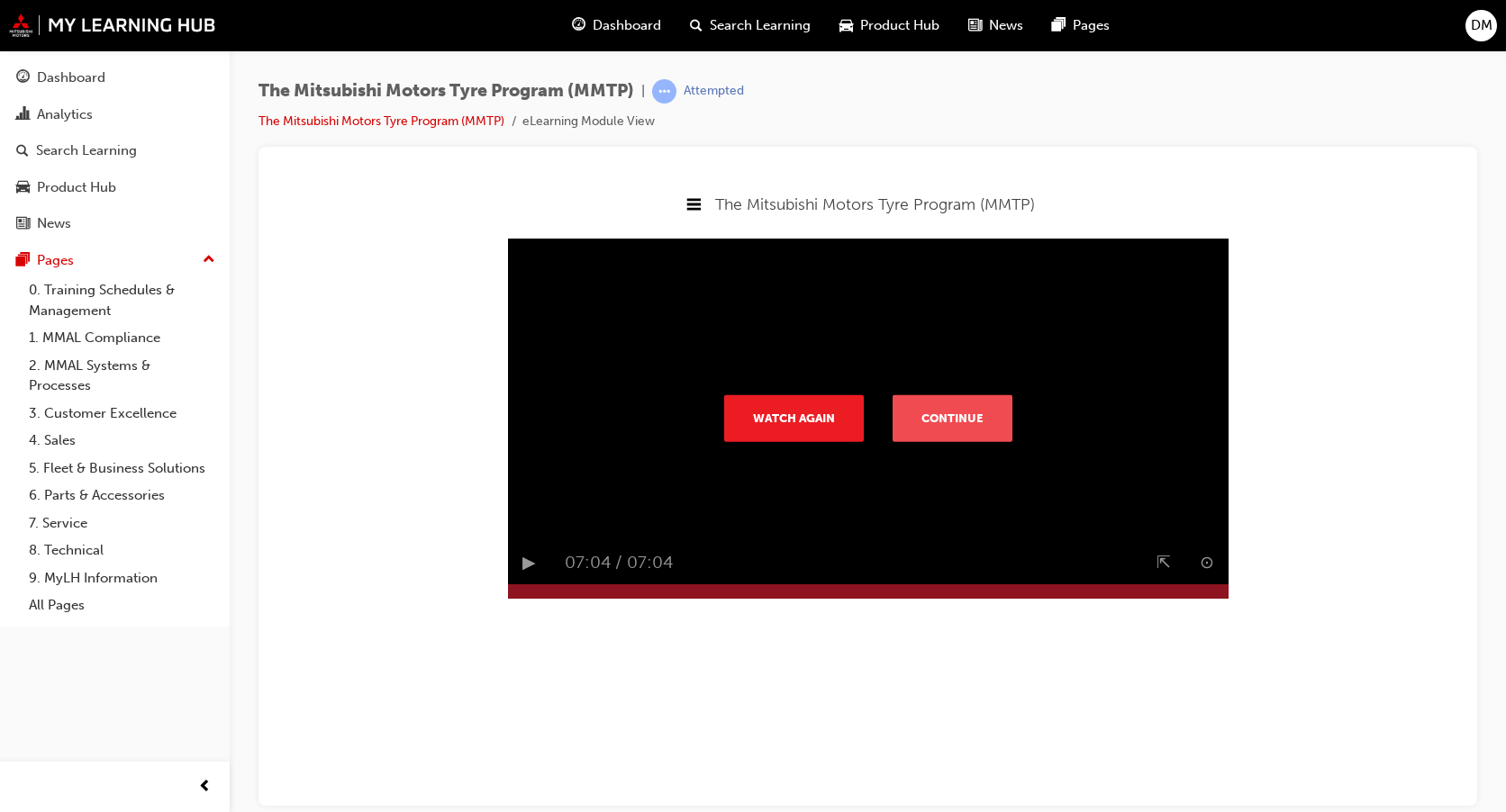
click at [949, 441] on button "Continue" at bounding box center [952, 417] width 120 height 47
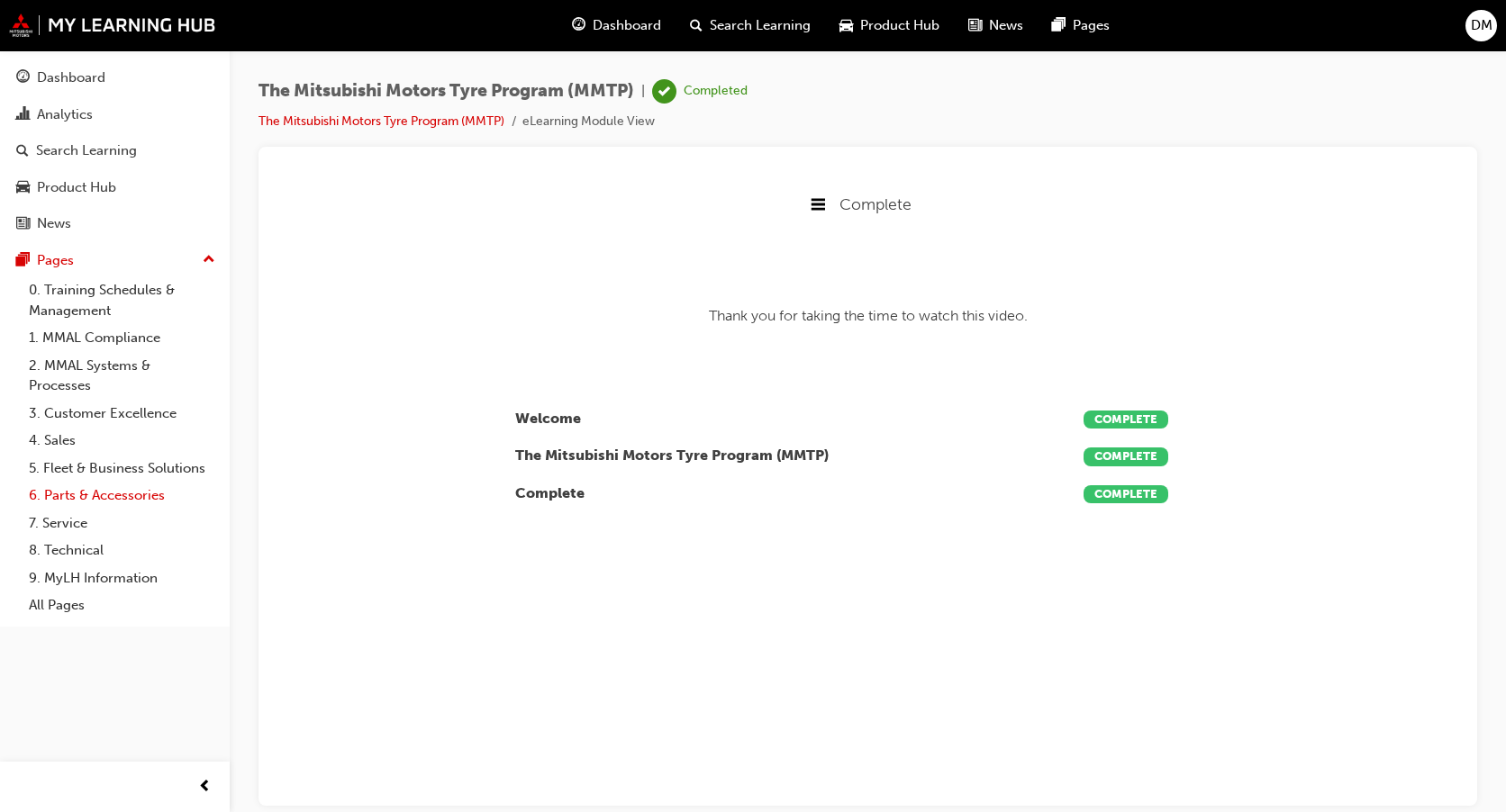
click at [90, 501] on link "6. Parts & Accessories" at bounding box center [122, 495] width 200 height 28
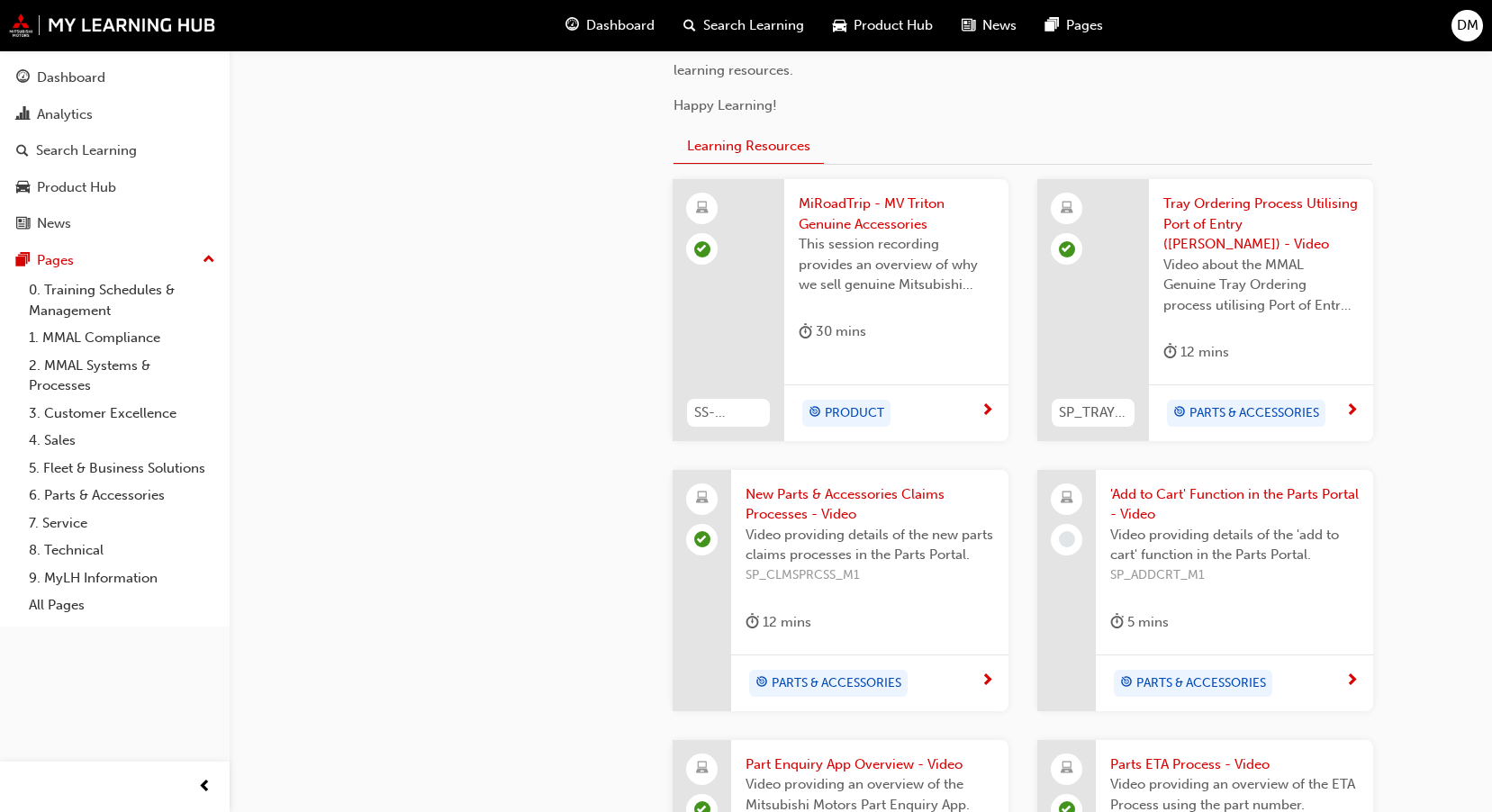
scroll to position [675, 0]
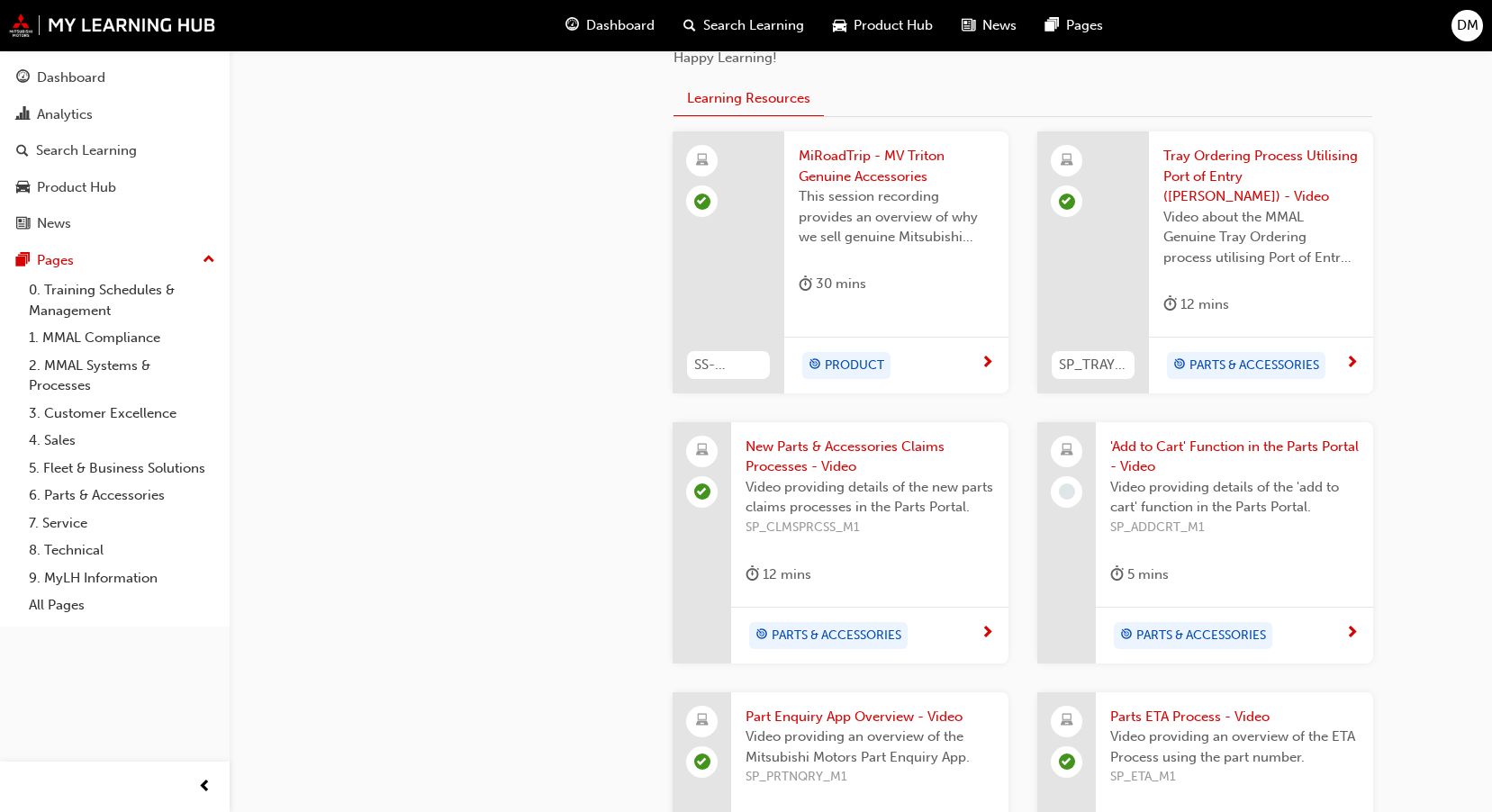
click at [1343, 622] on div "PARTS & ACCESSORIES" at bounding box center [1227, 635] width 235 height 27
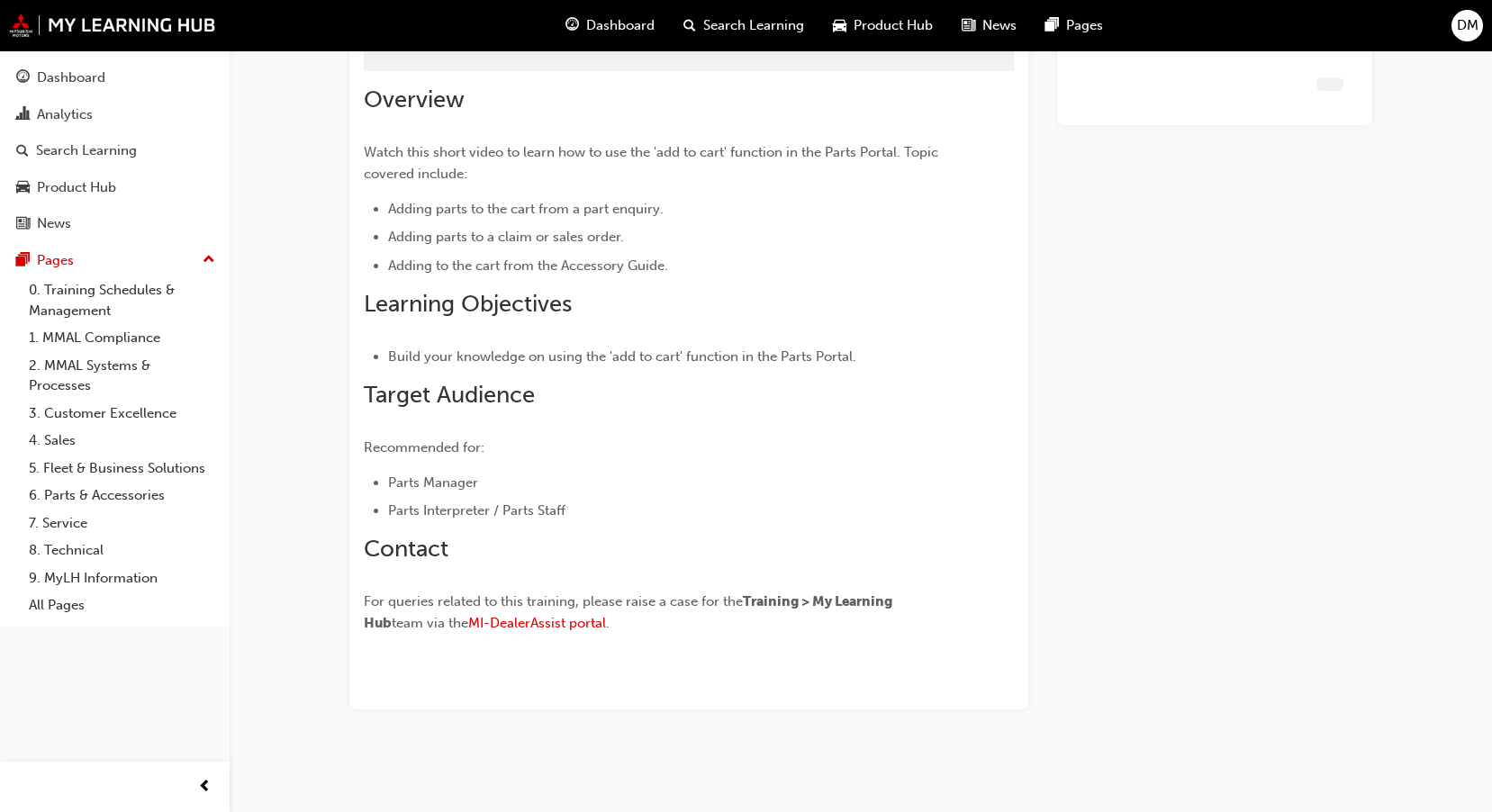
scroll to position [105, 0]
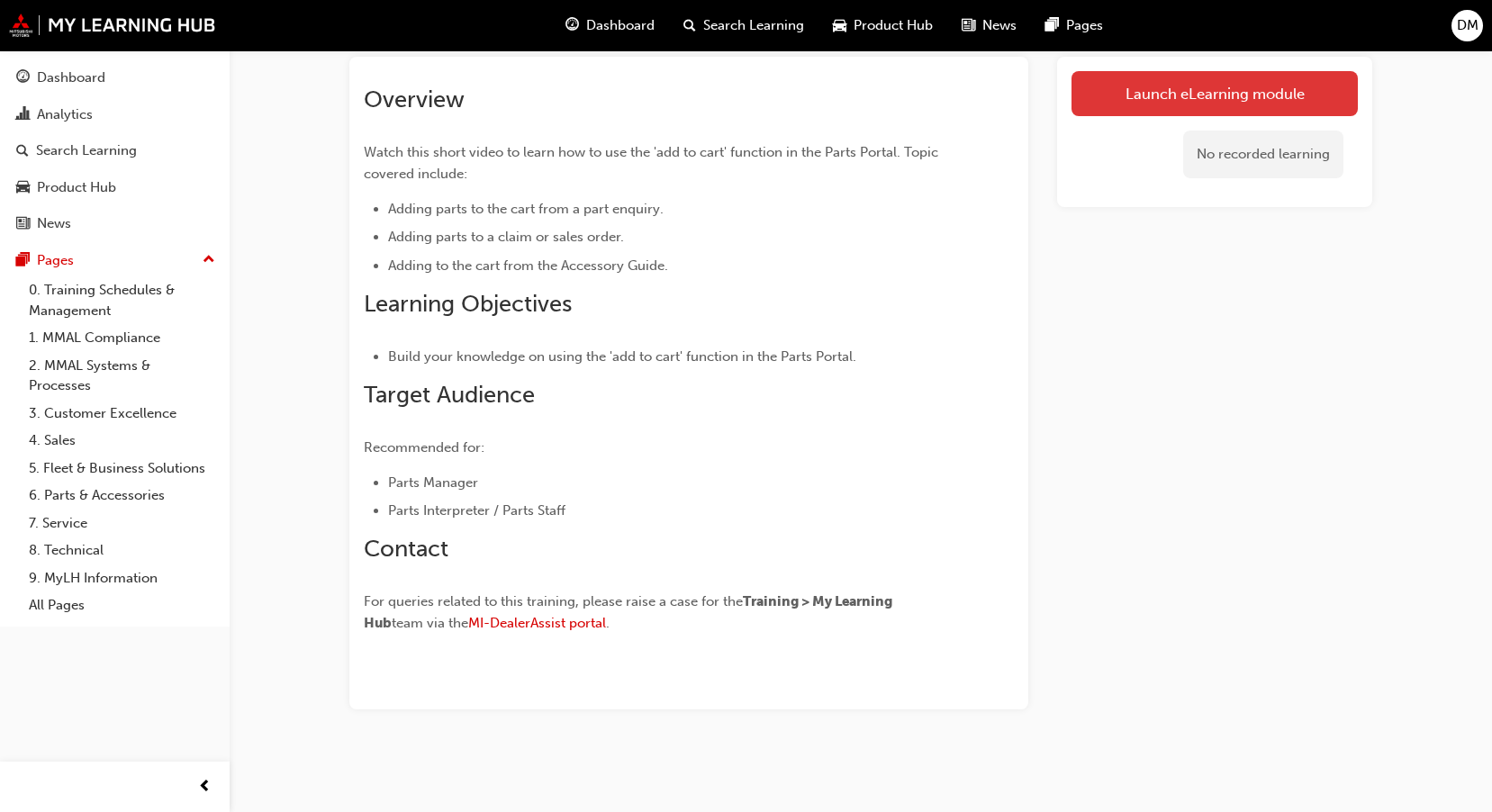
click at [1185, 97] on link "Launch eLearning module" at bounding box center [1214, 93] width 286 height 45
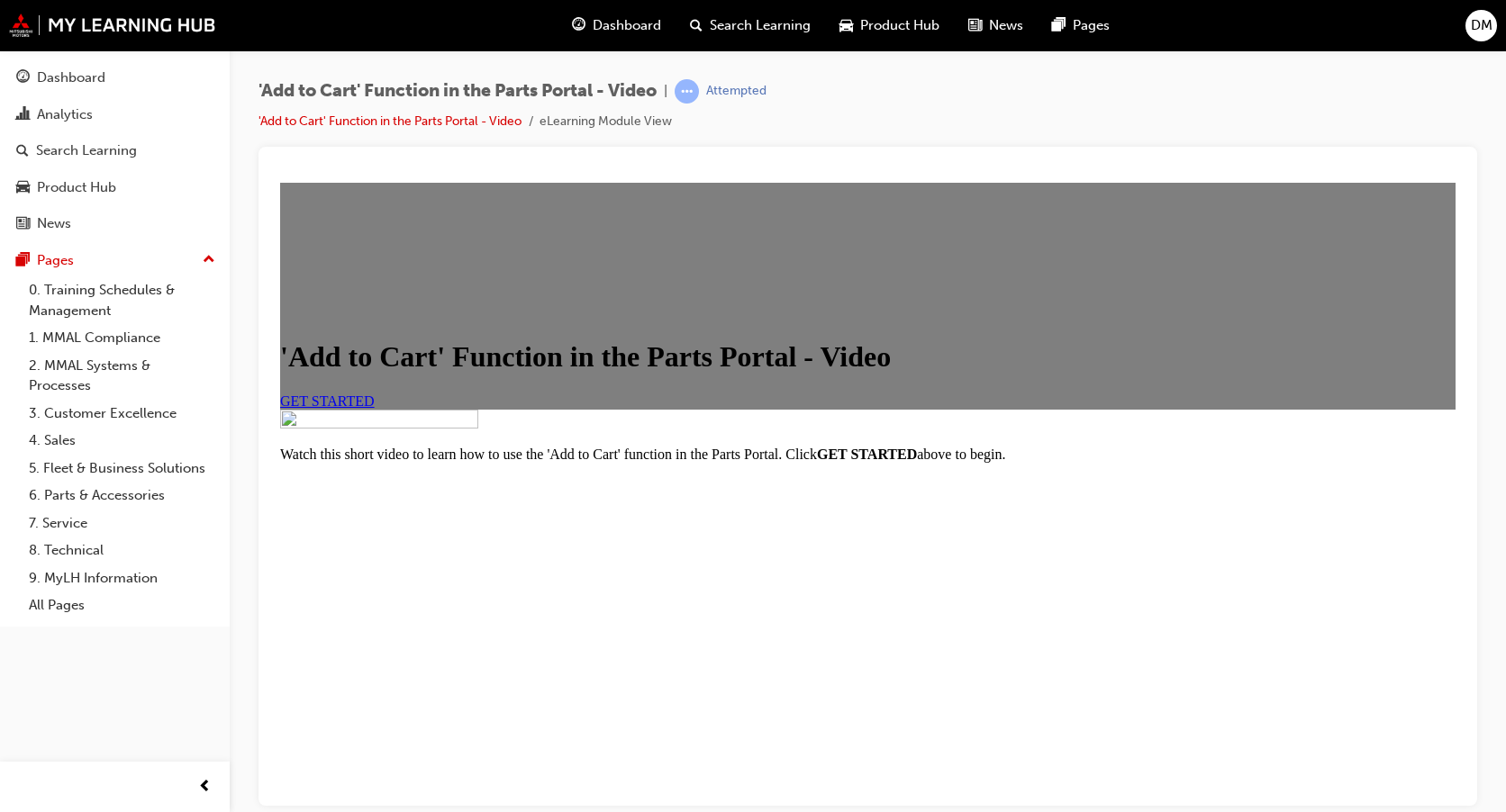
click at [374, 407] on span "GET STARTED" at bounding box center [328, 400] width 95 height 15
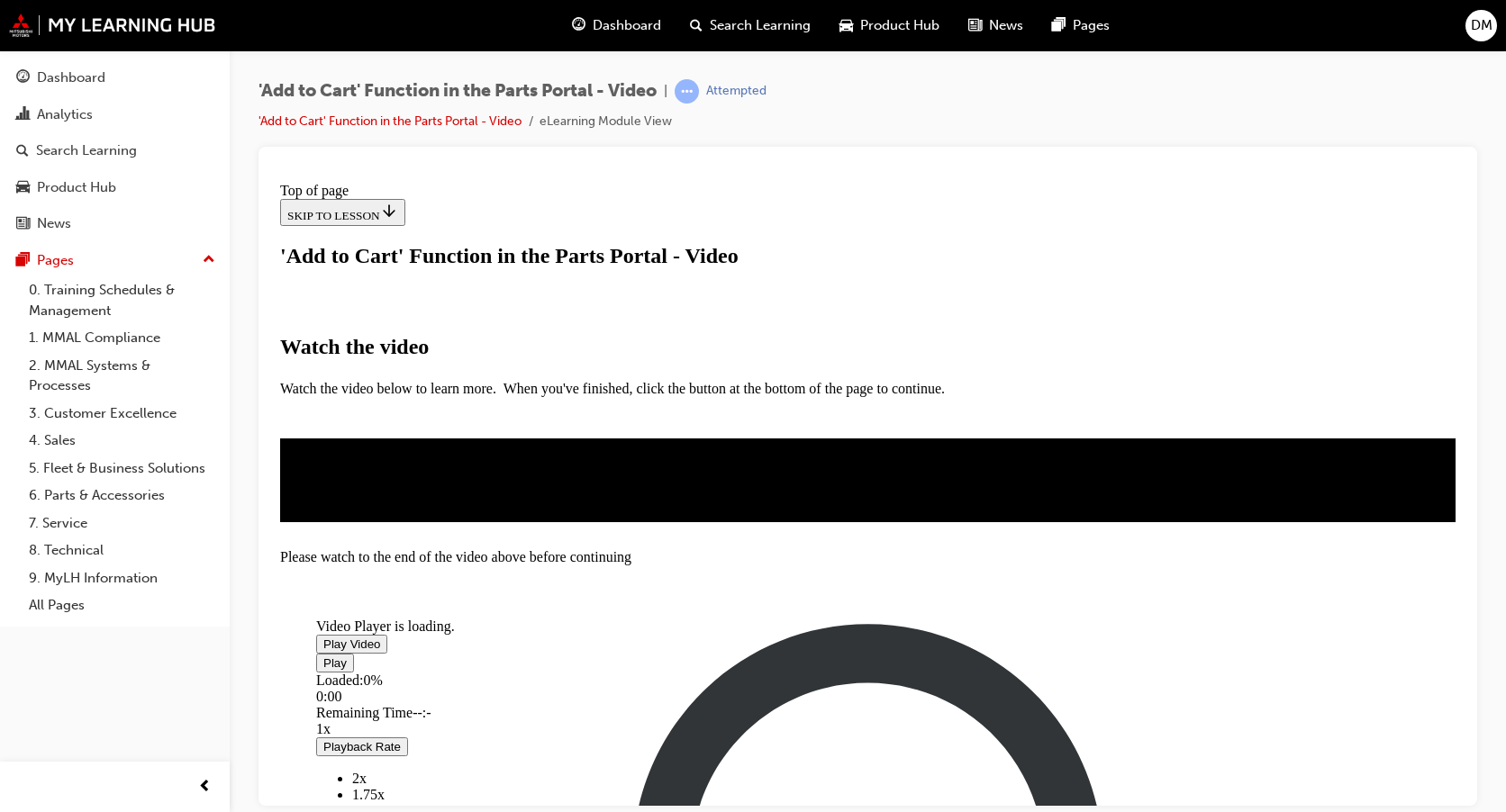
click at [323, 650] on span "Video player" at bounding box center [323, 643] width 0 height 13
click at [1046, 671] on div "Loaded : 100.00% 5:08 5:08" at bounding box center [892, 695] width 1153 height 48
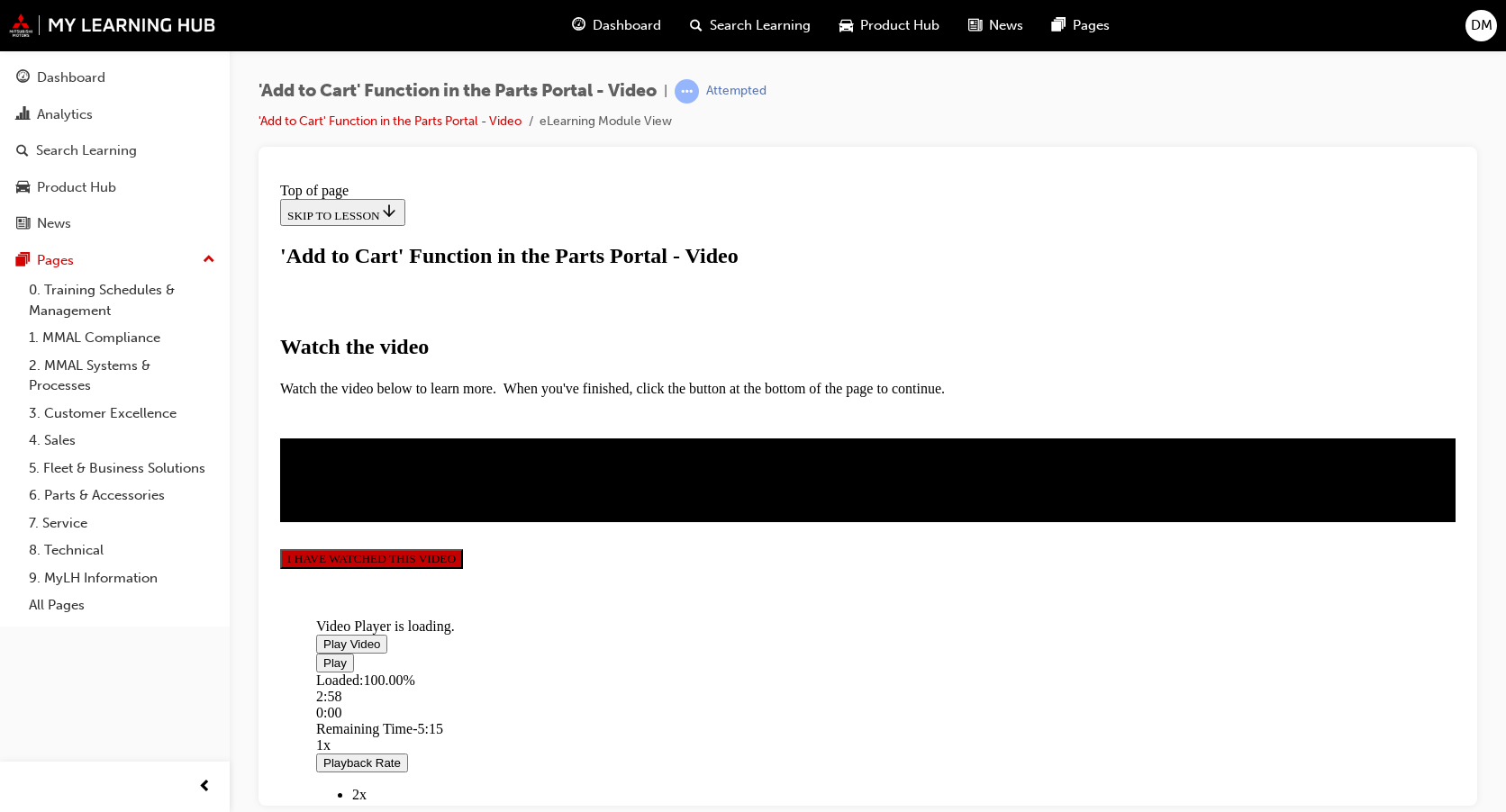
click at [463, 568] on button "I HAVE WATCHED THIS VIDEO" at bounding box center [372, 557] width 182 height 20
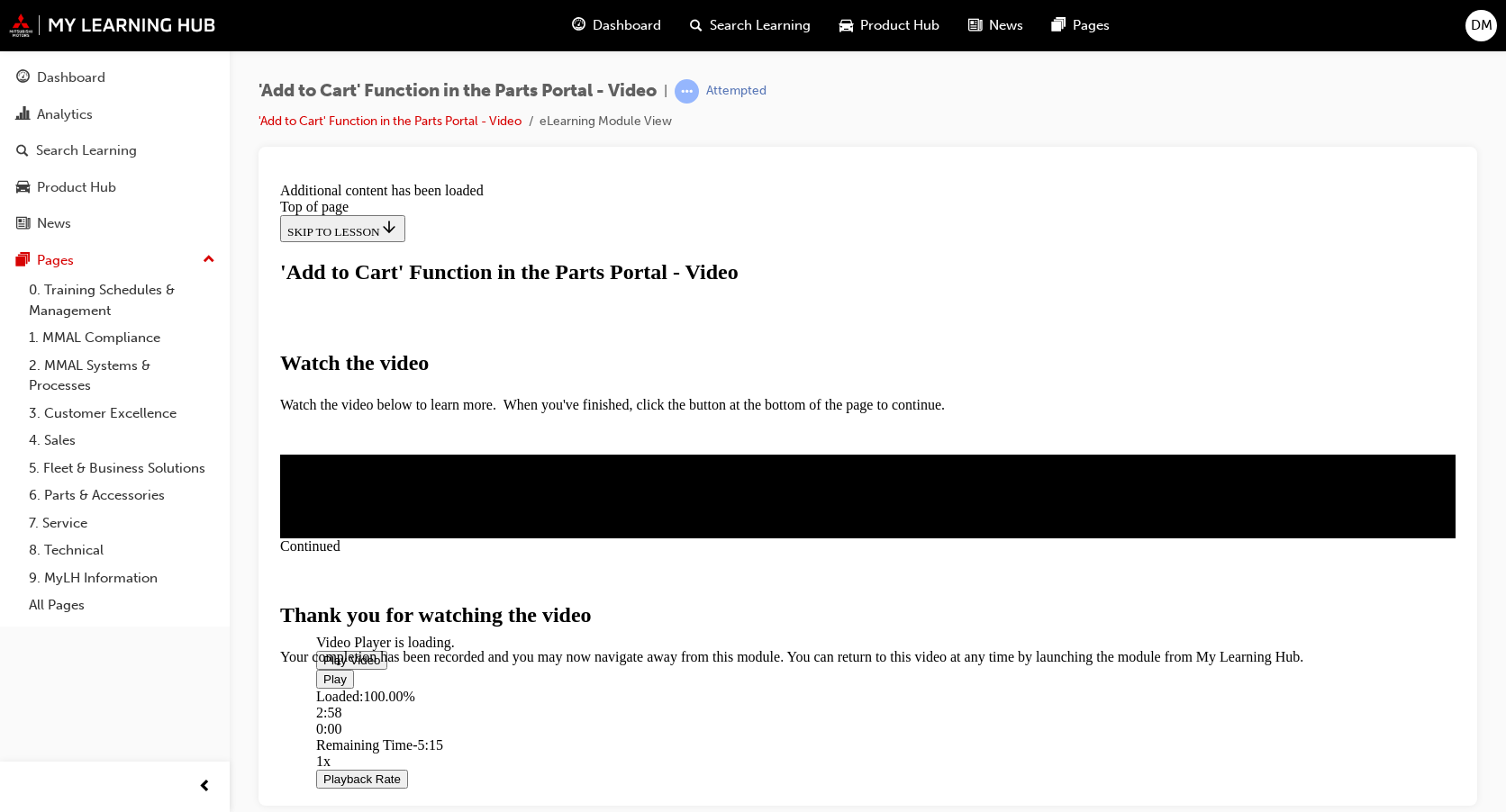
scroll to position [579, 0]
click at [391, 733] on span "CLOSE MODULE" at bounding box center [335, 741] width 111 height 15
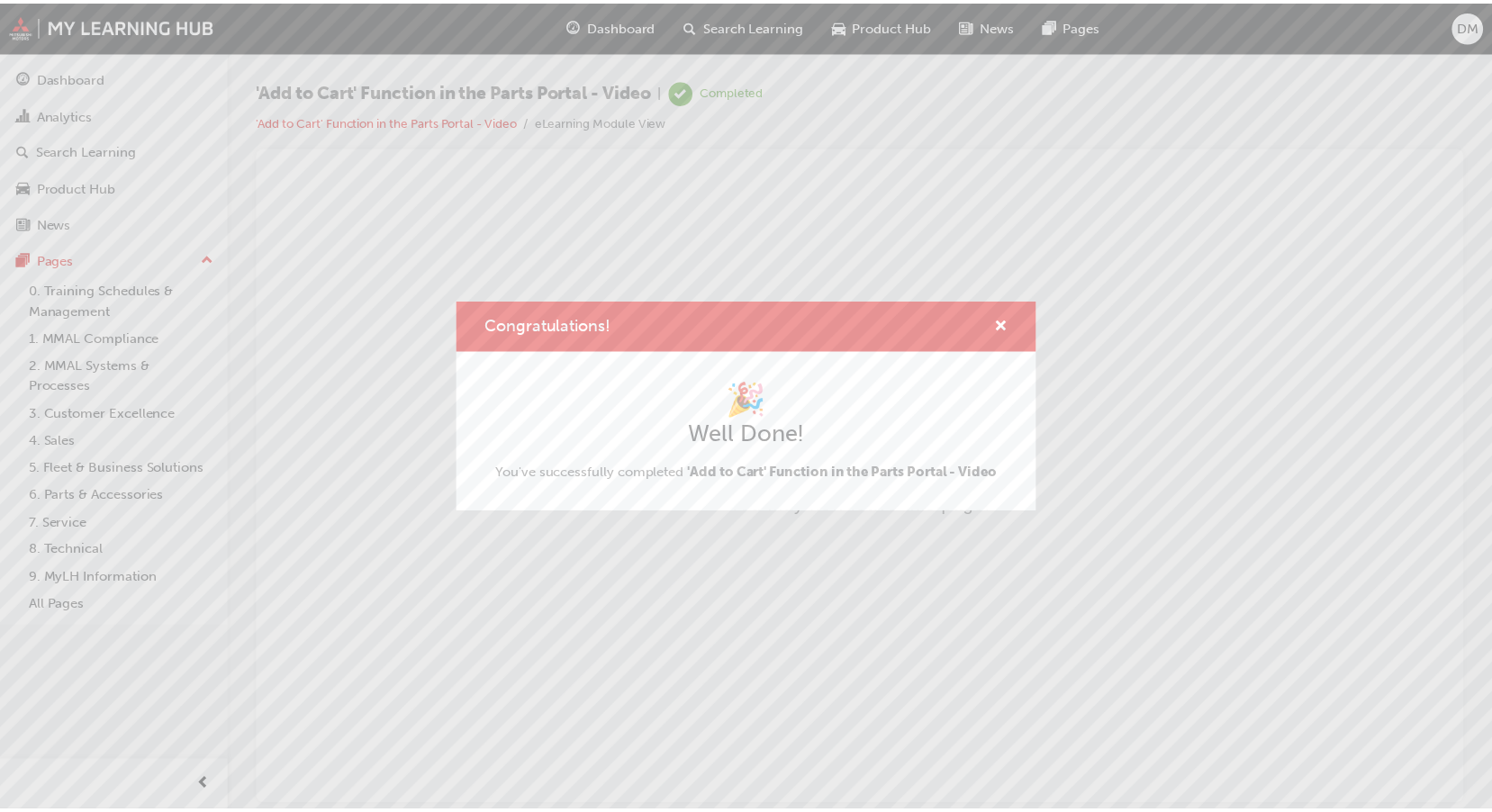
scroll to position [0, 0]
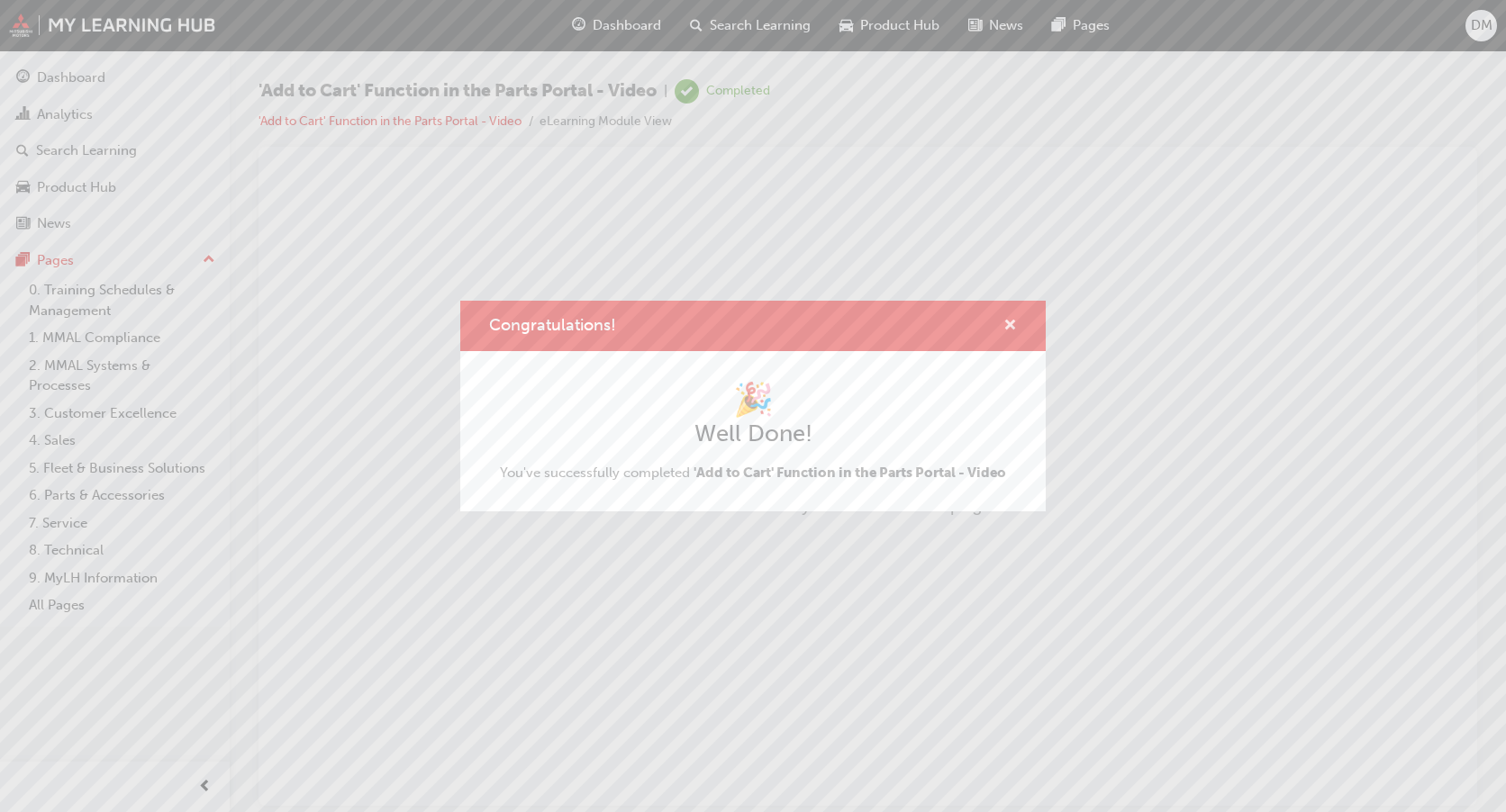
click at [1015, 323] on span "cross-icon" at bounding box center [1010, 327] width 13 height 16
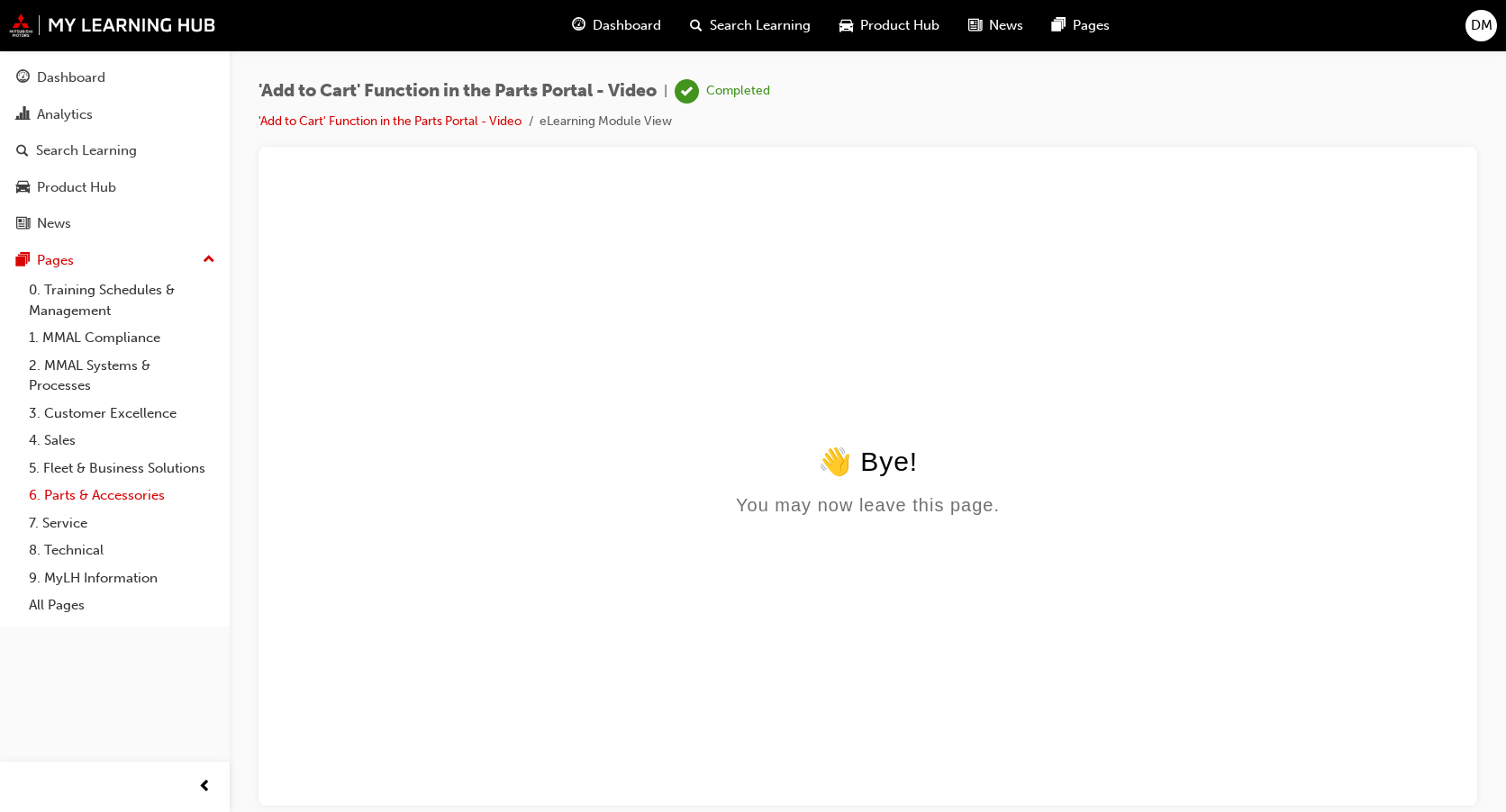
click at [92, 493] on link "6. Parts & Accessories" at bounding box center [122, 495] width 200 height 28
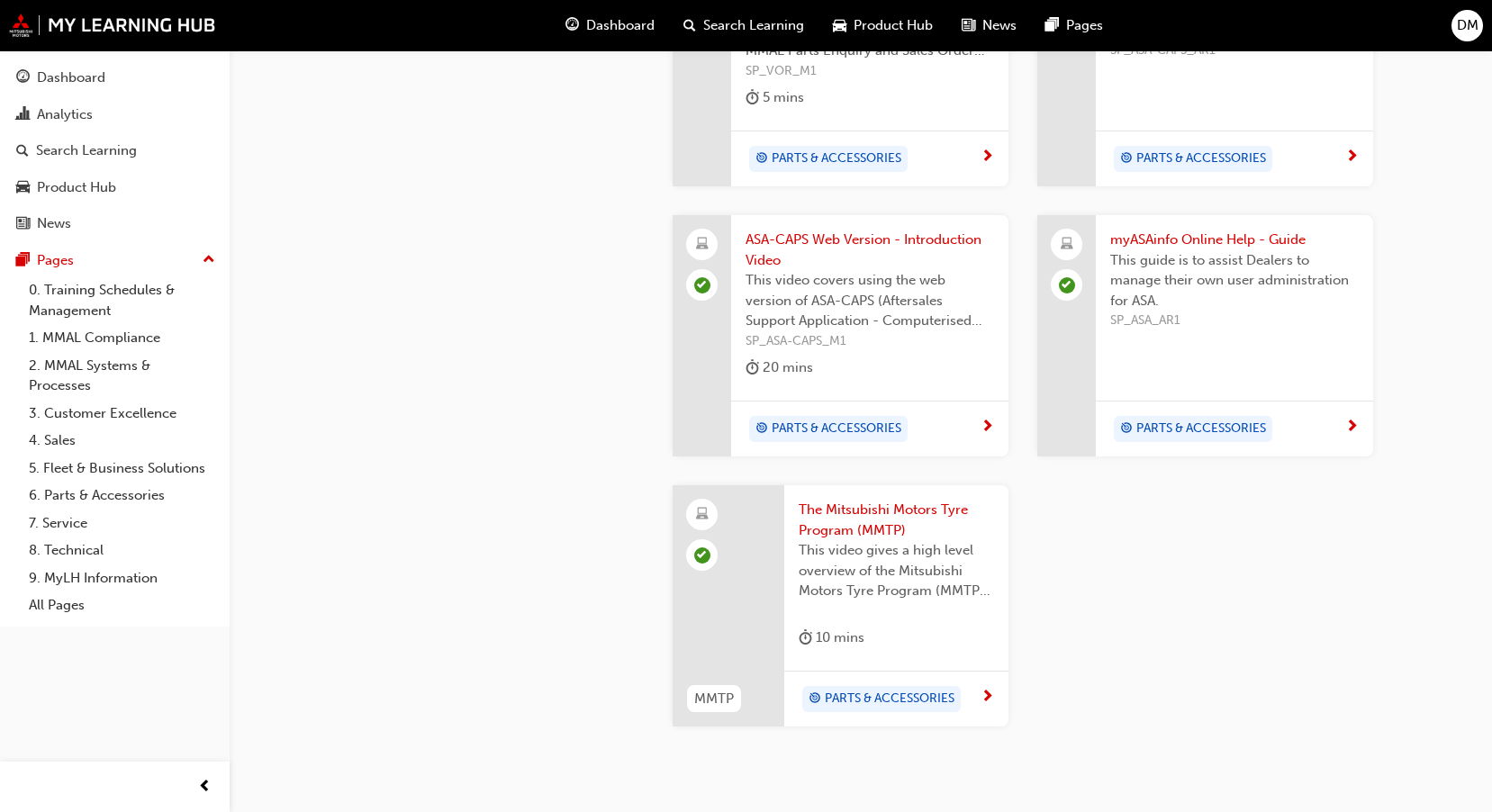
scroll to position [1756, 0]
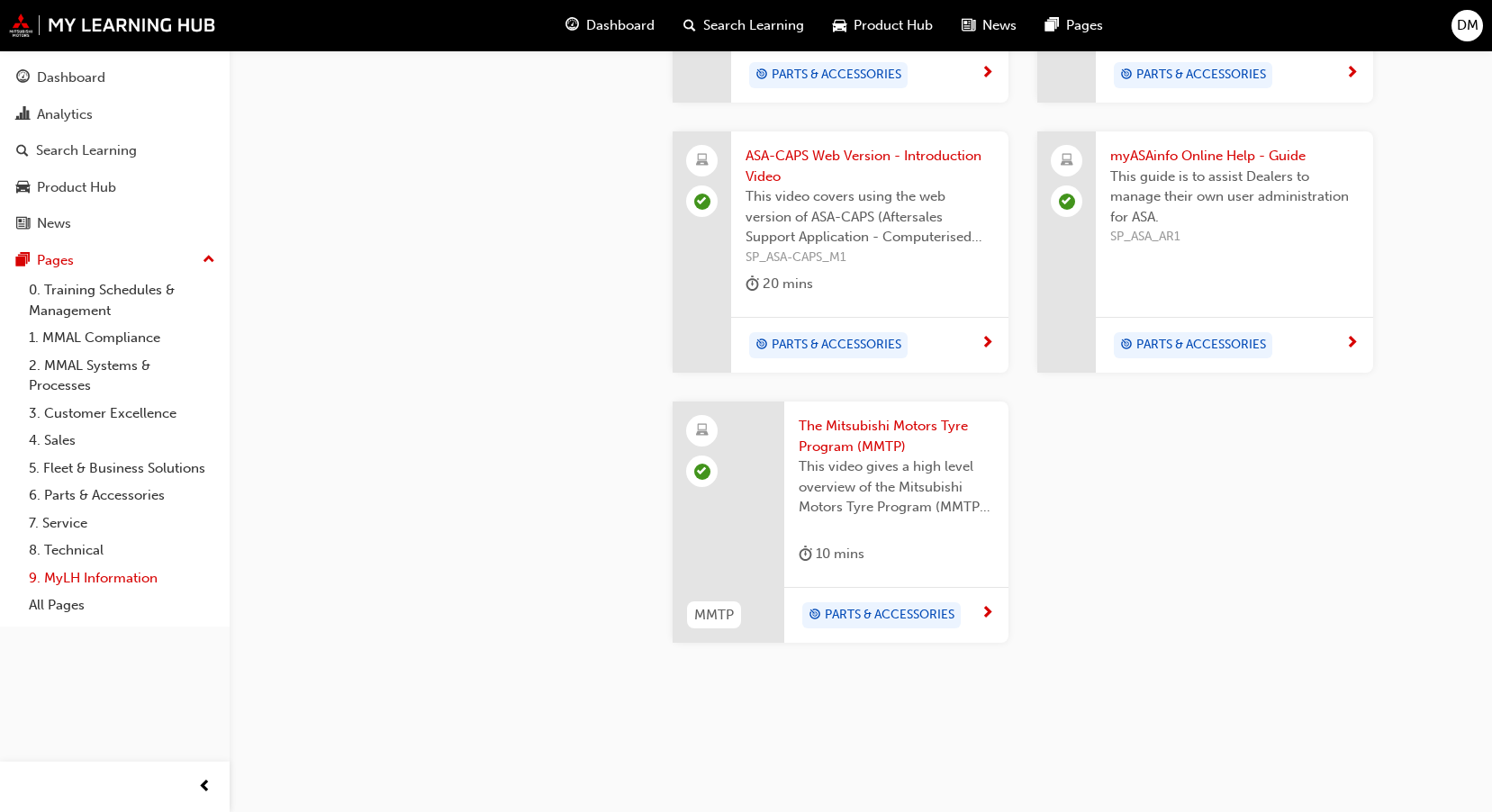
click at [116, 578] on link "9. MyLH Information" at bounding box center [122, 577] width 200 height 28
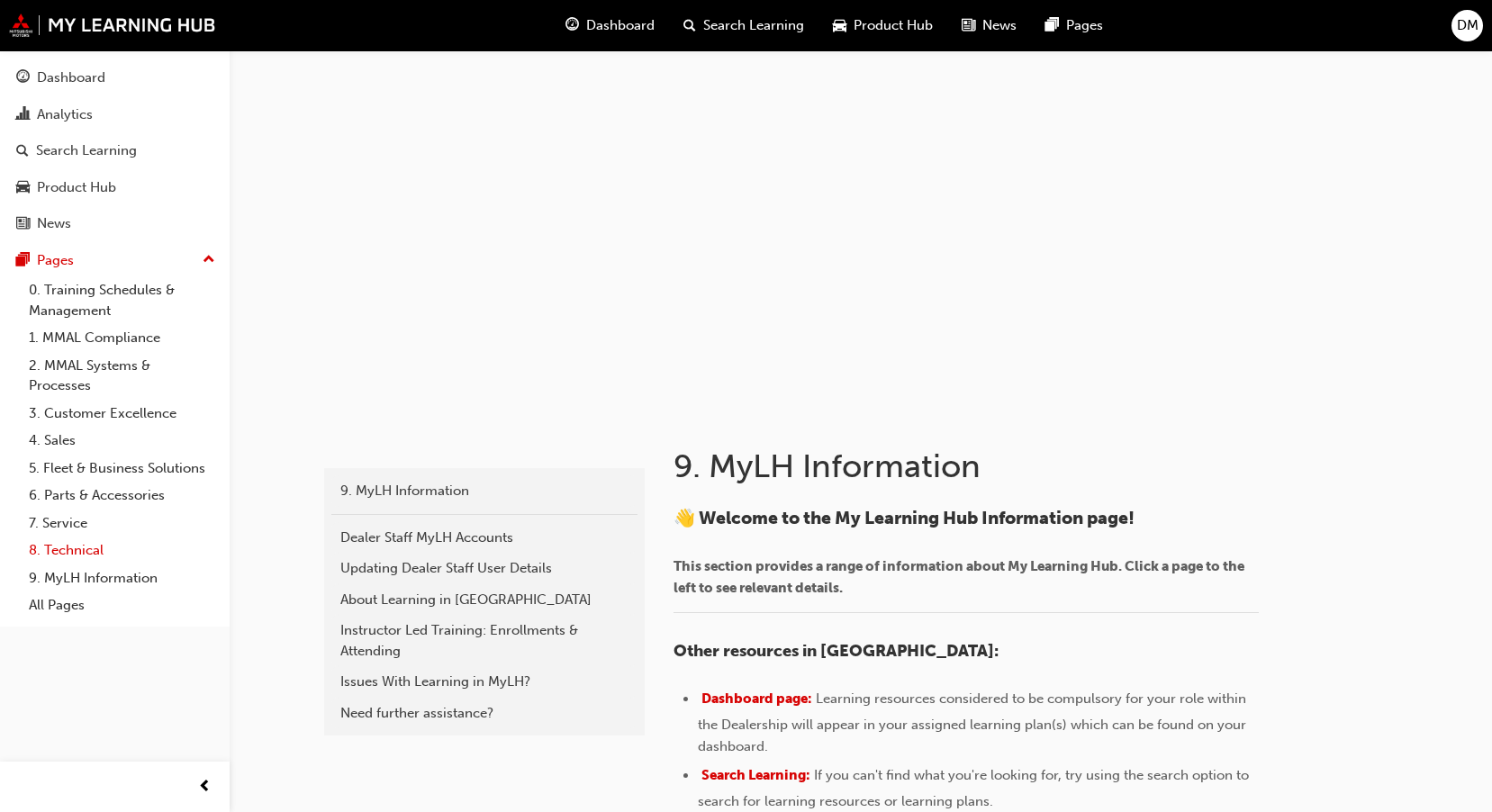
click at [83, 544] on link "8. Technical" at bounding box center [122, 550] width 200 height 28
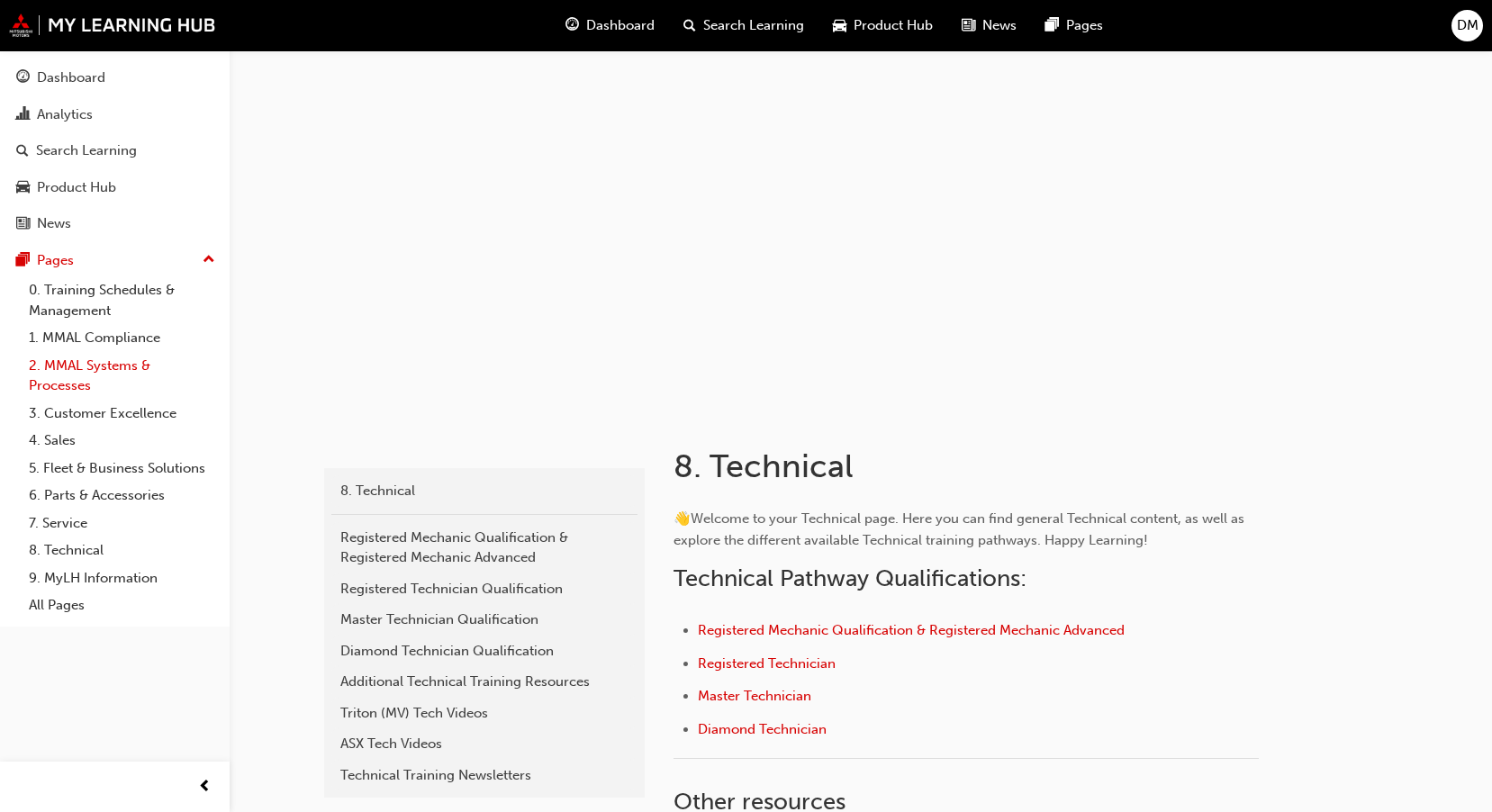
click at [66, 371] on link "2. MMAL Systems & Processes" at bounding box center [122, 376] width 200 height 47
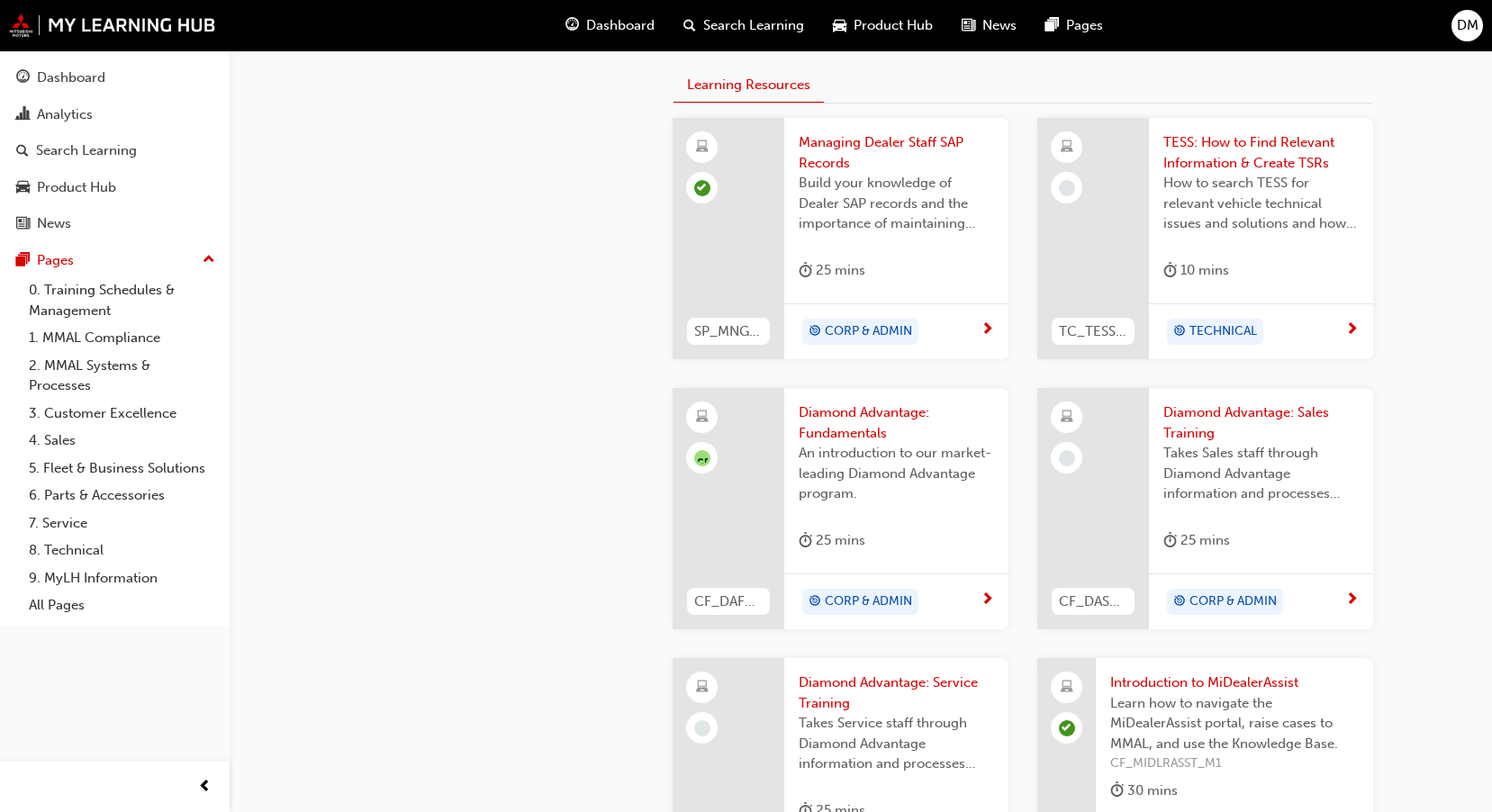
scroll to position [720, 0]
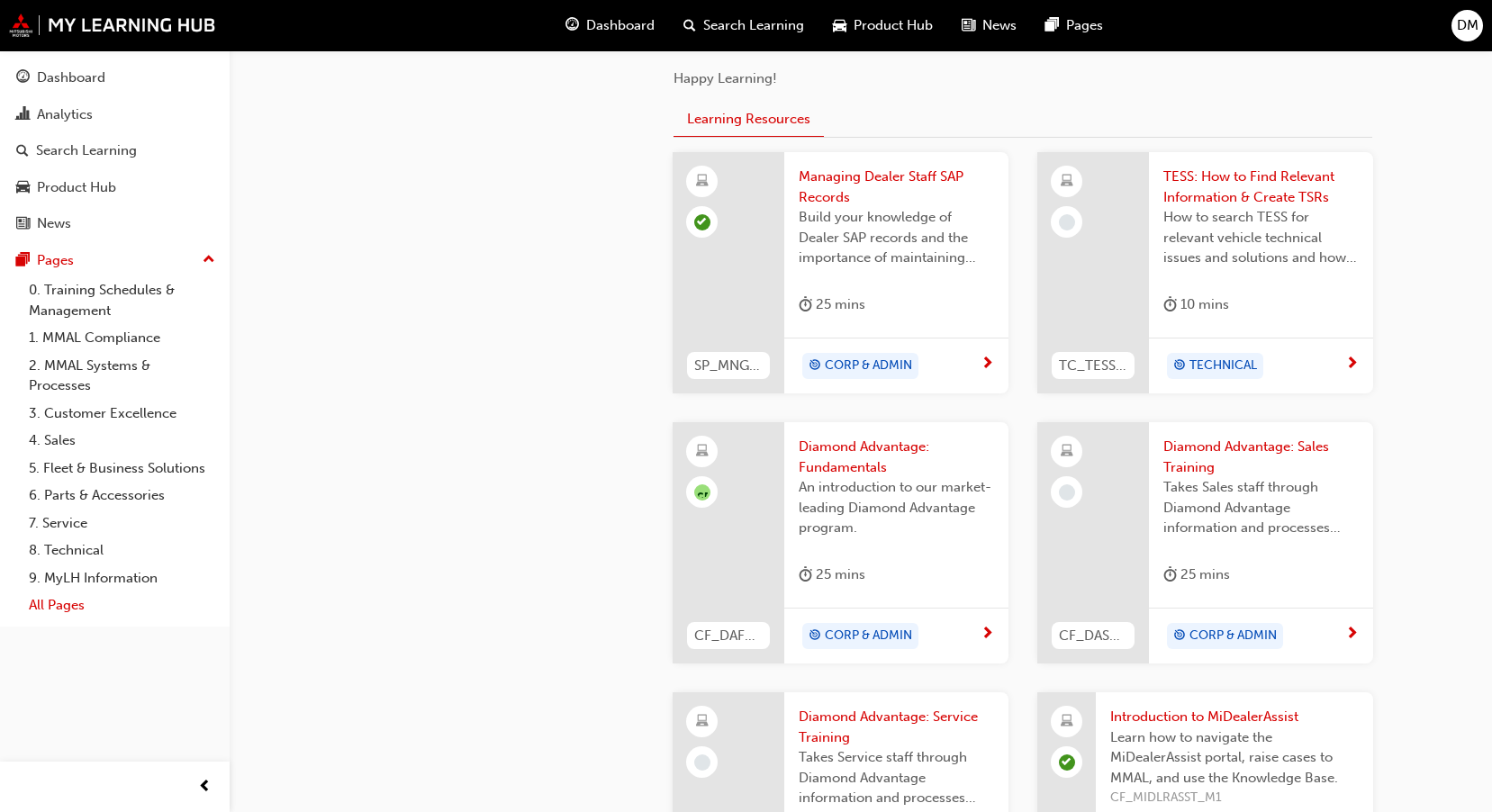
click at [73, 607] on link "All Pages" at bounding box center [122, 605] width 200 height 28
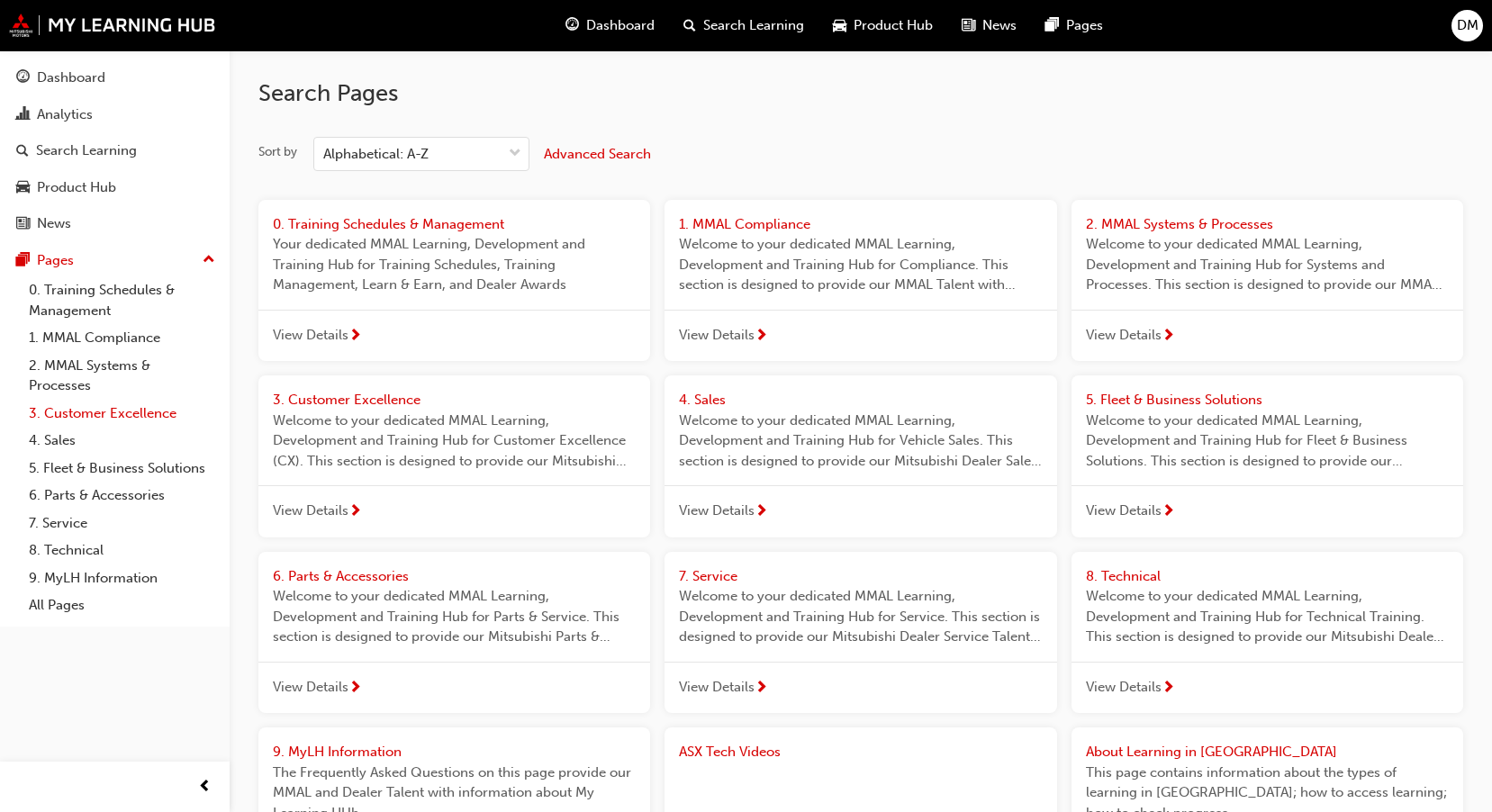
click at [68, 411] on link "3. Customer Excellence" at bounding box center [122, 413] width 200 height 28
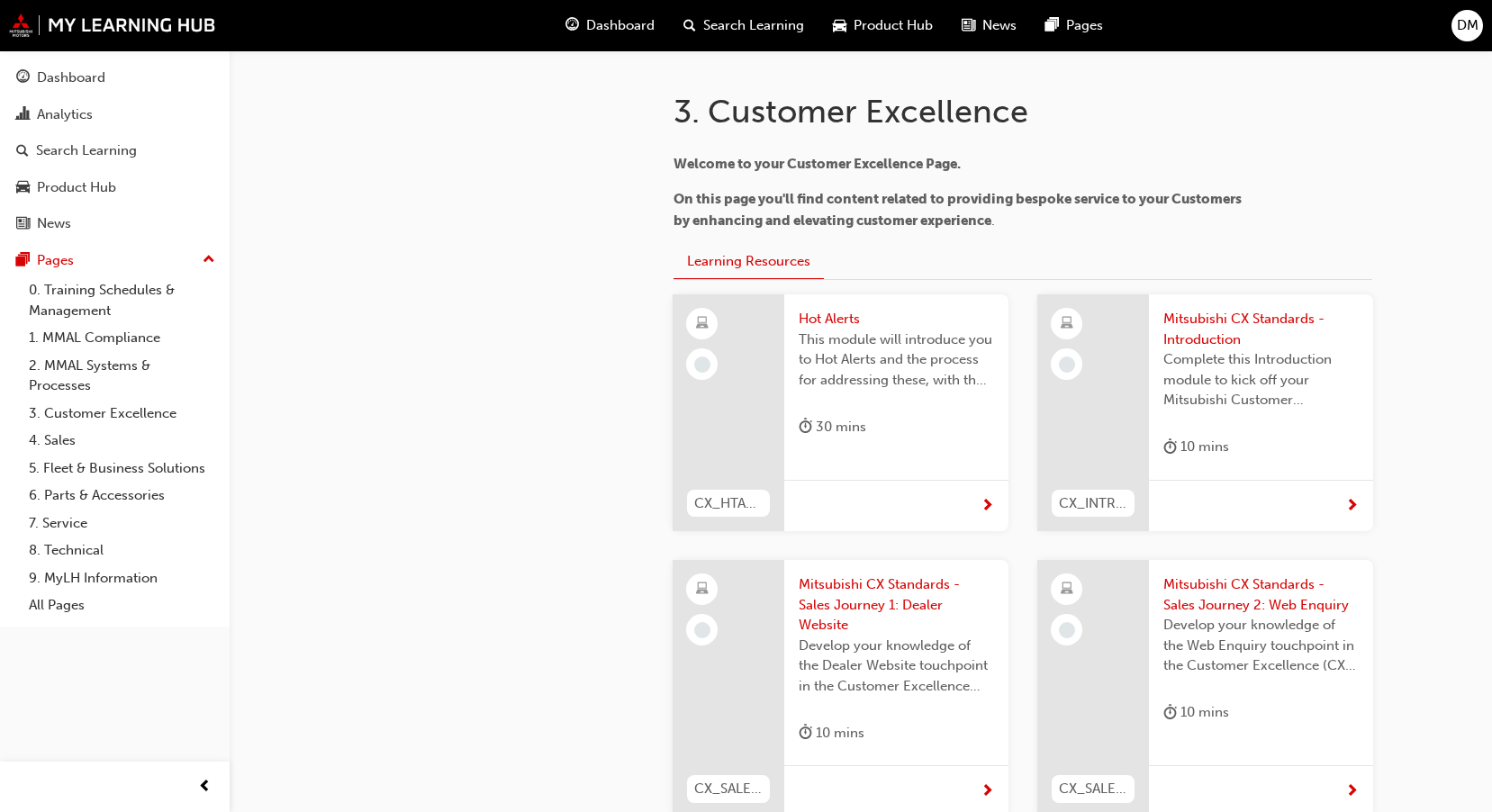
scroll to position [360, 0]
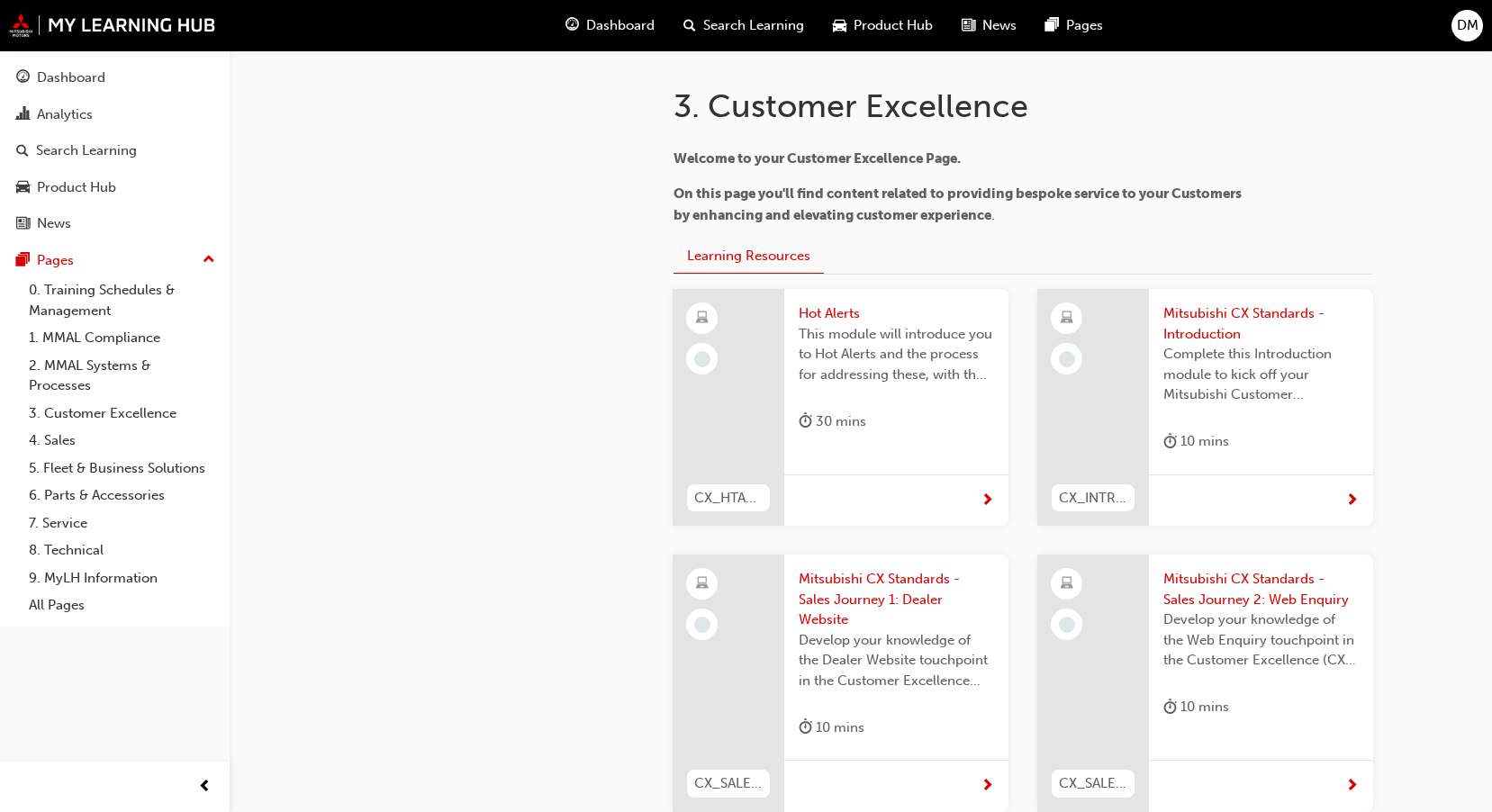
click at [1352, 495] on span "next-icon" at bounding box center [1351, 500] width 13 height 16
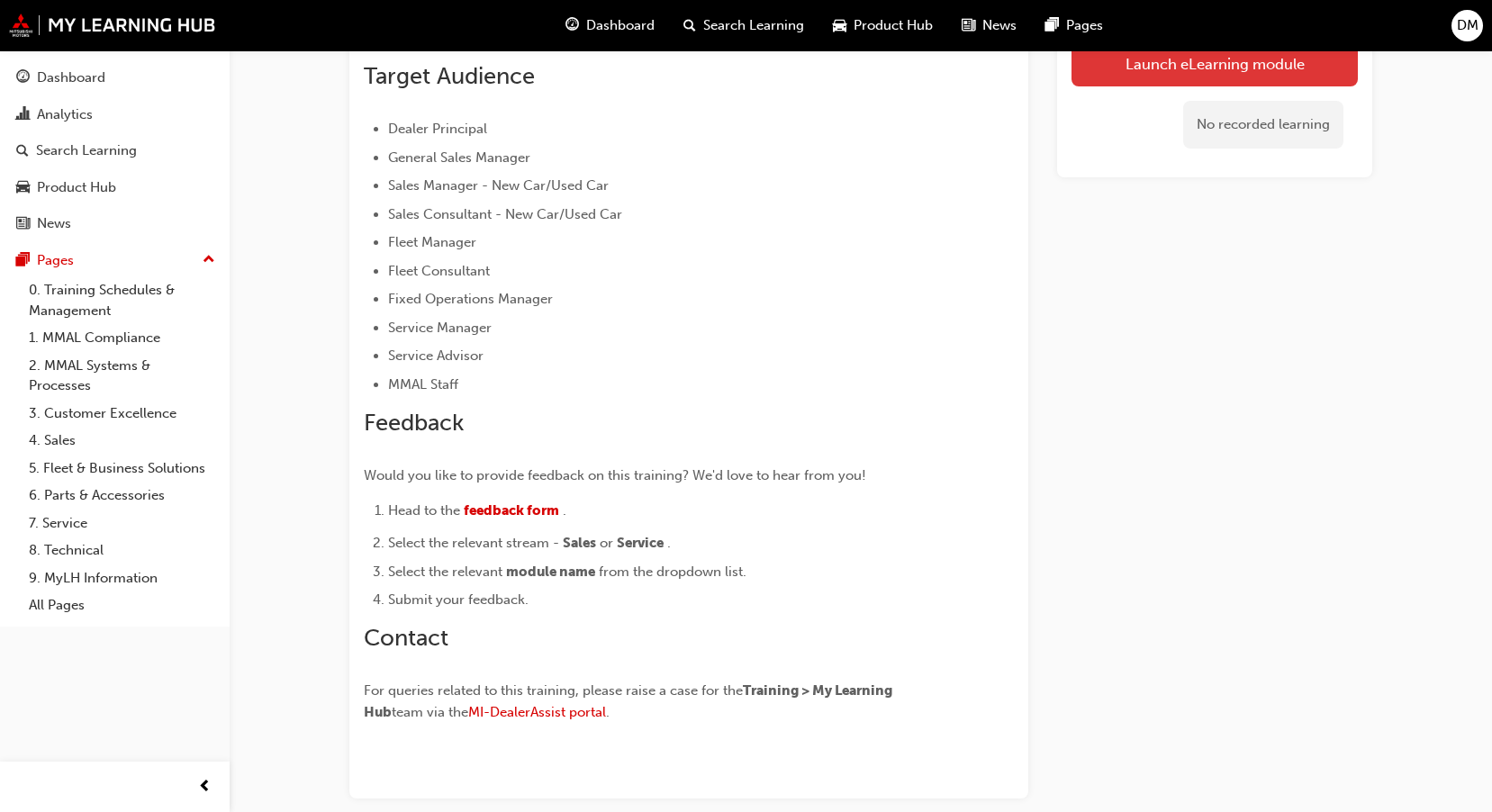
click at [1234, 74] on link "Launch eLearning module" at bounding box center [1214, 64] width 286 height 45
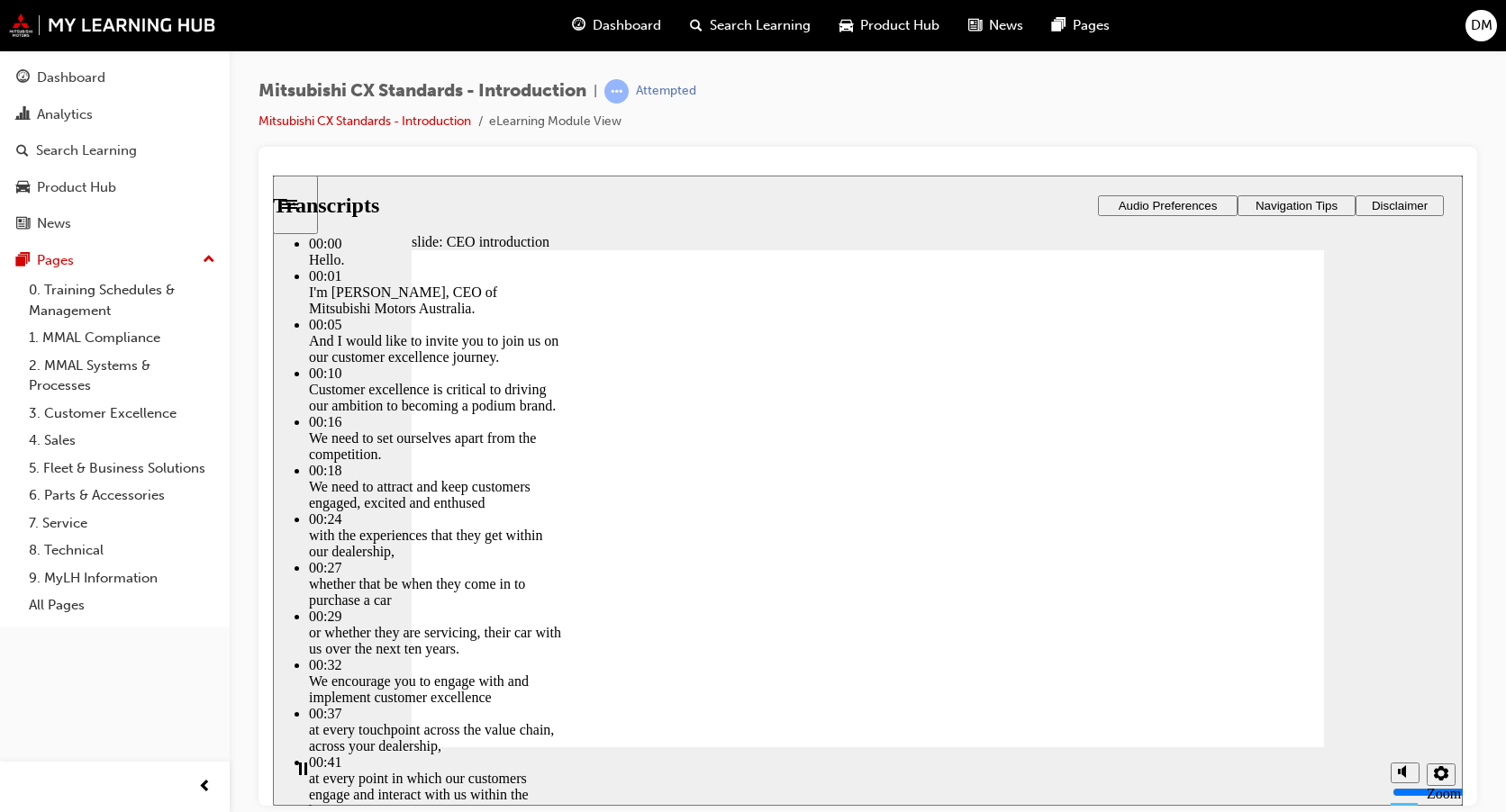
type input "155"
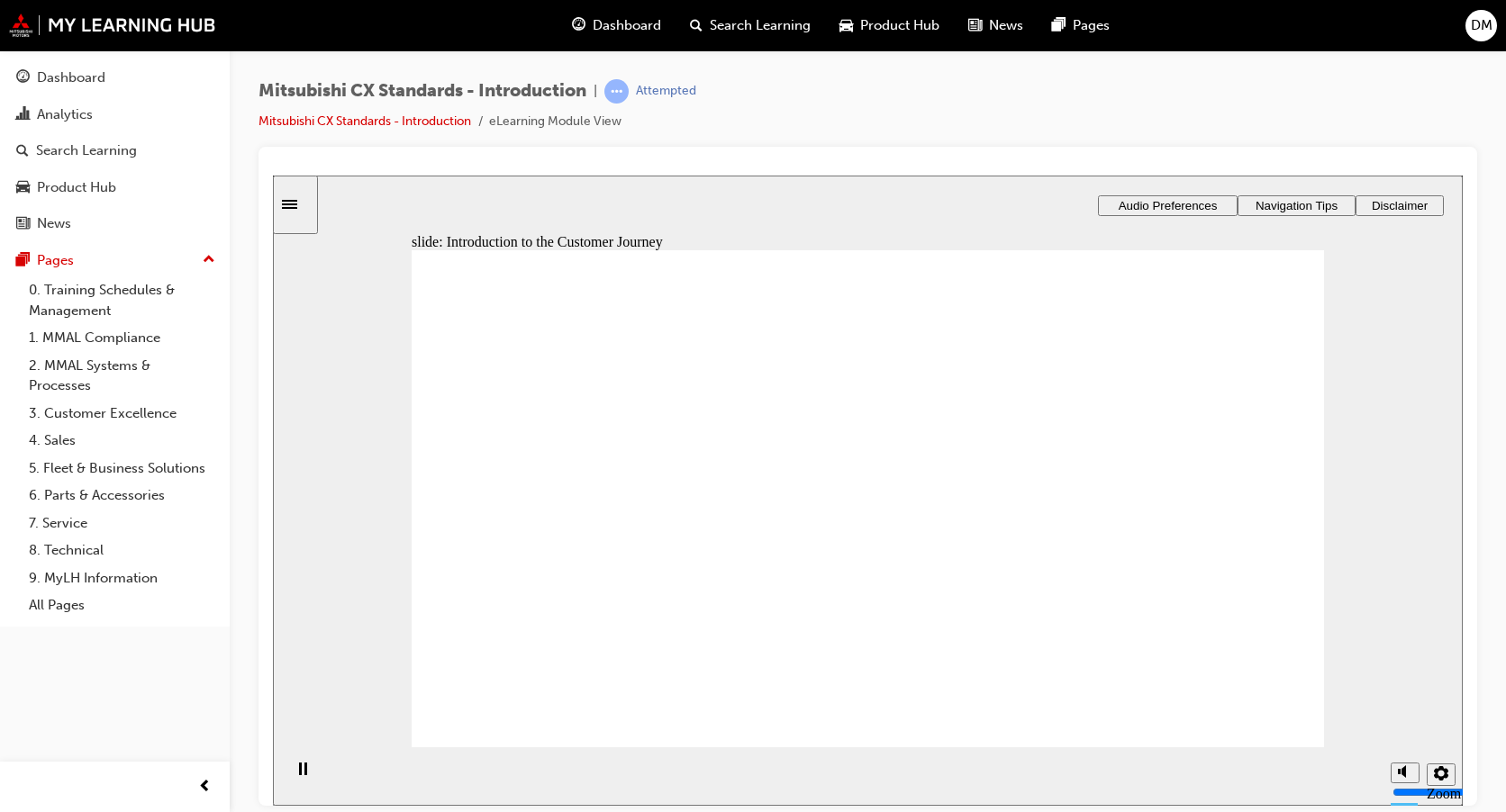
drag, startPoint x: 727, startPoint y: 456, endPoint x: 810, endPoint y: 466, distance: 83.6
drag, startPoint x: 1020, startPoint y: 496, endPoint x: 1029, endPoint y: 511, distance: 17.5
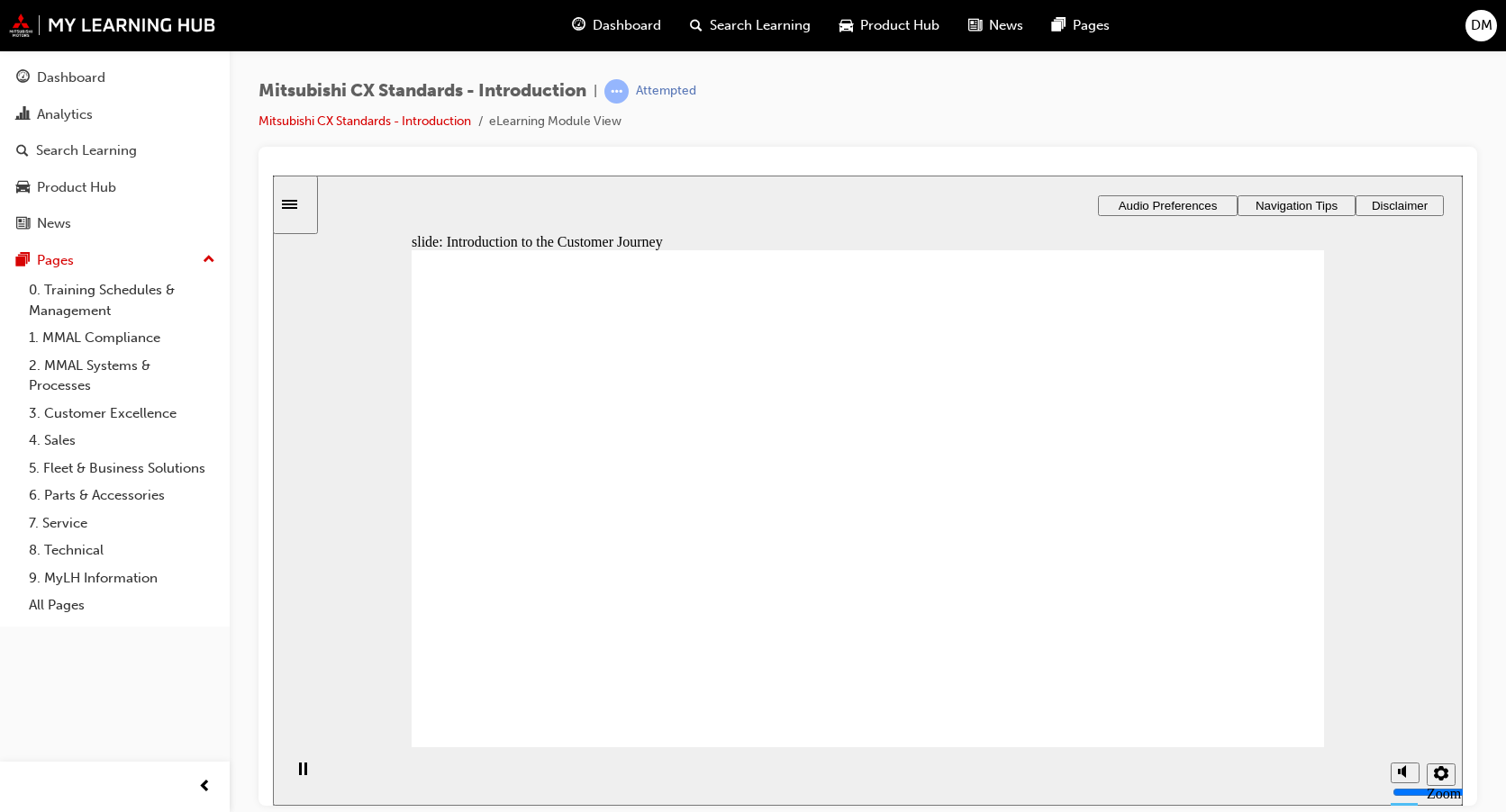
drag, startPoint x: 1275, startPoint y: 737, endPoint x: 1255, endPoint y: 705, distance: 37.7
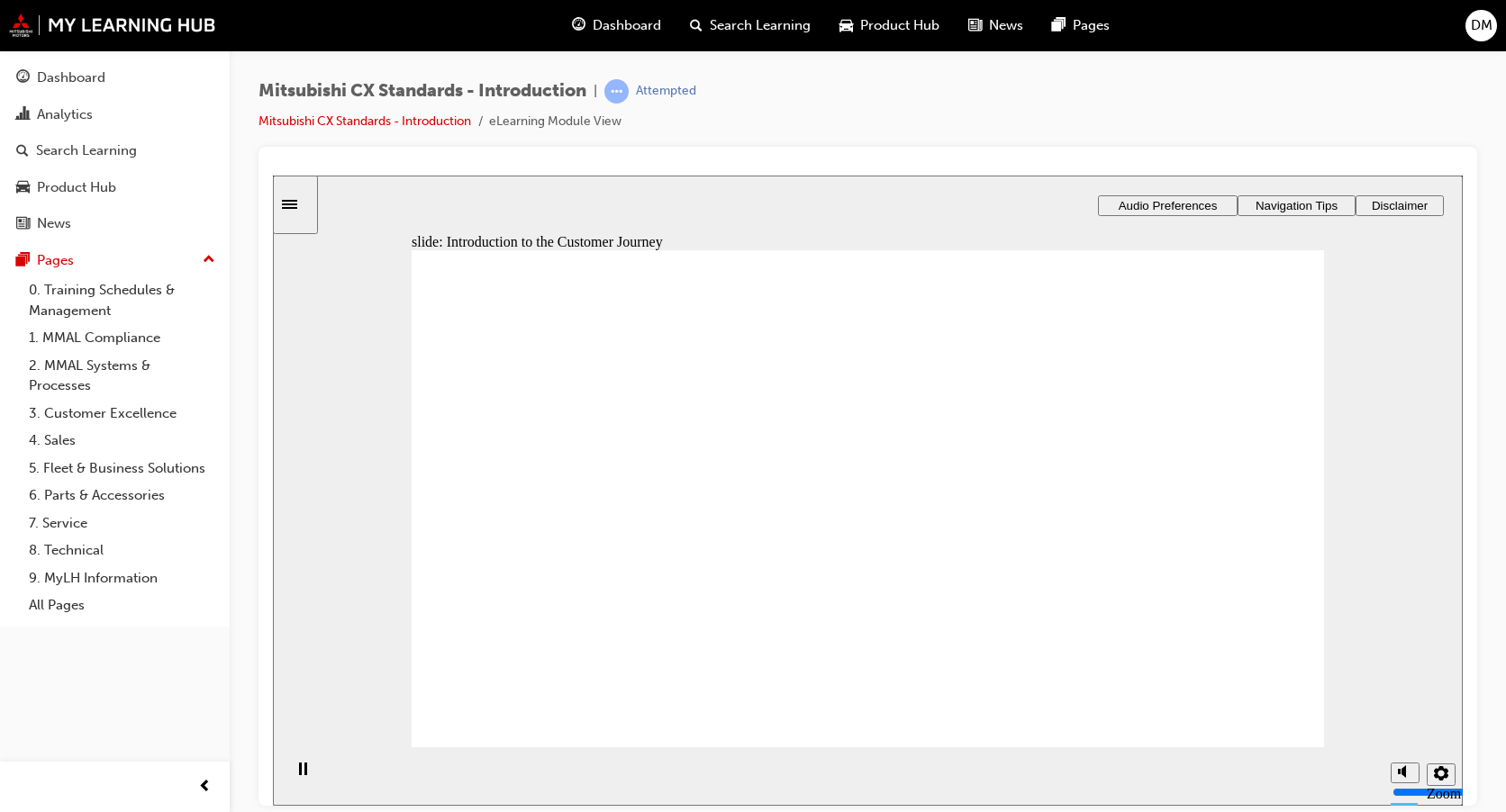
drag, startPoint x: 891, startPoint y: 568, endPoint x: 882, endPoint y: 564, distance: 9.8
click at [273, 175] on image at bounding box center [273, 175] width 0 height 0
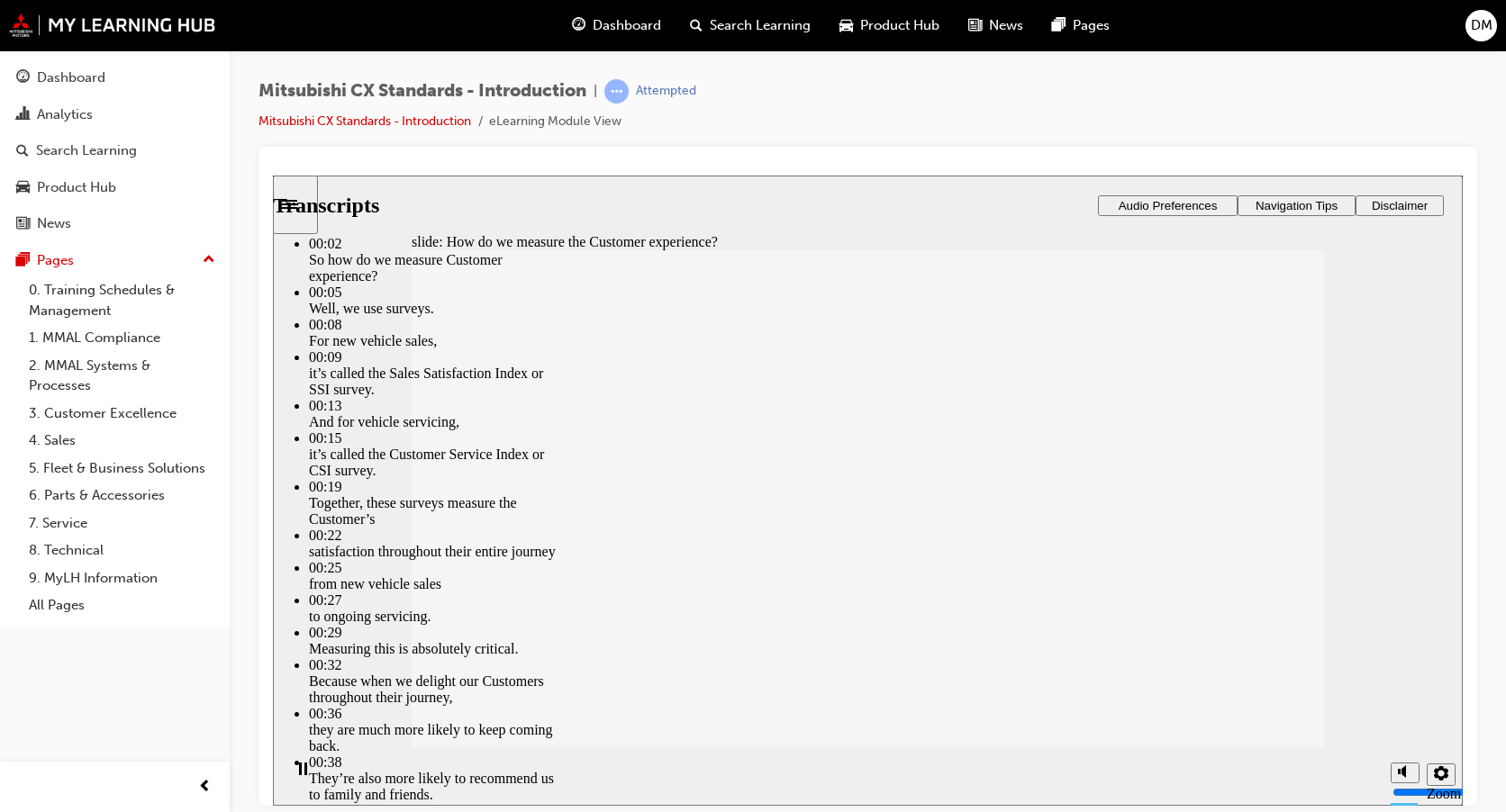
type input "187"
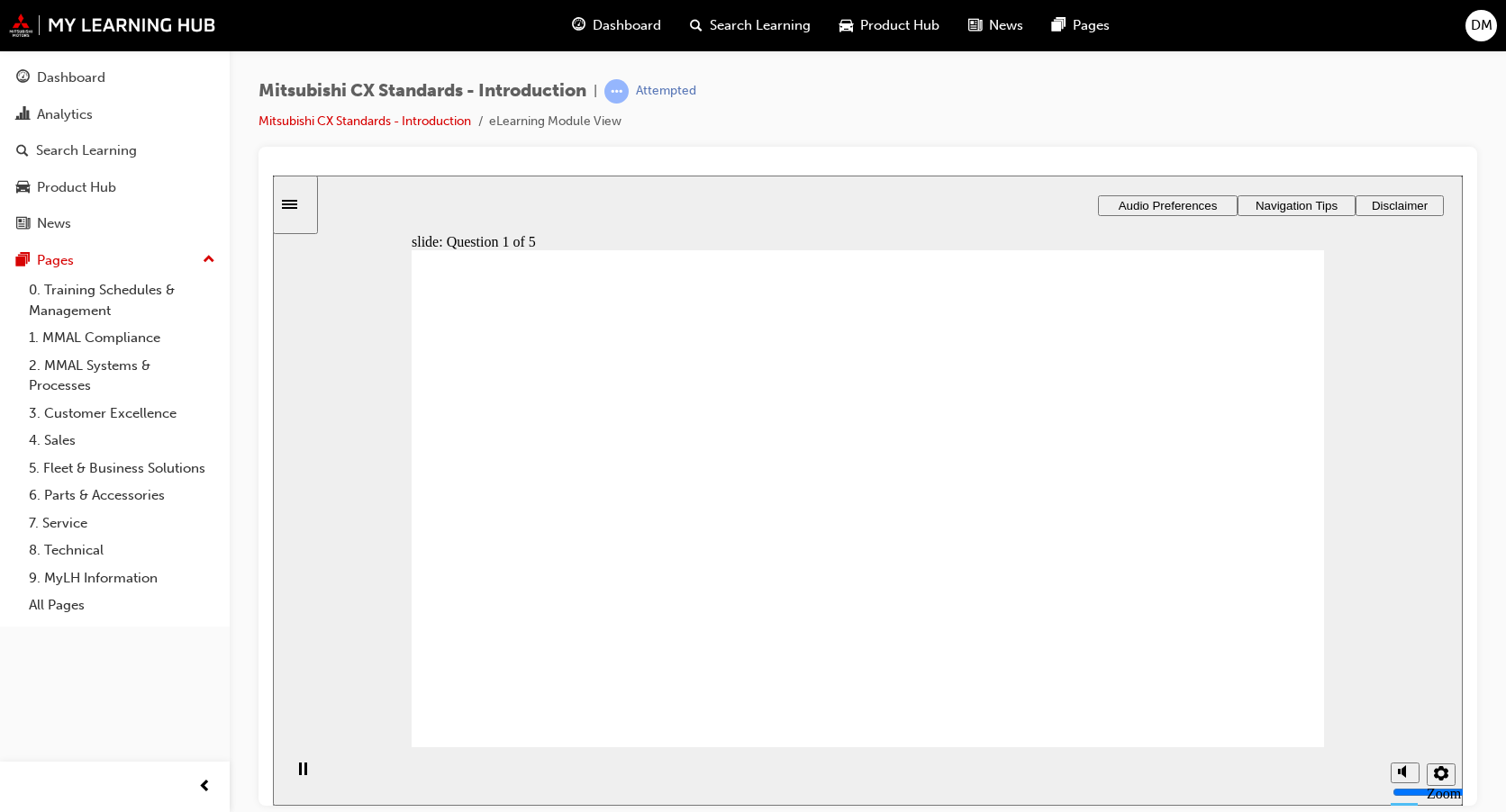
radio input "true"
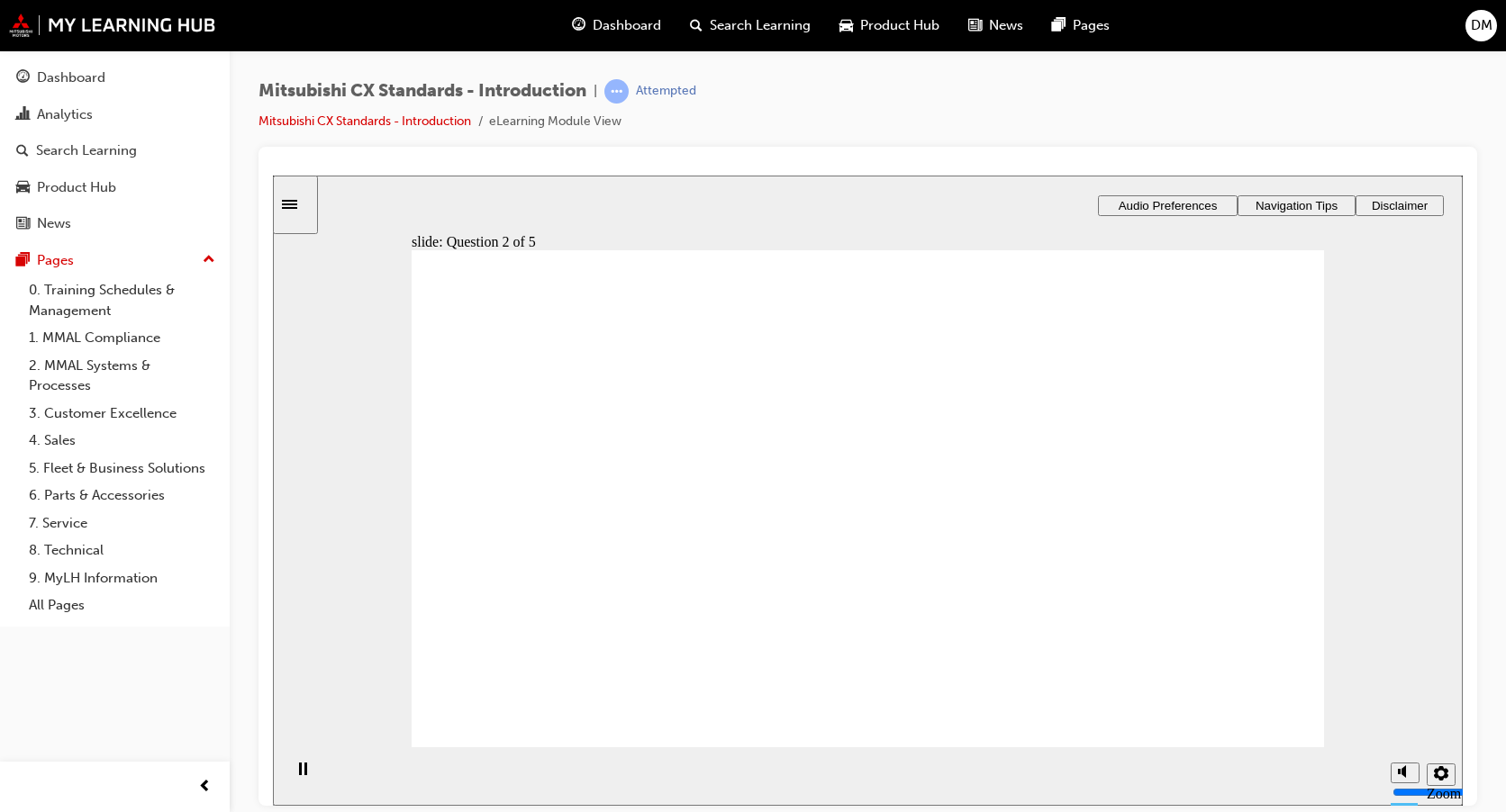
radio input "true"
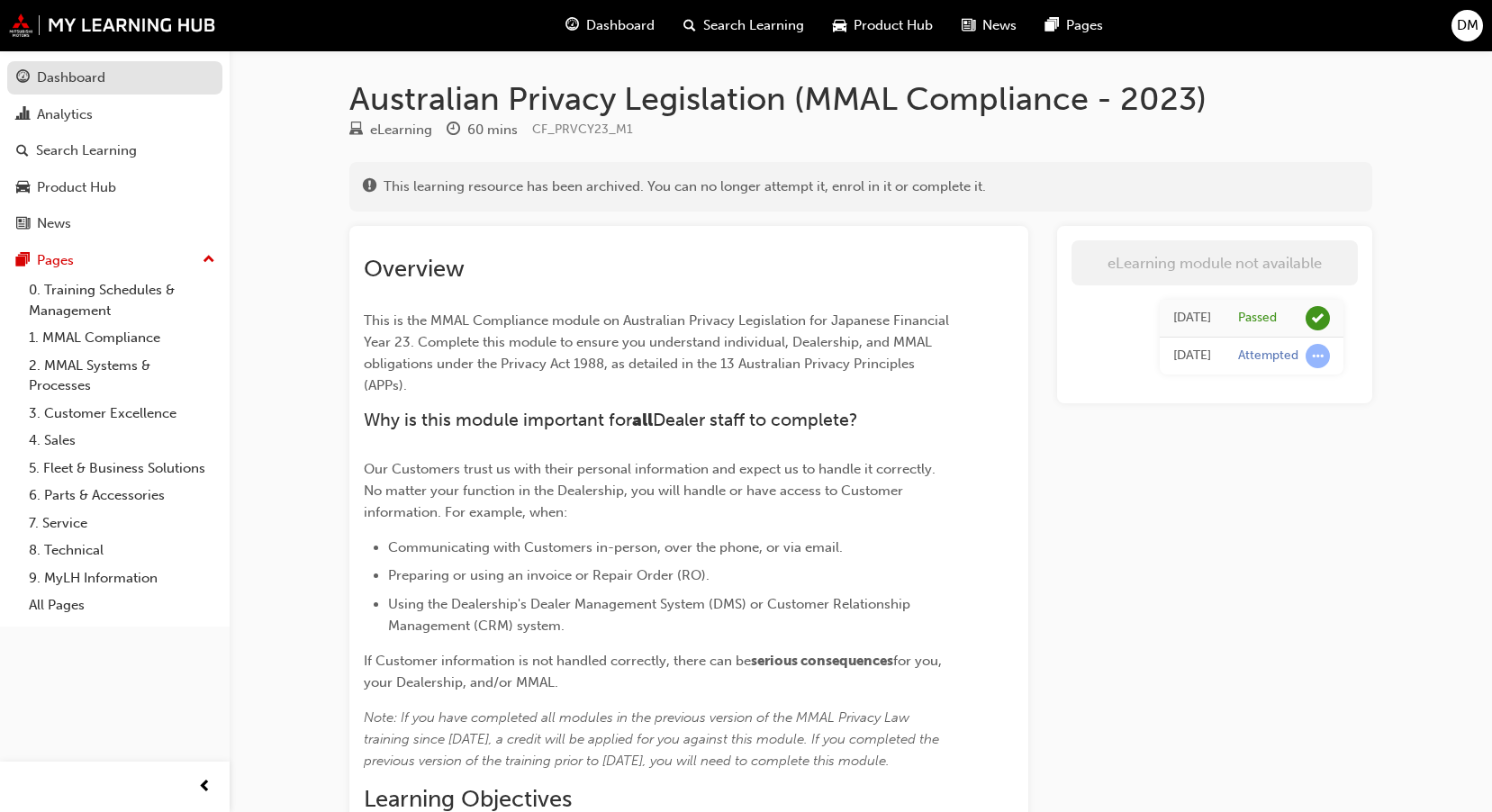
click at [84, 67] on div "Dashboard" at bounding box center [71, 78] width 68 height 21
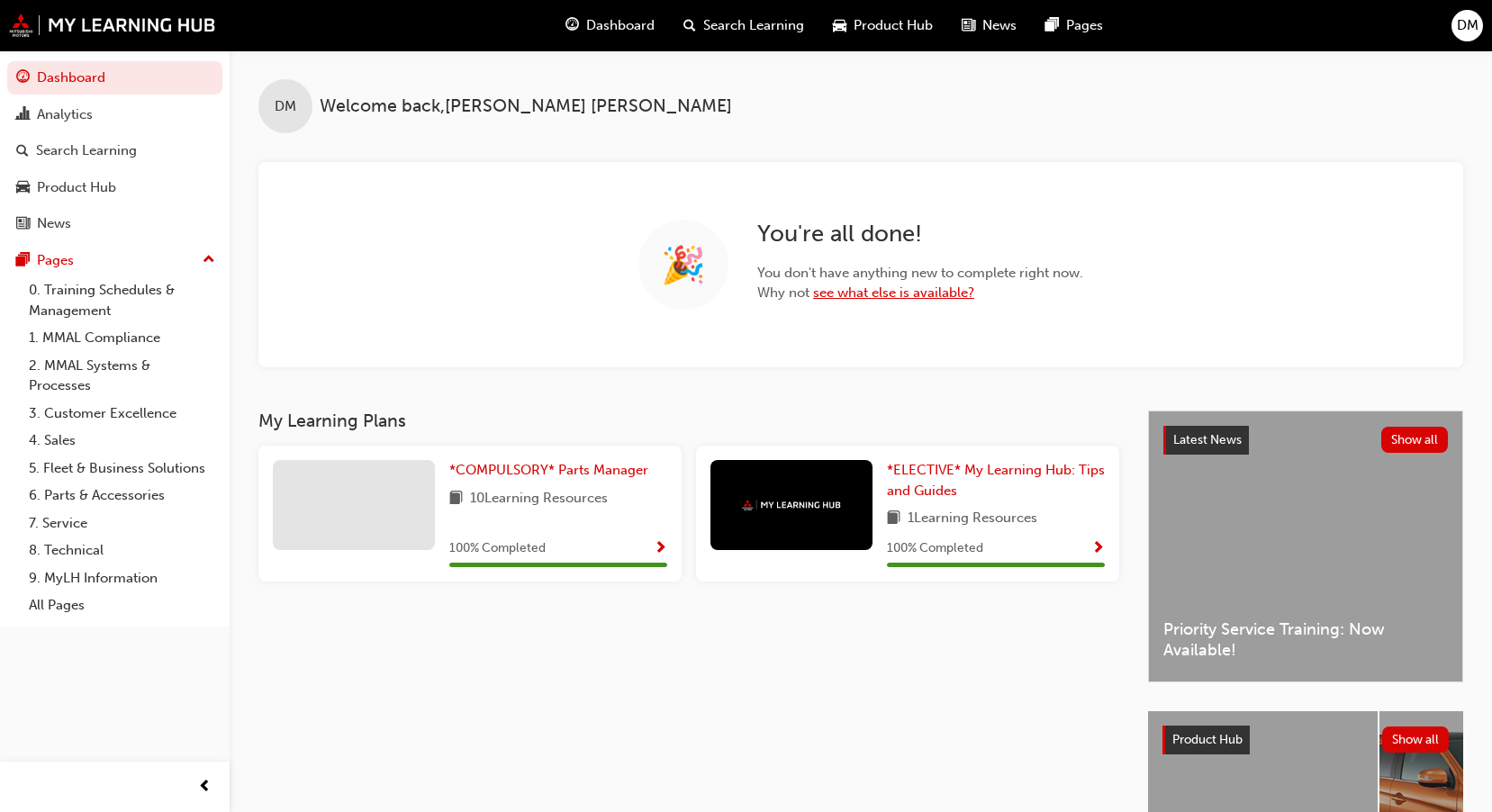
click at [874, 293] on link "see what else is available?" at bounding box center [894, 293] width 161 height 16
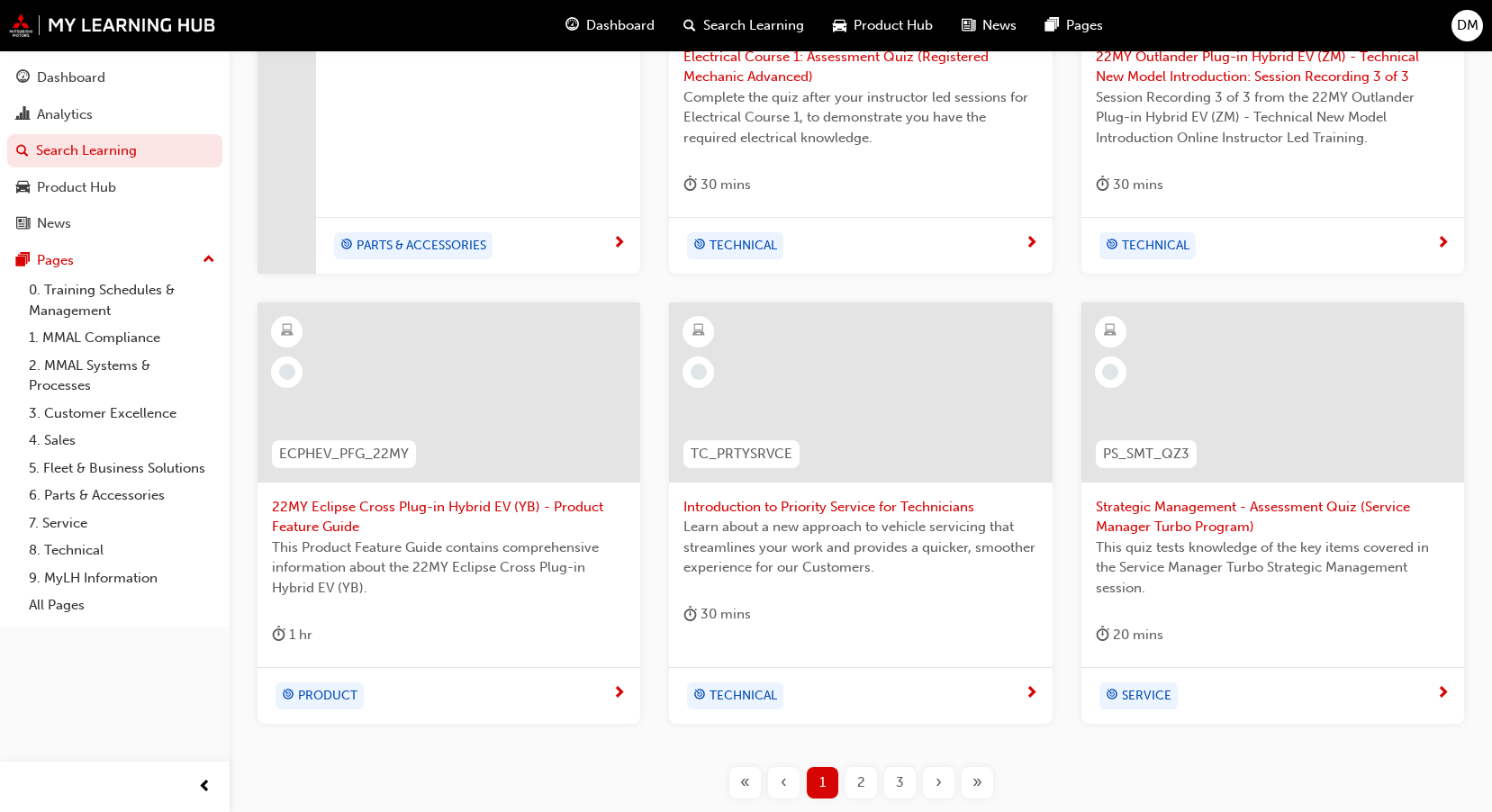
scroll to position [697, 0]
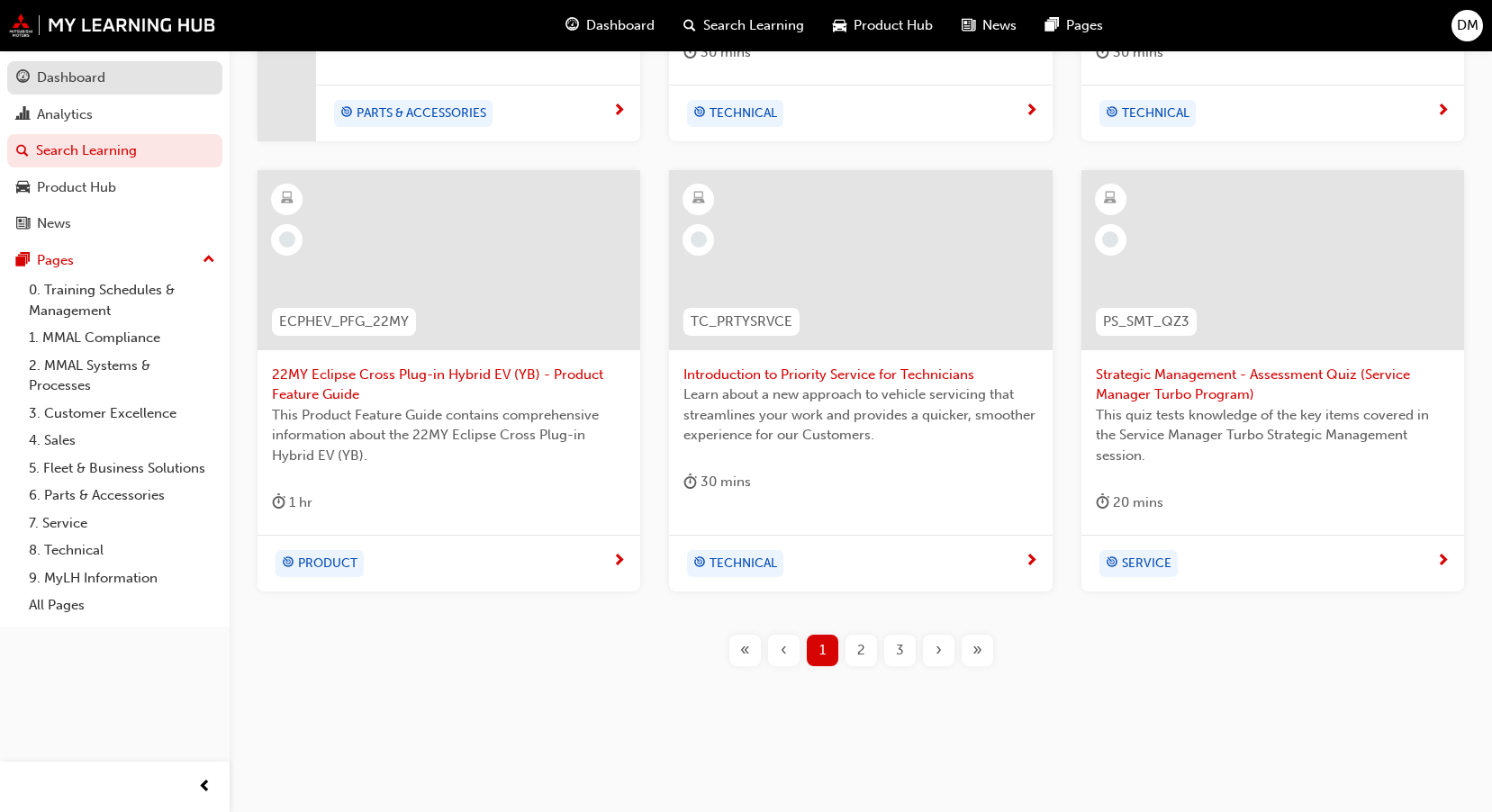
click at [61, 77] on div "Dashboard" at bounding box center [71, 78] width 68 height 21
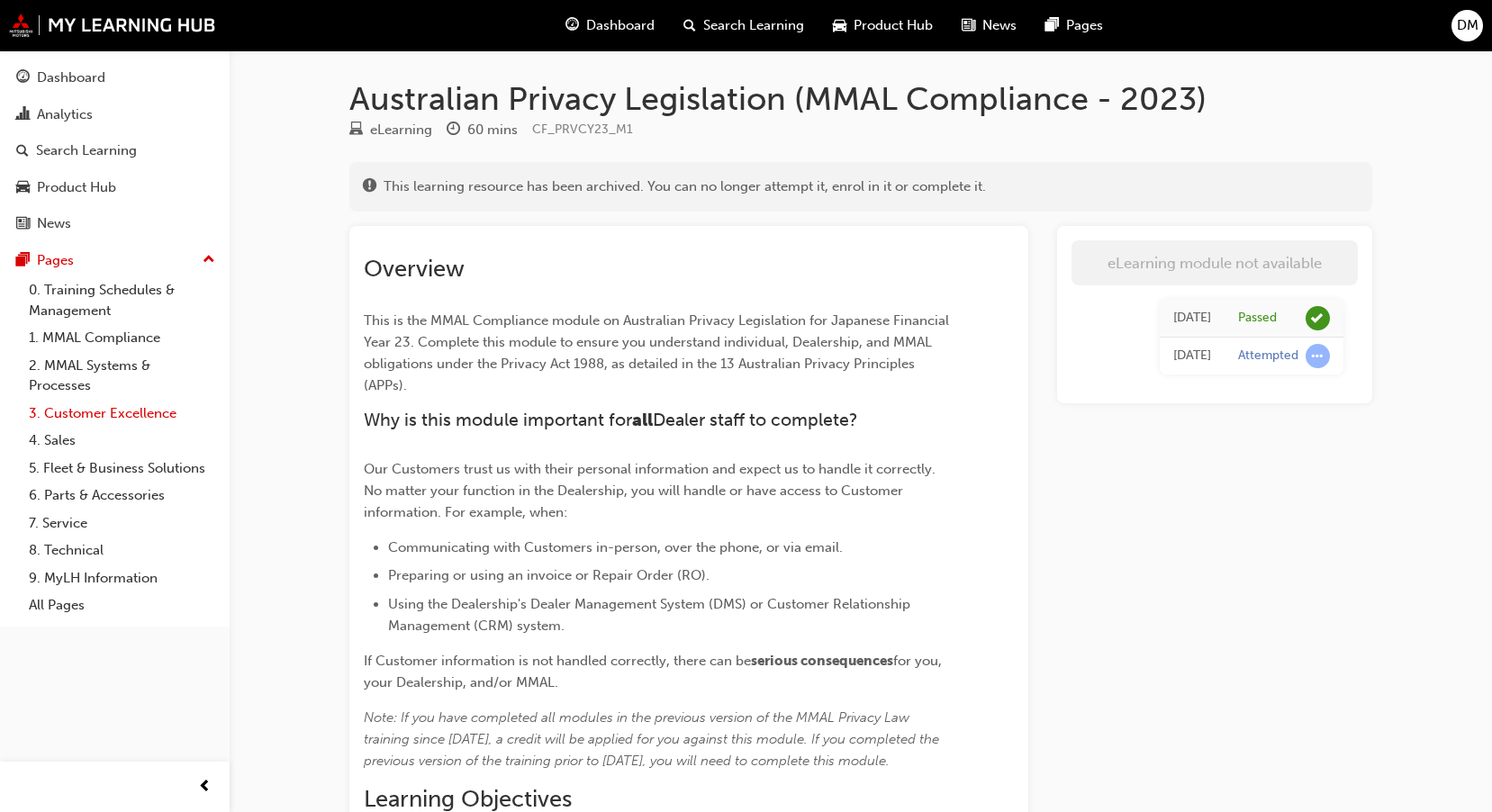
click at [95, 412] on link "3. Customer Excellence" at bounding box center [122, 413] width 200 height 28
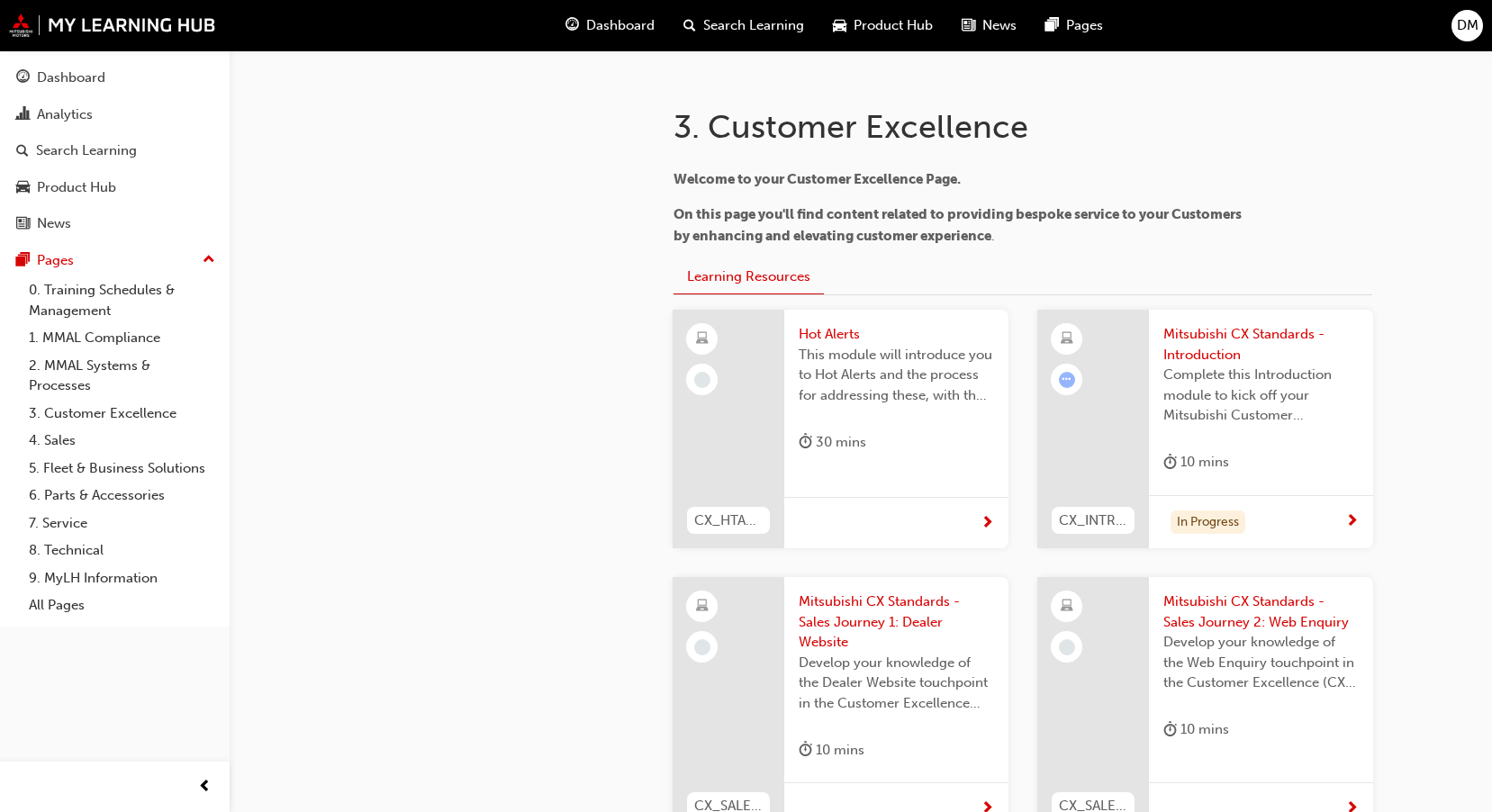
scroll to position [292, 0]
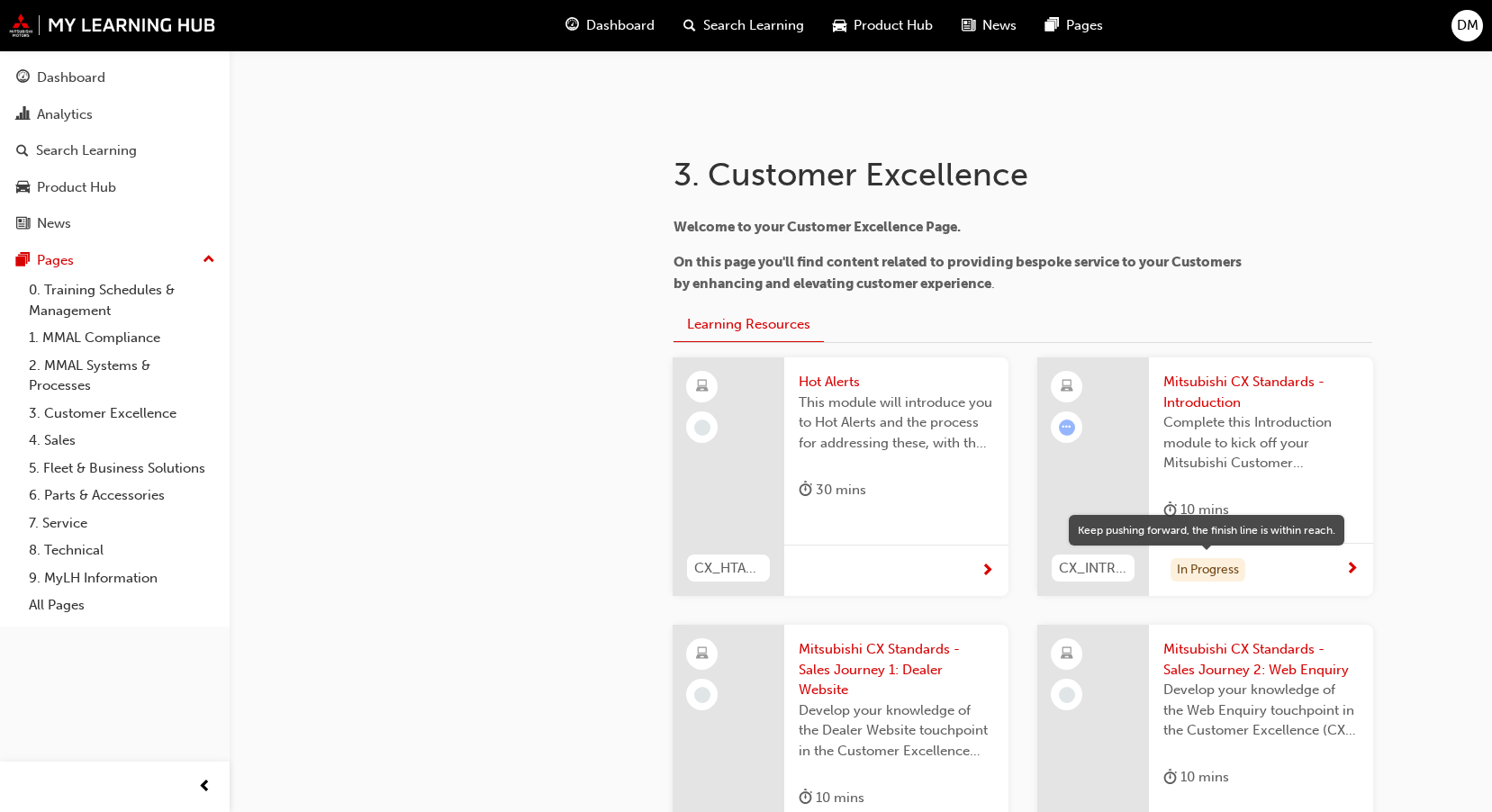
click at [1198, 576] on div "In Progress" at bounding box center [1207, 571] width 75 height 25
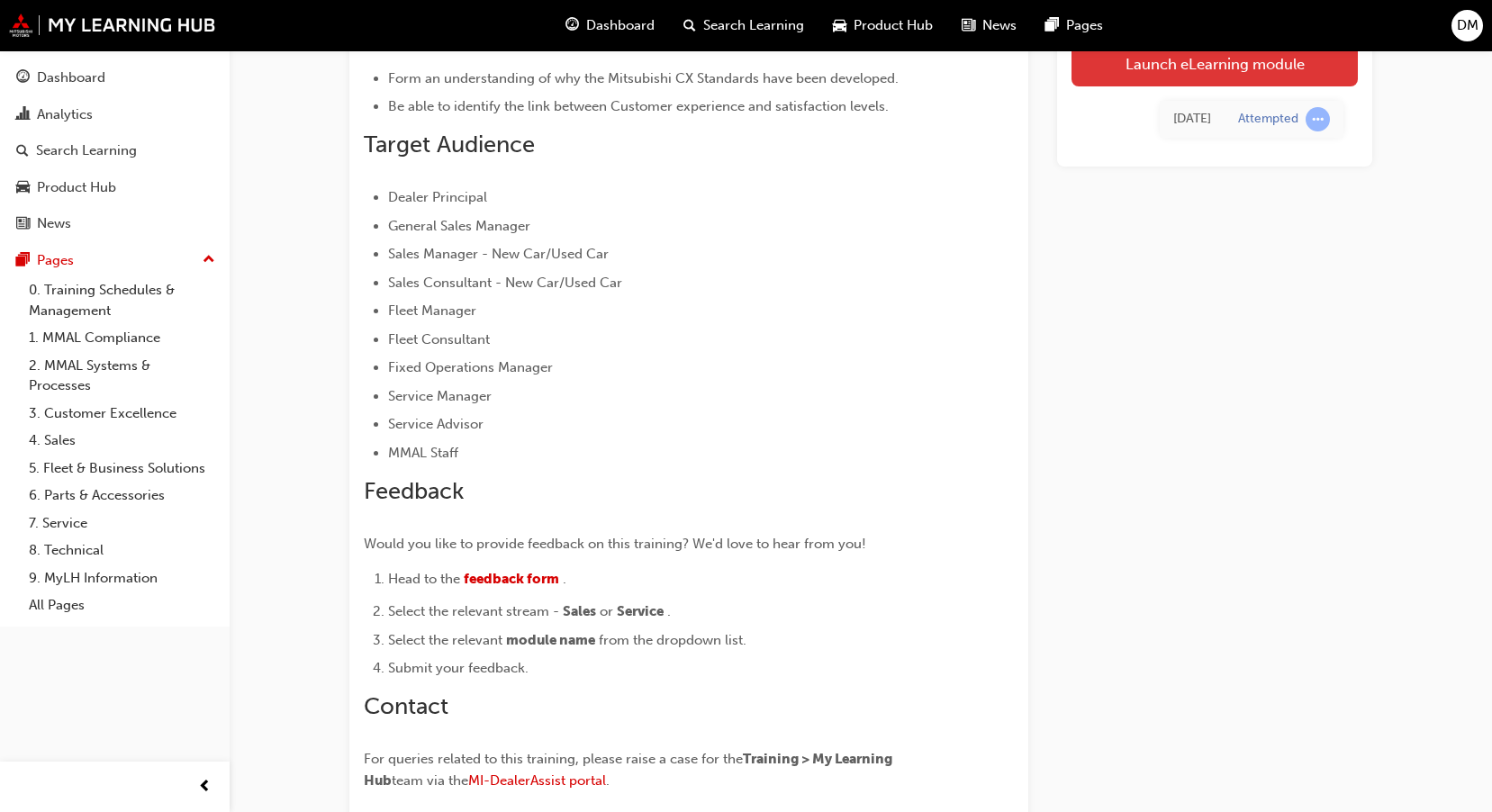
click at [1219, 67] on link "Launch eLearning module" at bounding box center [1214, 64] width 286 height 45
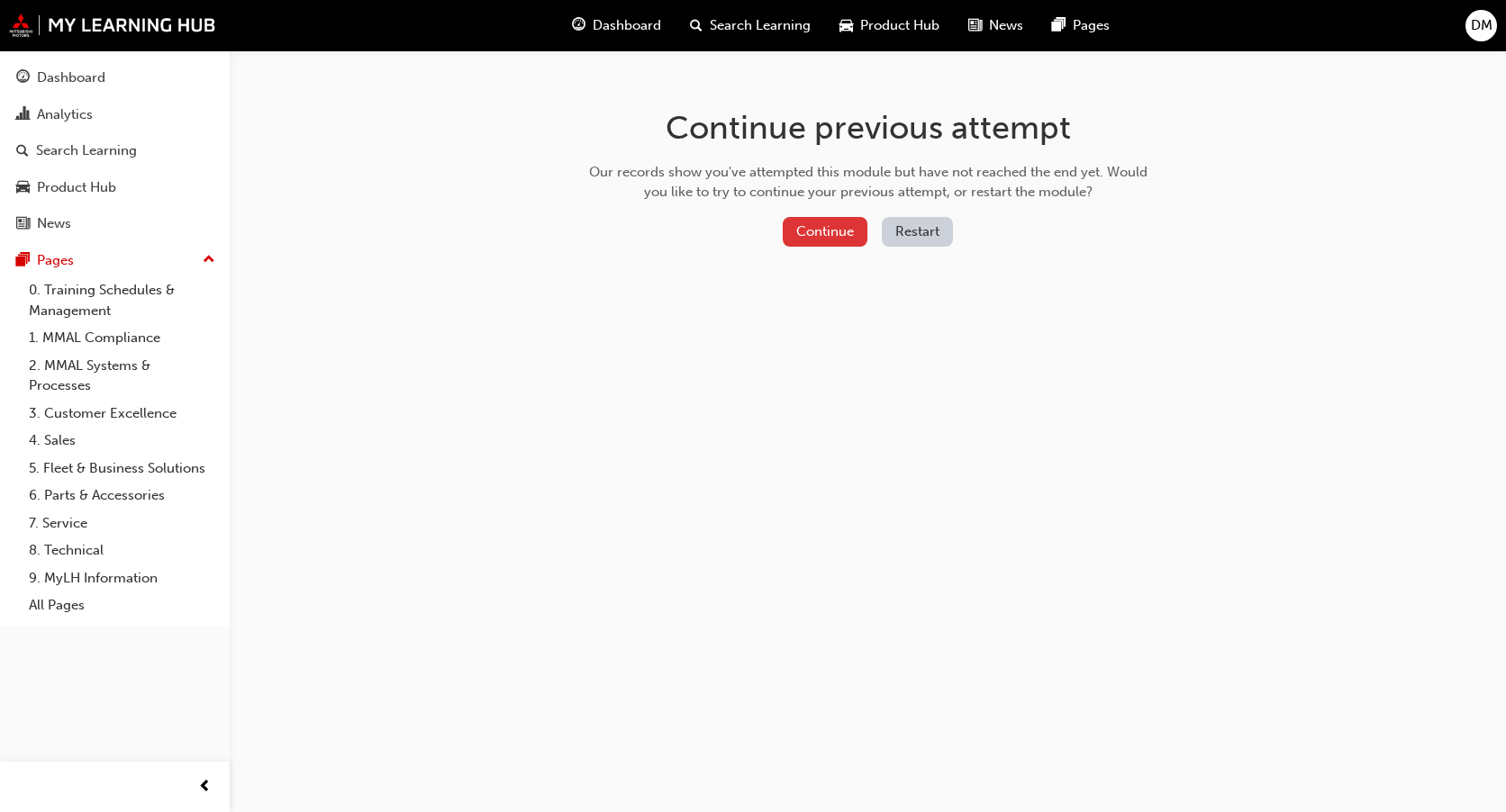
click at [816, 237] on button "Continue" at bounding box center [825, 231] width 85 height 29
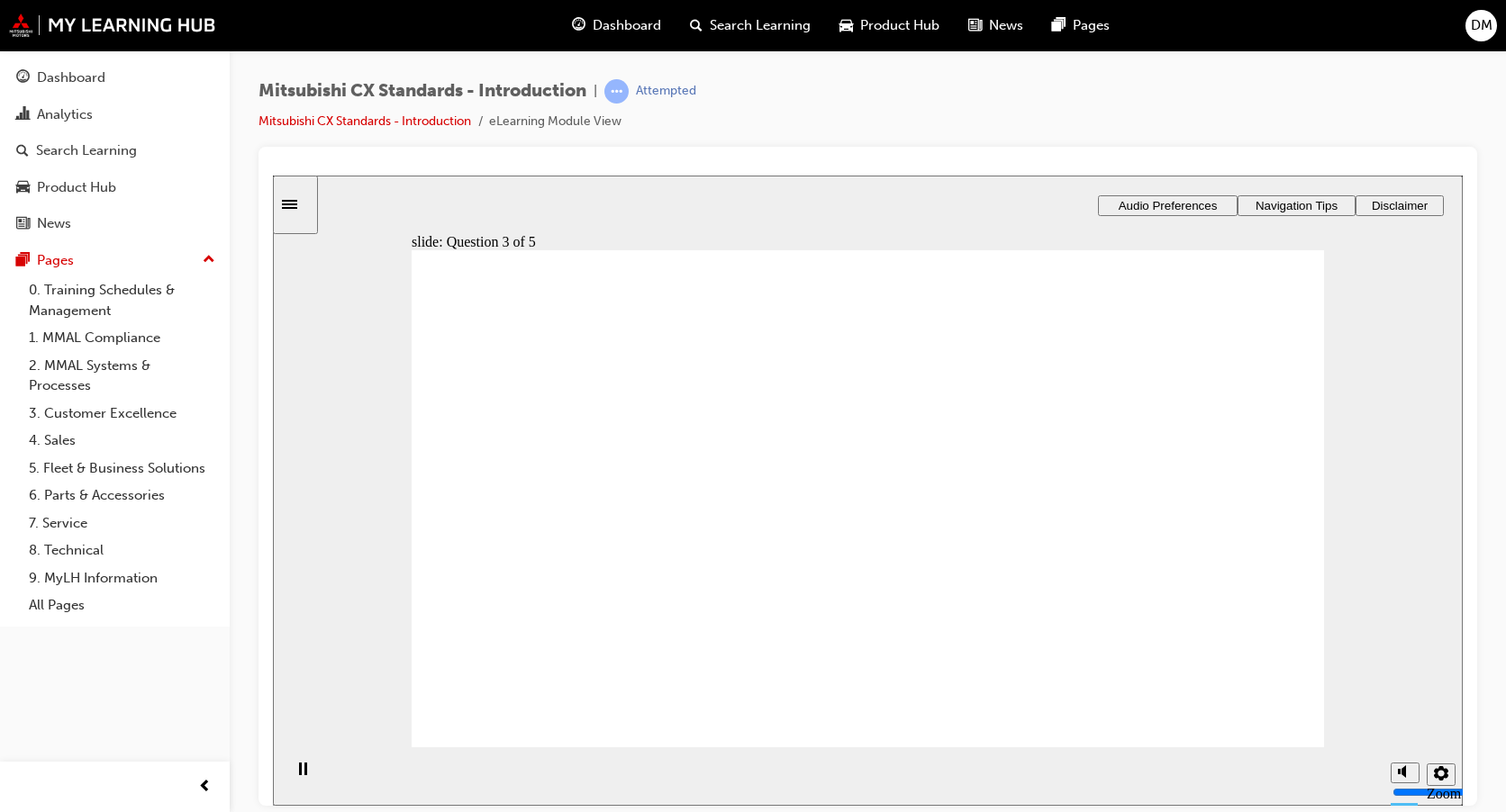
radio input "true"
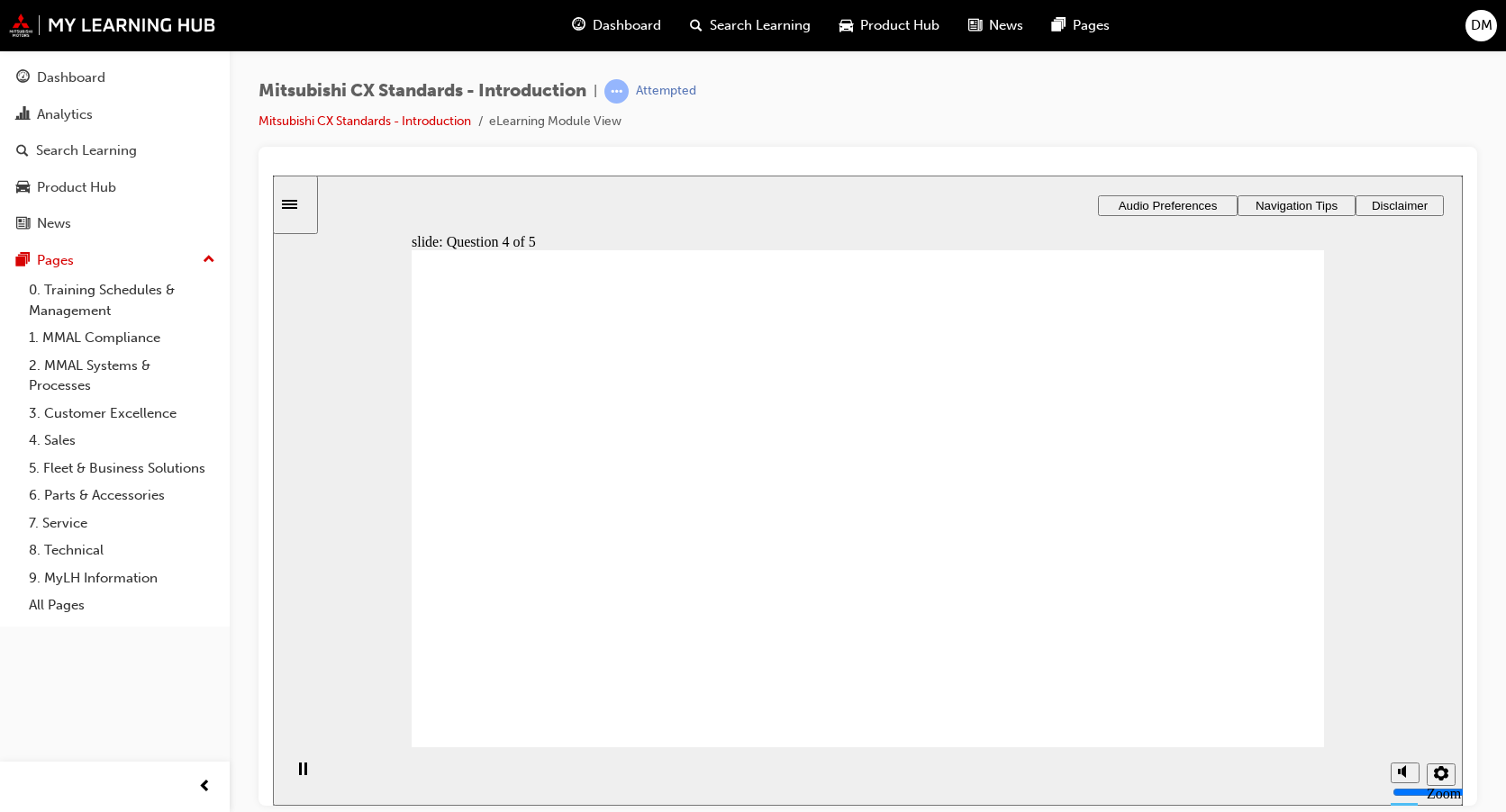
radio input "true"
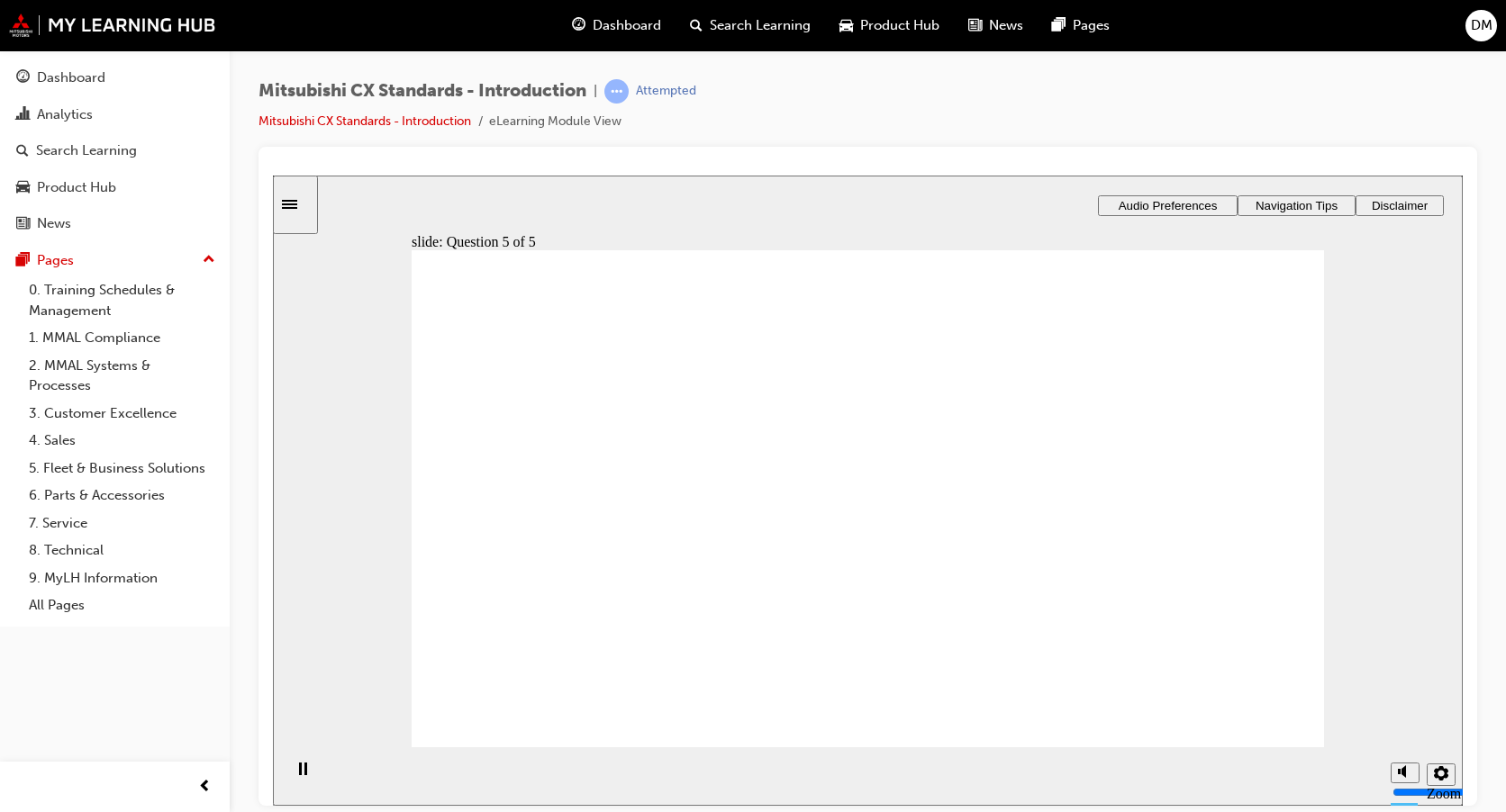
radio input "true"
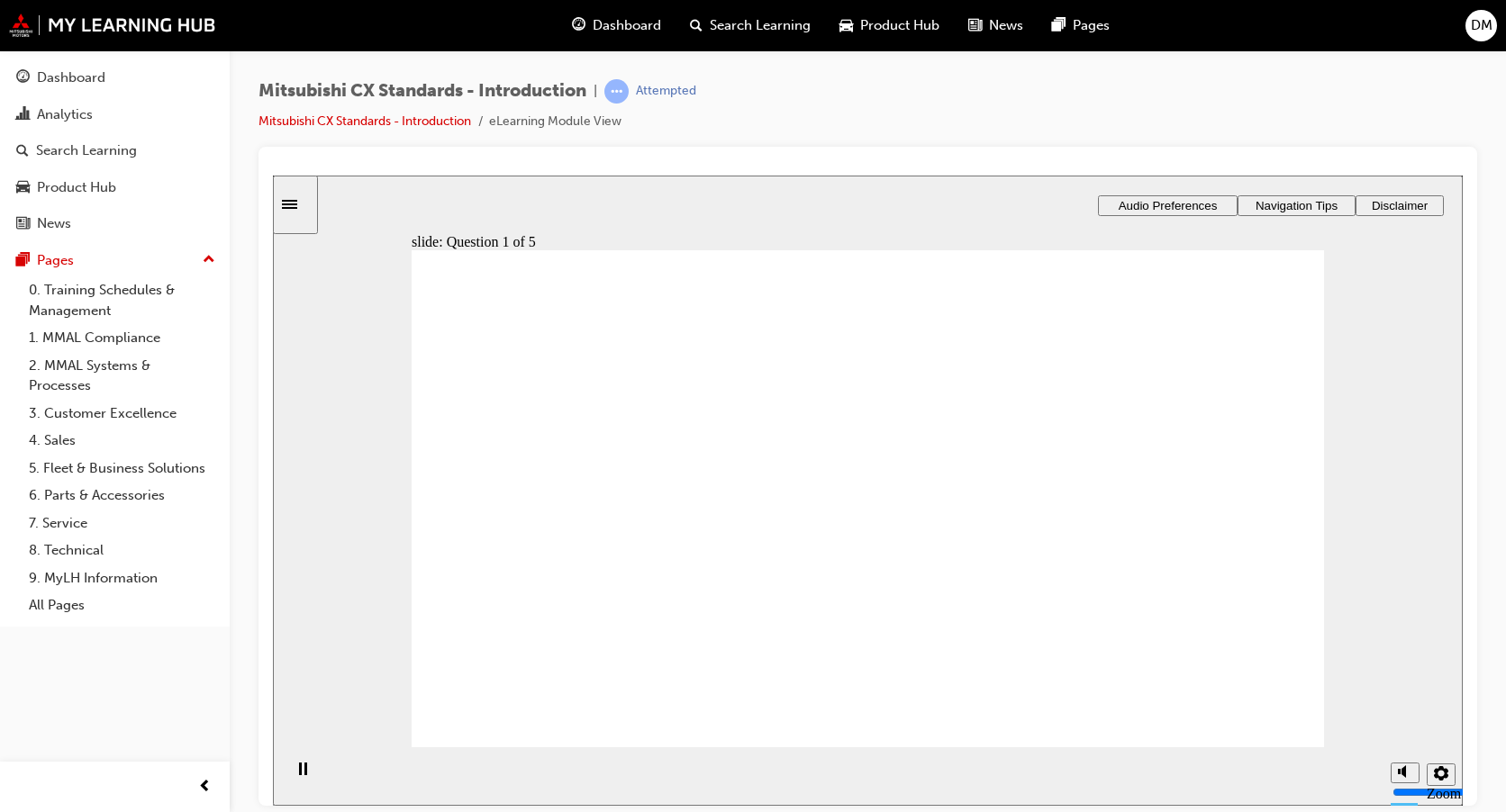
radio input "true"
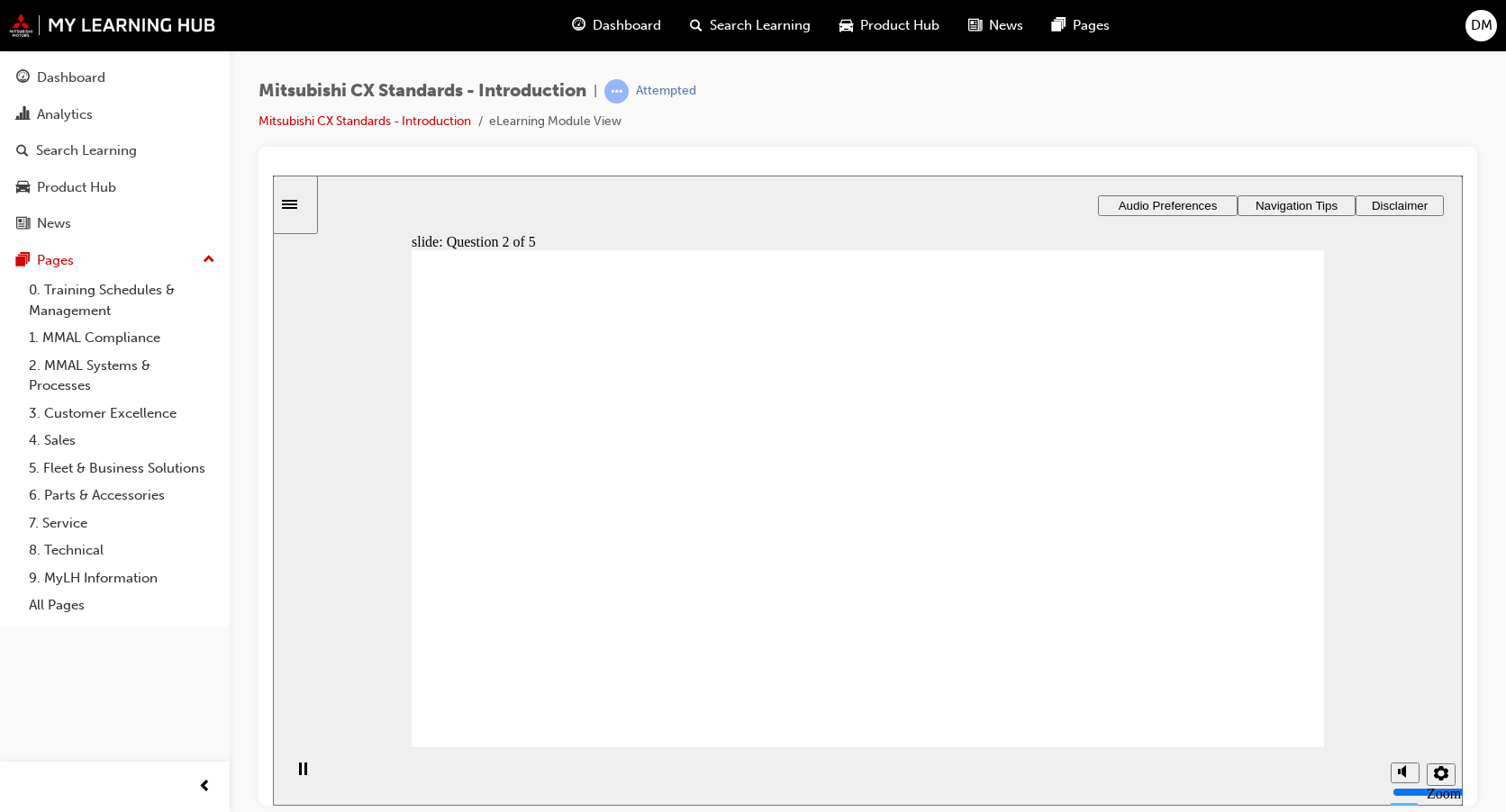
radio input "true"
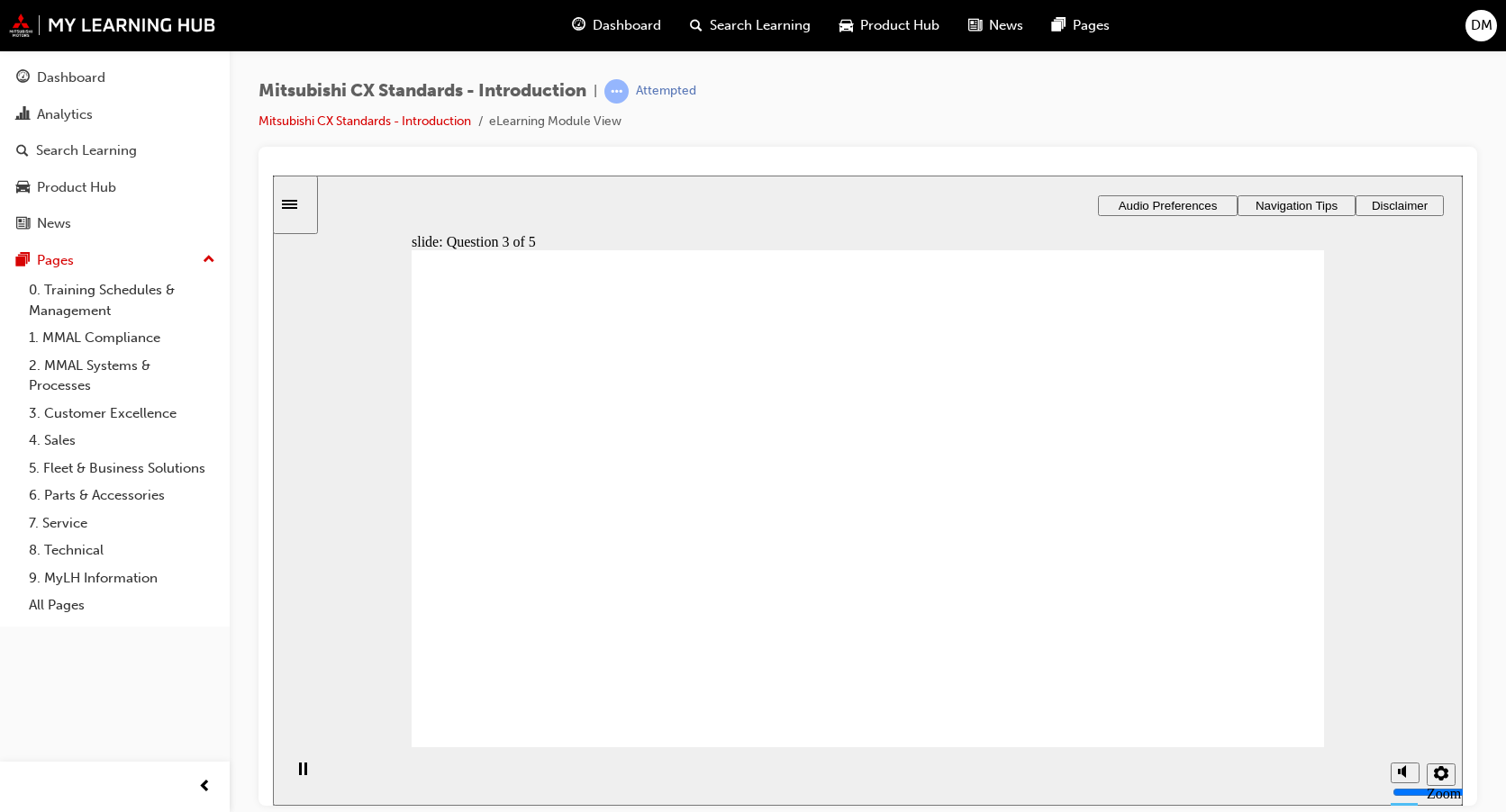
radio input "true"
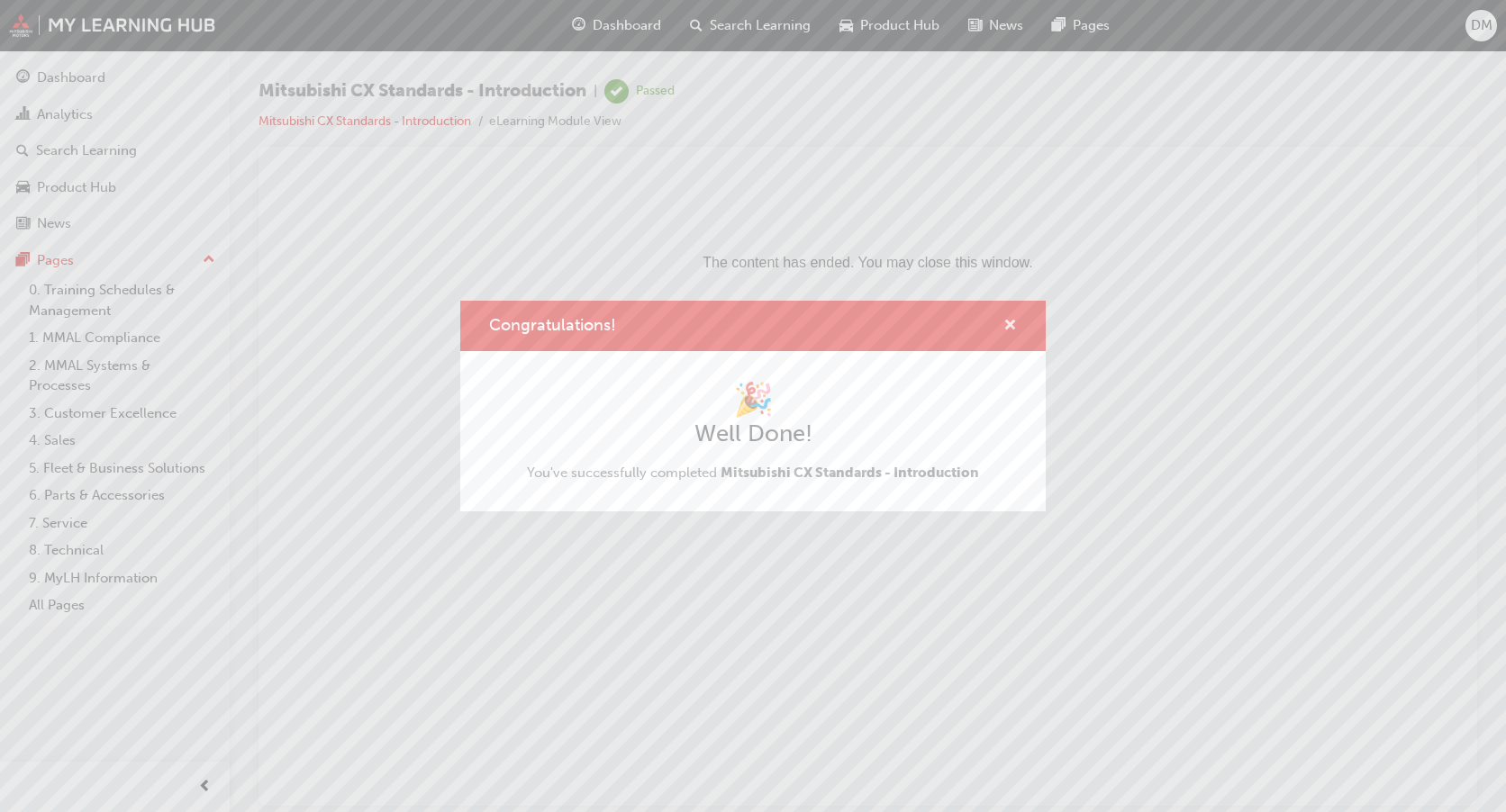
click at [1005, 320] on span "cross-icon" at bounding box center [1010, 327] width 13 height 16
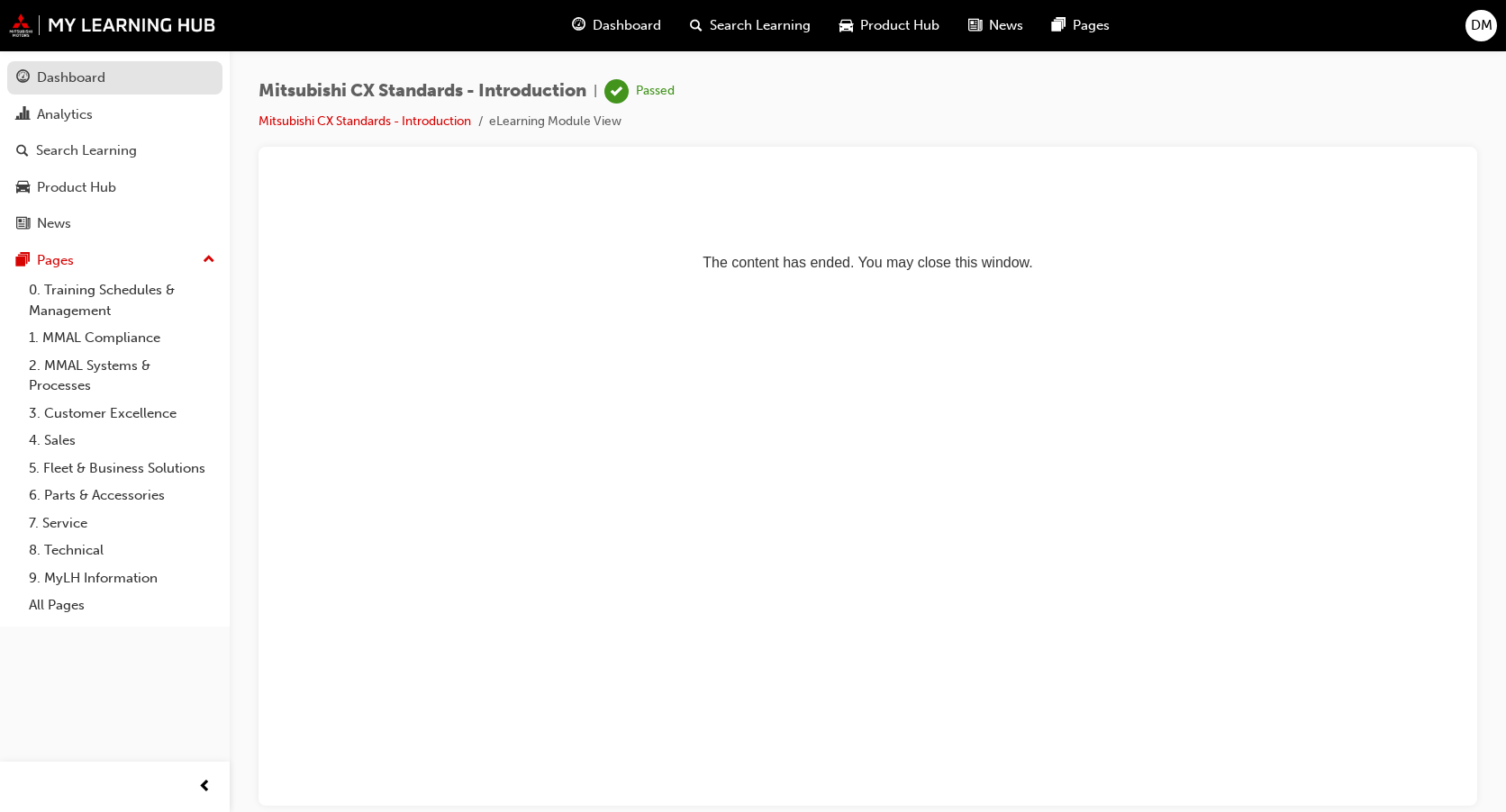
click at [68, 78] on div "Dashboard" at bounding box center [71, 78] width 68 height 21
